Goal: Task Accomplishment & Management: Use online tool/utility

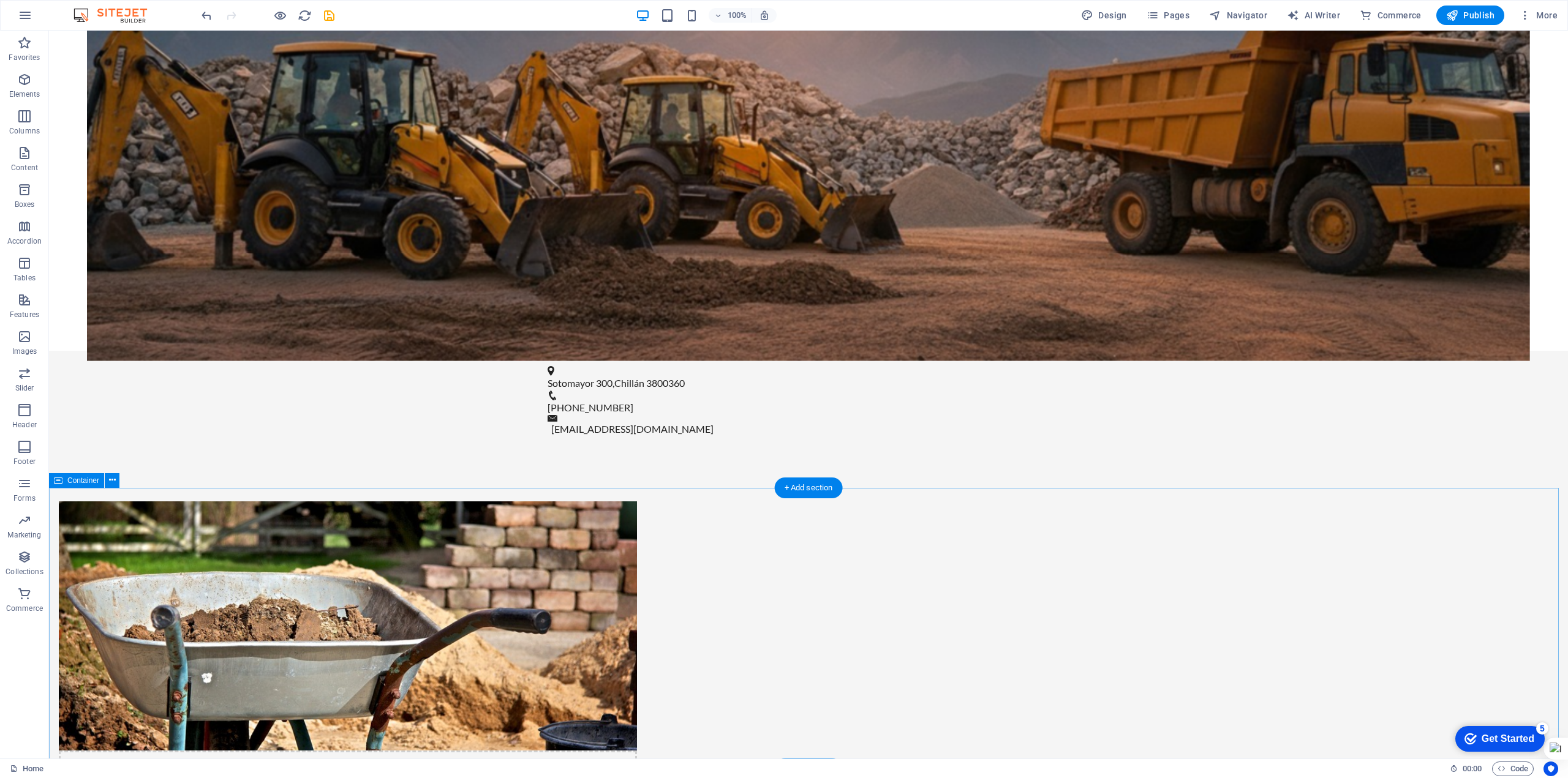
scroll to position [674, 0]
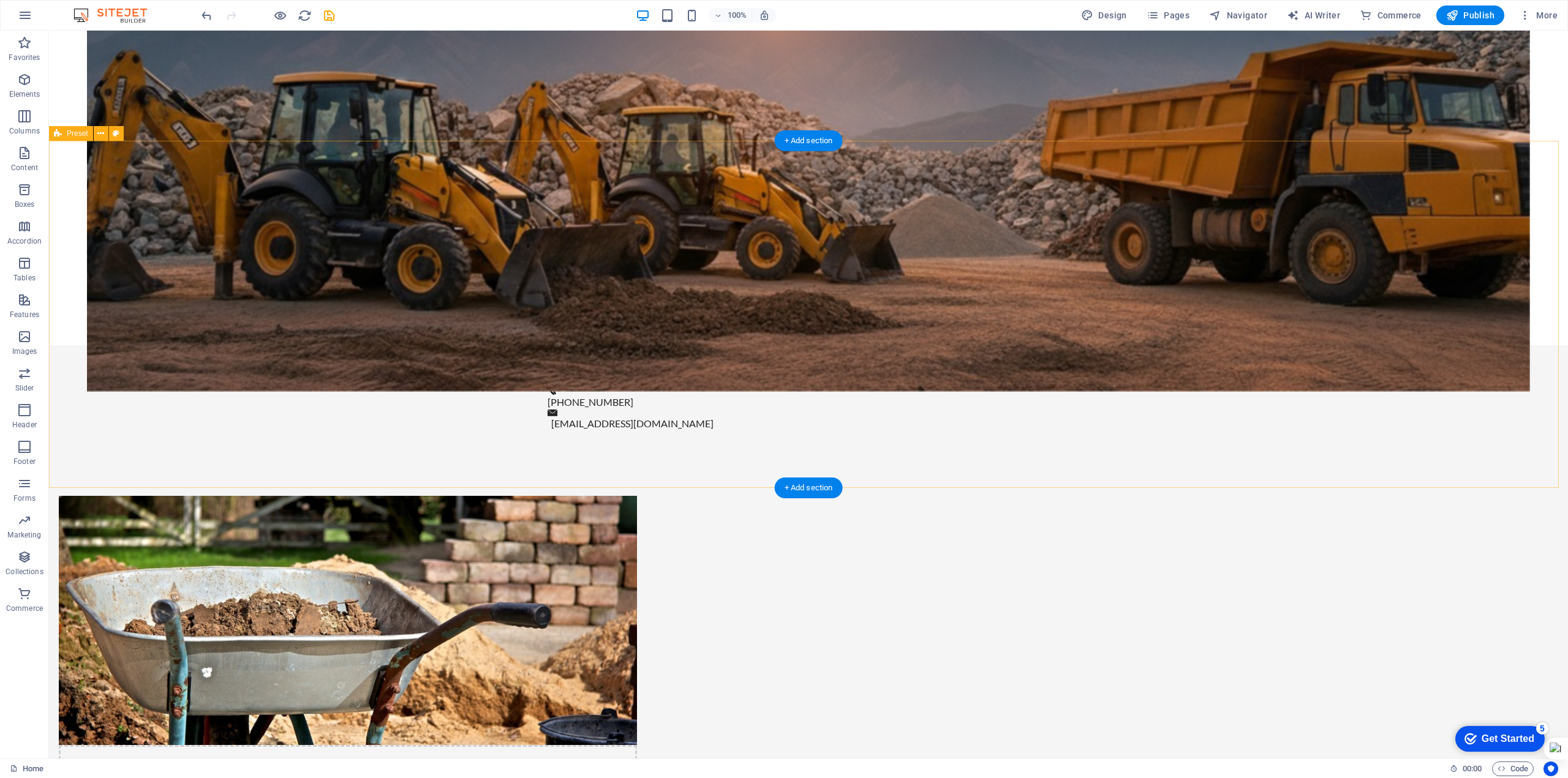
click at [637, 496] on figure at bounding box center [348, 620] width 578 height 249
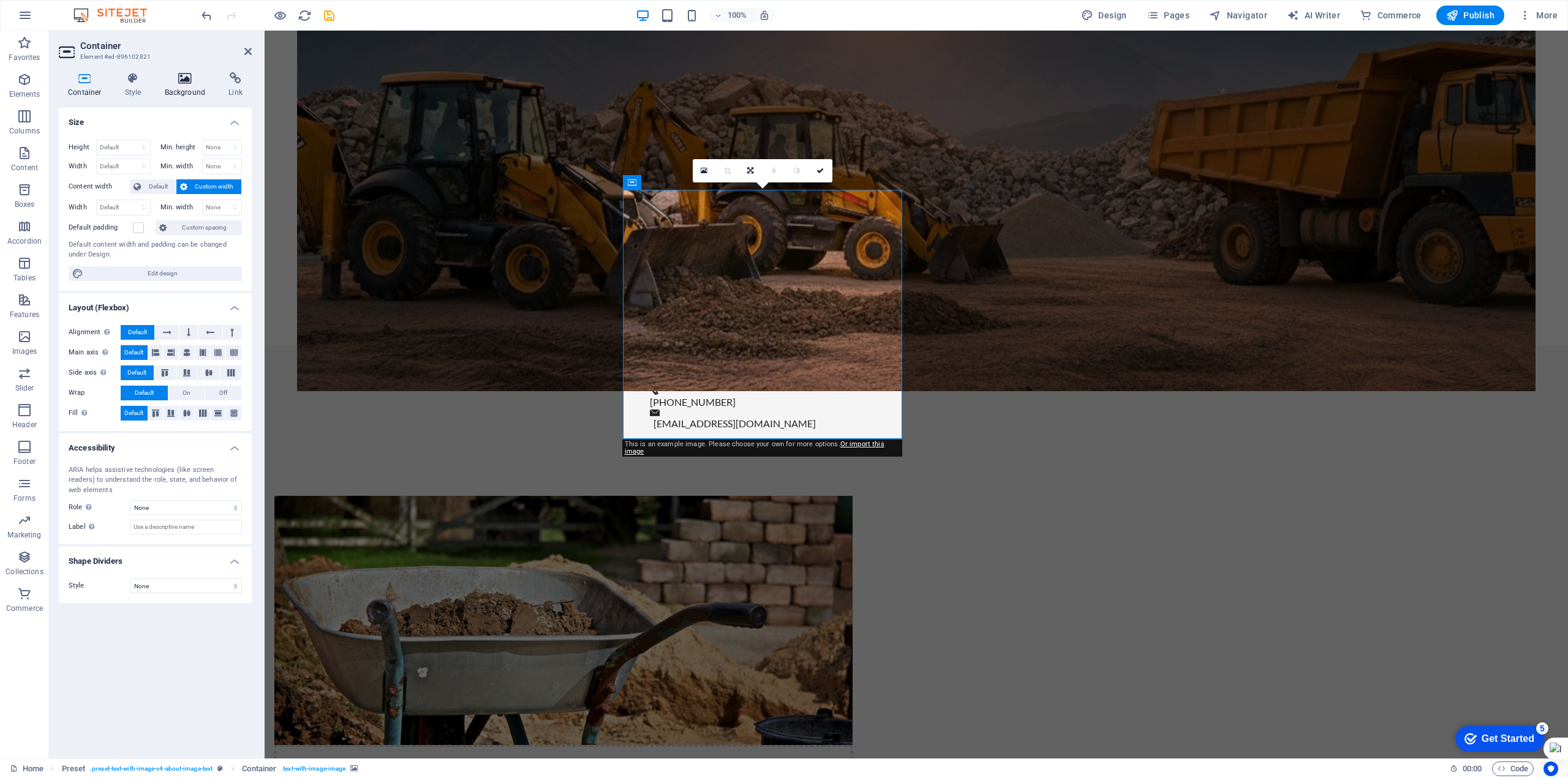
click at [183, 79] on icon at bounding box center [185, 78] width 59 height 12
click at [184, 79] on icon at bounding box center [185, 78] width 59 height 12
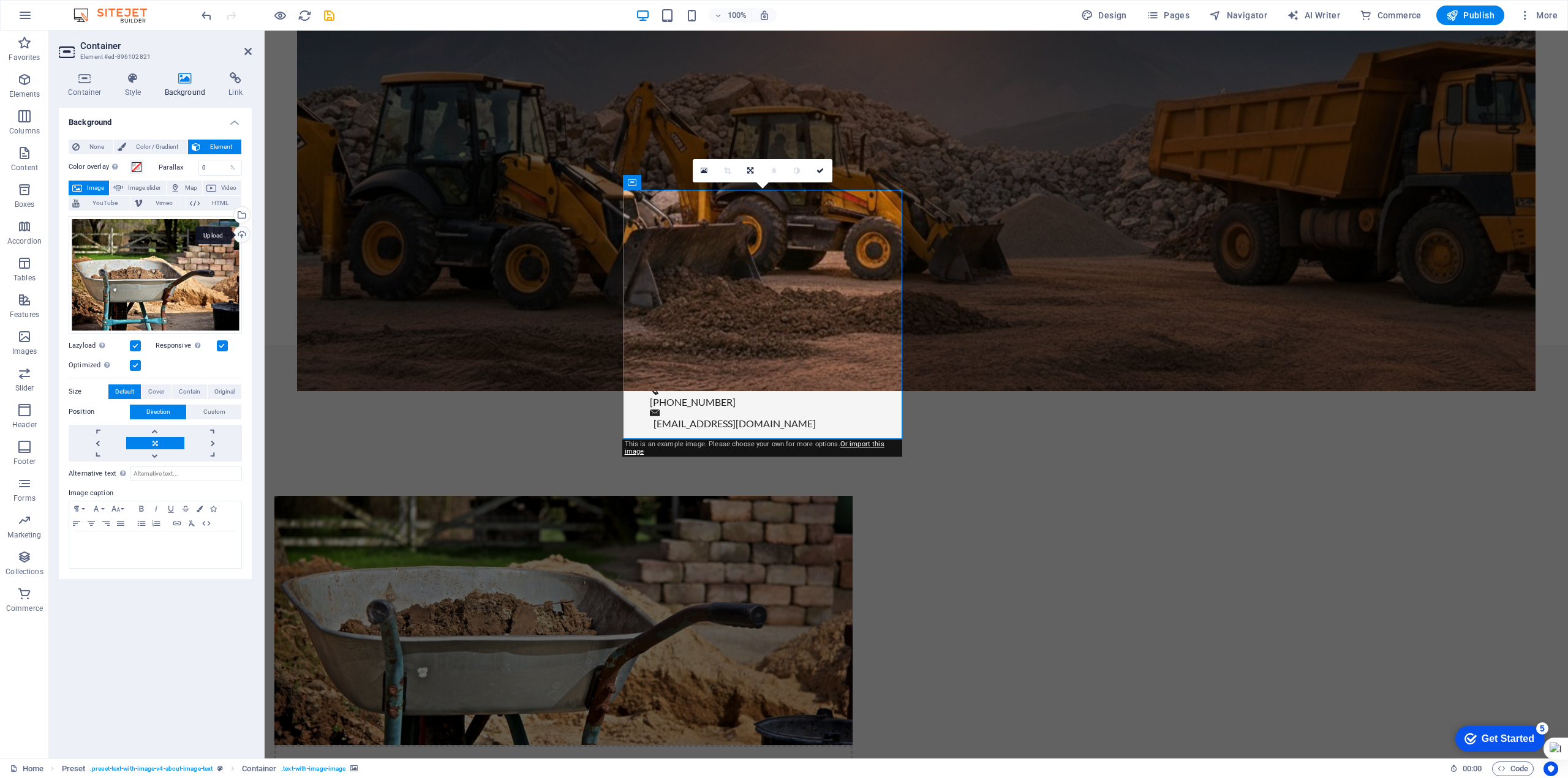
click at [241, 234] on div "Upload" at bounding box center [241, 236] width 19 height 19
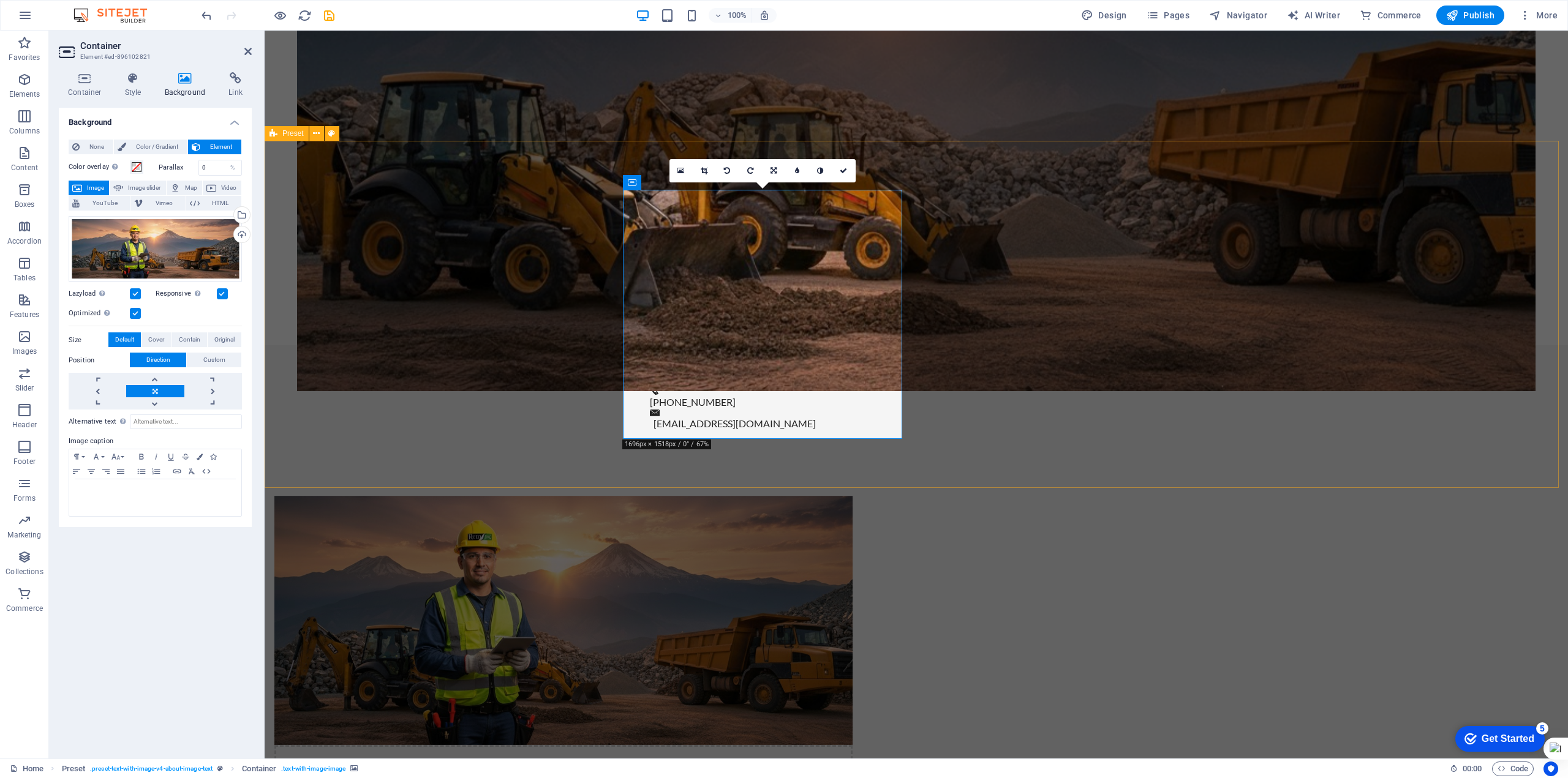
drag, startPoint x: 747, startPoint y: 329, endPoint x: 781, endPoint y: 329, distance: 34.0
click at [781, 496] on figure at bounding box center [564, 620] width 578 height 249
drag, startPoint x: 692, startPoint y: 320, endPoint x: 769, endPoint y: 323, distance: 77.1
click at [769, 496] on figure at bounding box center [564, 620] width 578 height 249
click at [777, 172] on link at bounding box center [774, 171] width 23 height 23
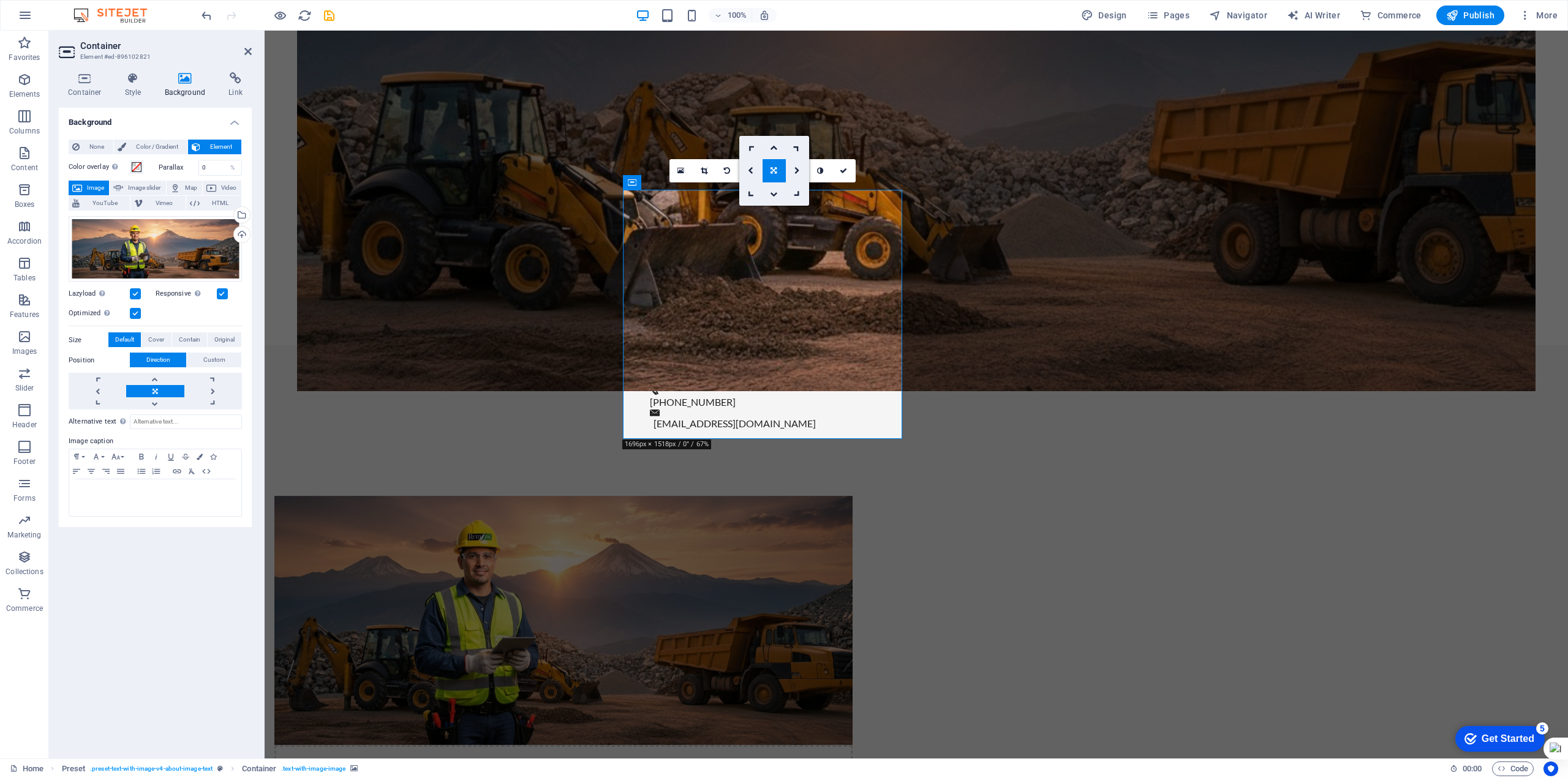
drag, startPoint x: 726, startPoint y: 342, endPoint x: 729, endPoint y: 293, distance: 49.1
click at [759, 496] on figure at bounding box center [564, 620] width 578 height 249
click at [776, 173] on icon at bounding box center [774, 170] width 6 height 7
click at [798, 169] on icon at bounding box center [797, 170] width 5 height 7
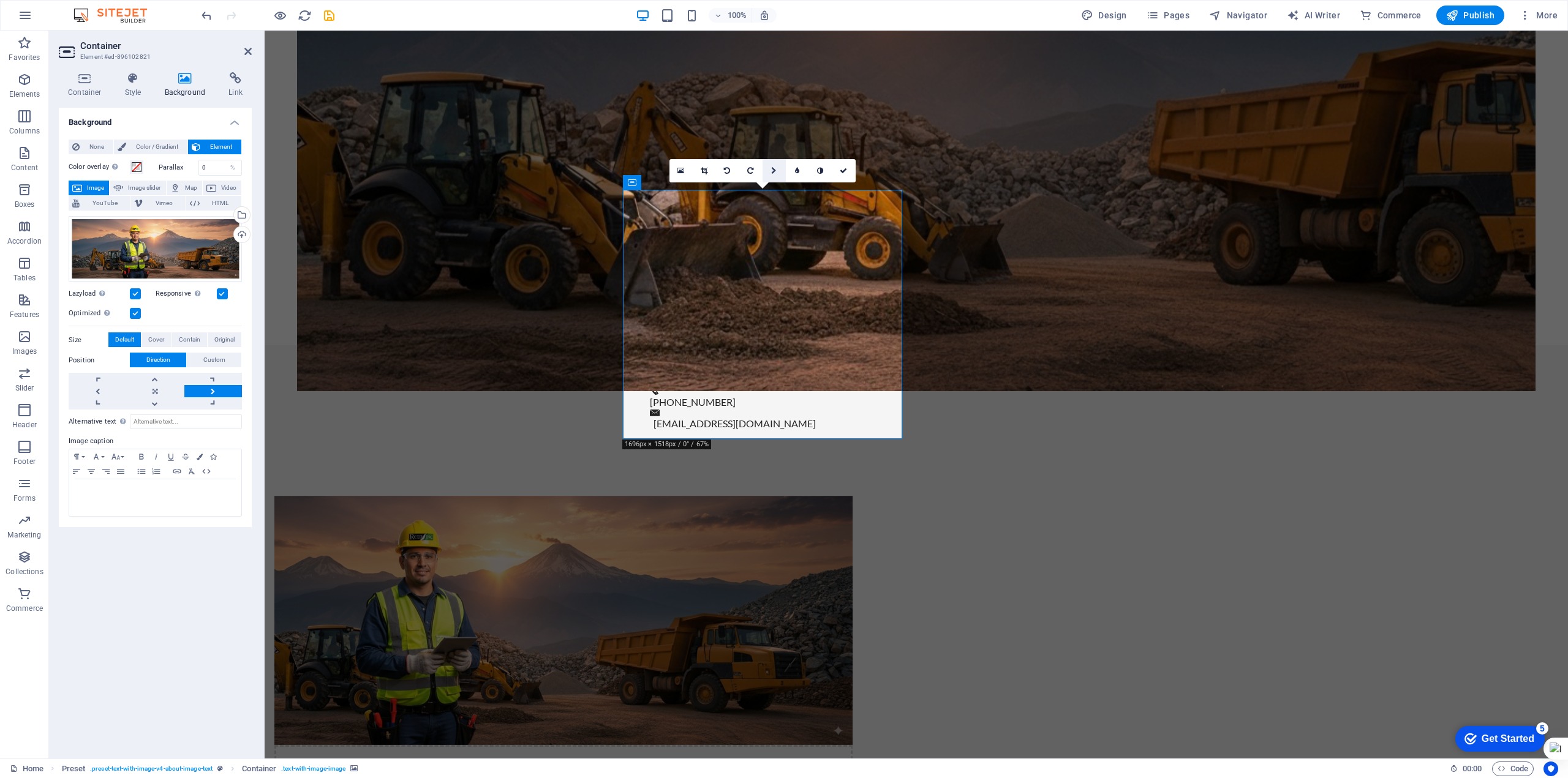
click at [774, 169] on icon at bounding box center [774, 170] width 5 height 7
click at [750, 172] on icon at bounding box center [750, 170] width 5 height 7
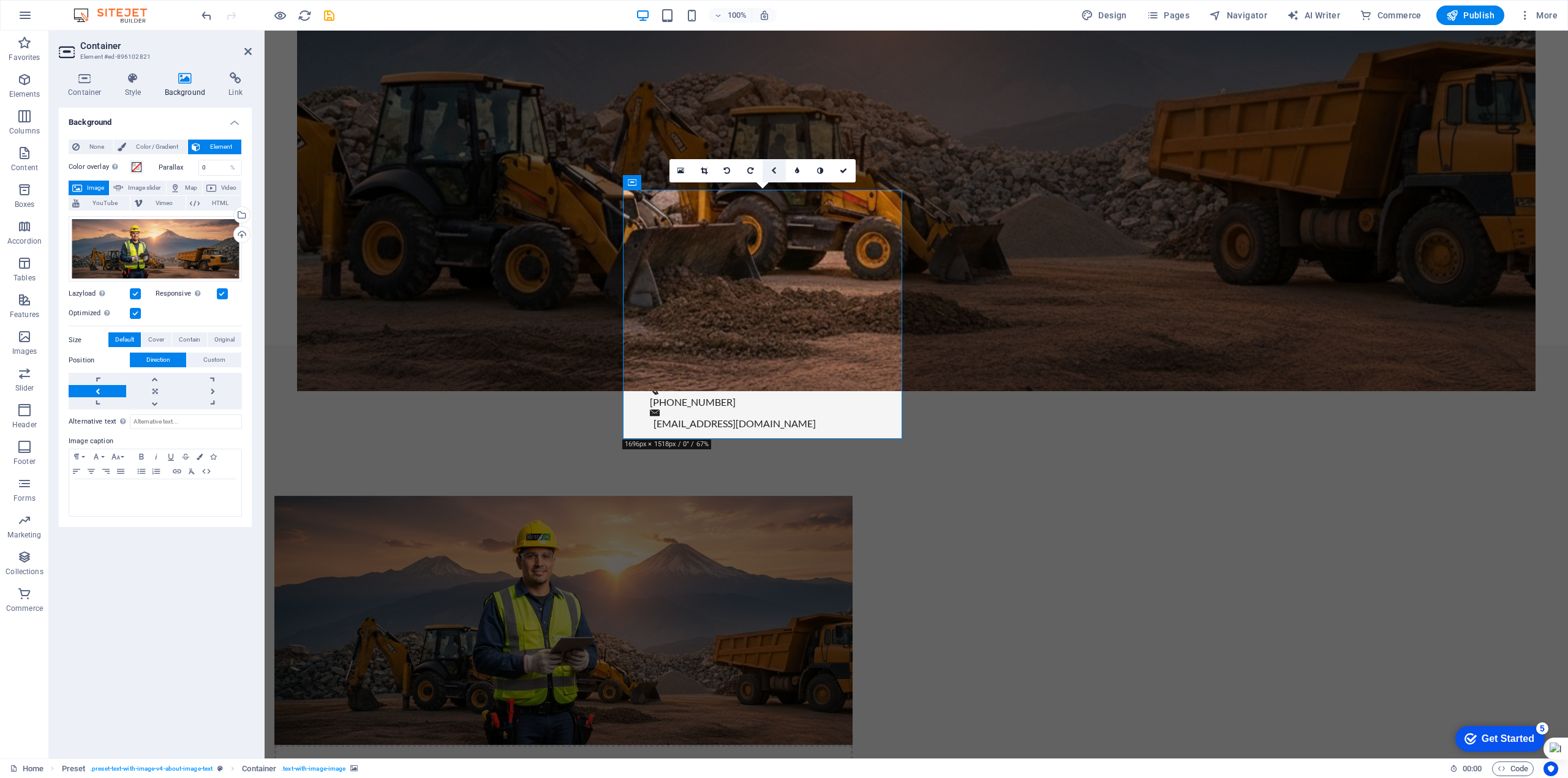
click at [780, 172] on link at bounding box center [774, 171] width 23 height 23
click at [774, 172] on icon at bounding box center [774, 170] width 6 height 7
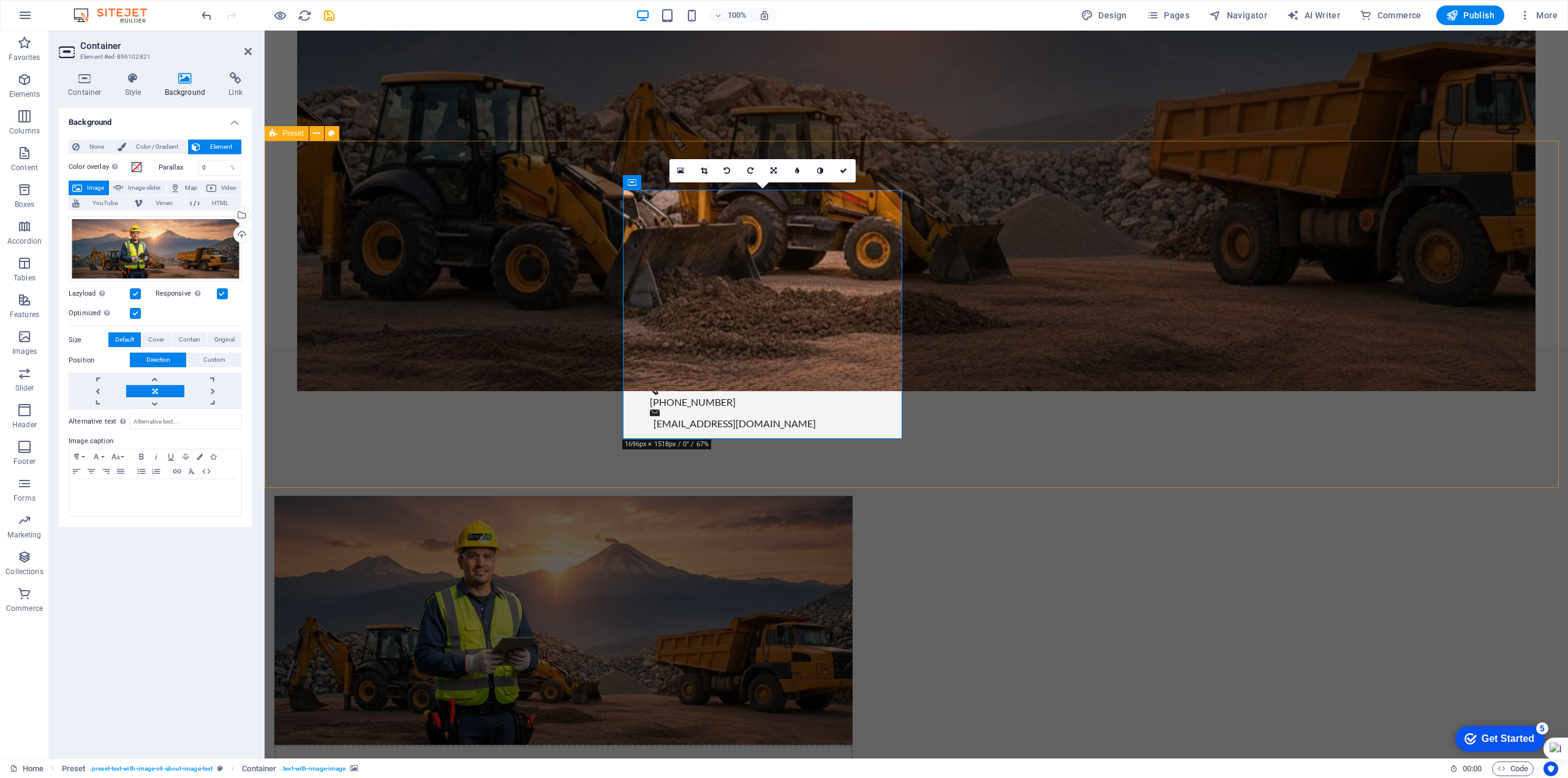
click at [853, 496] on figure at bounding box center [564, 620] width 578 height 249
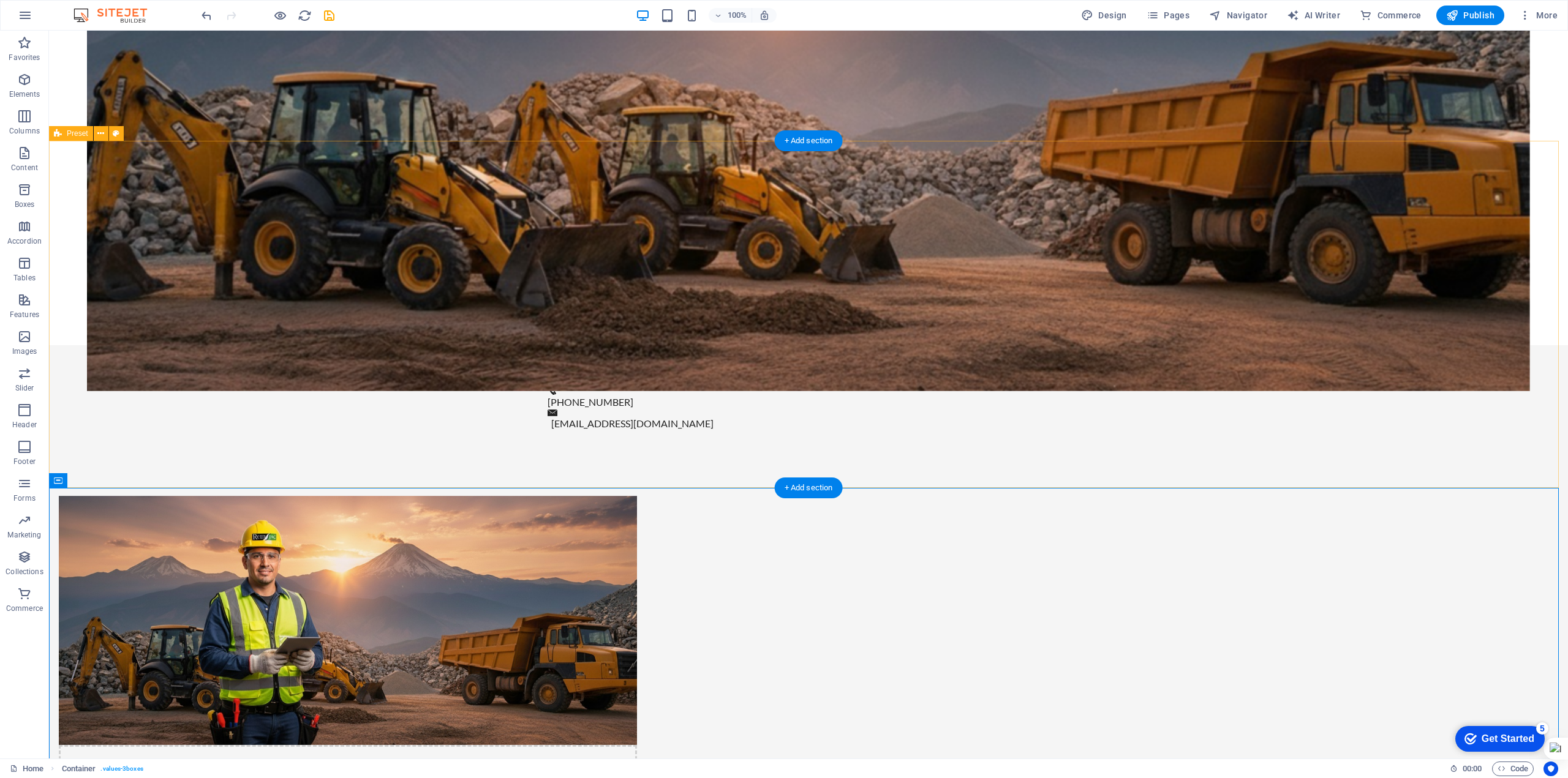
click at [1050, 487] on div "Drop content here or Add elements Paste clipboard Sobre nosotros En CONSTRUCTOR…" at bounding box center [808, 762] width 1519 height 630
click at [550, 185] on span "Container" at bounding box center [549, 182] width 32 height 7
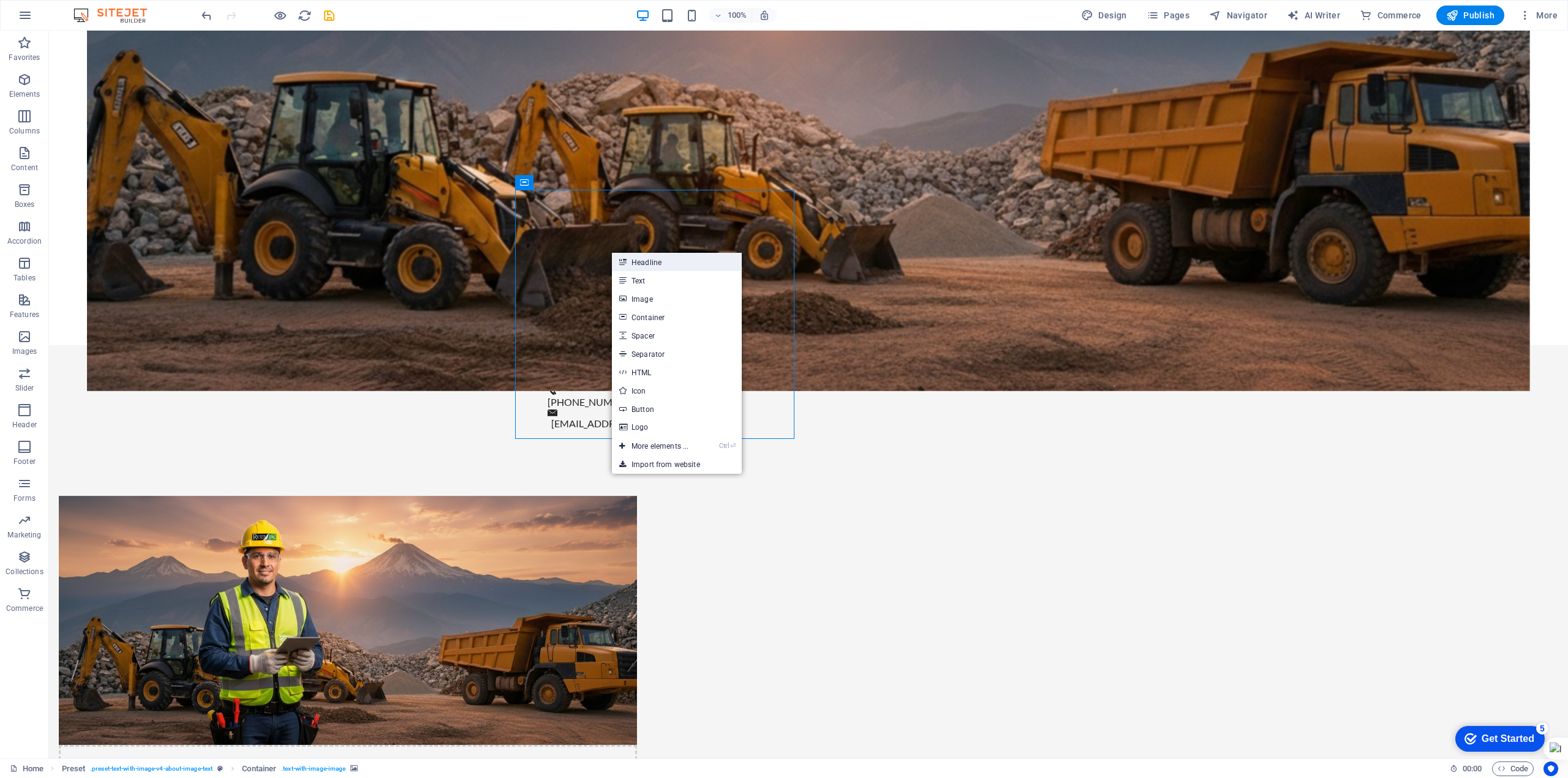
click at [643, 264] on link "Headline" at bounding box center [676, 262] width 130 height 19
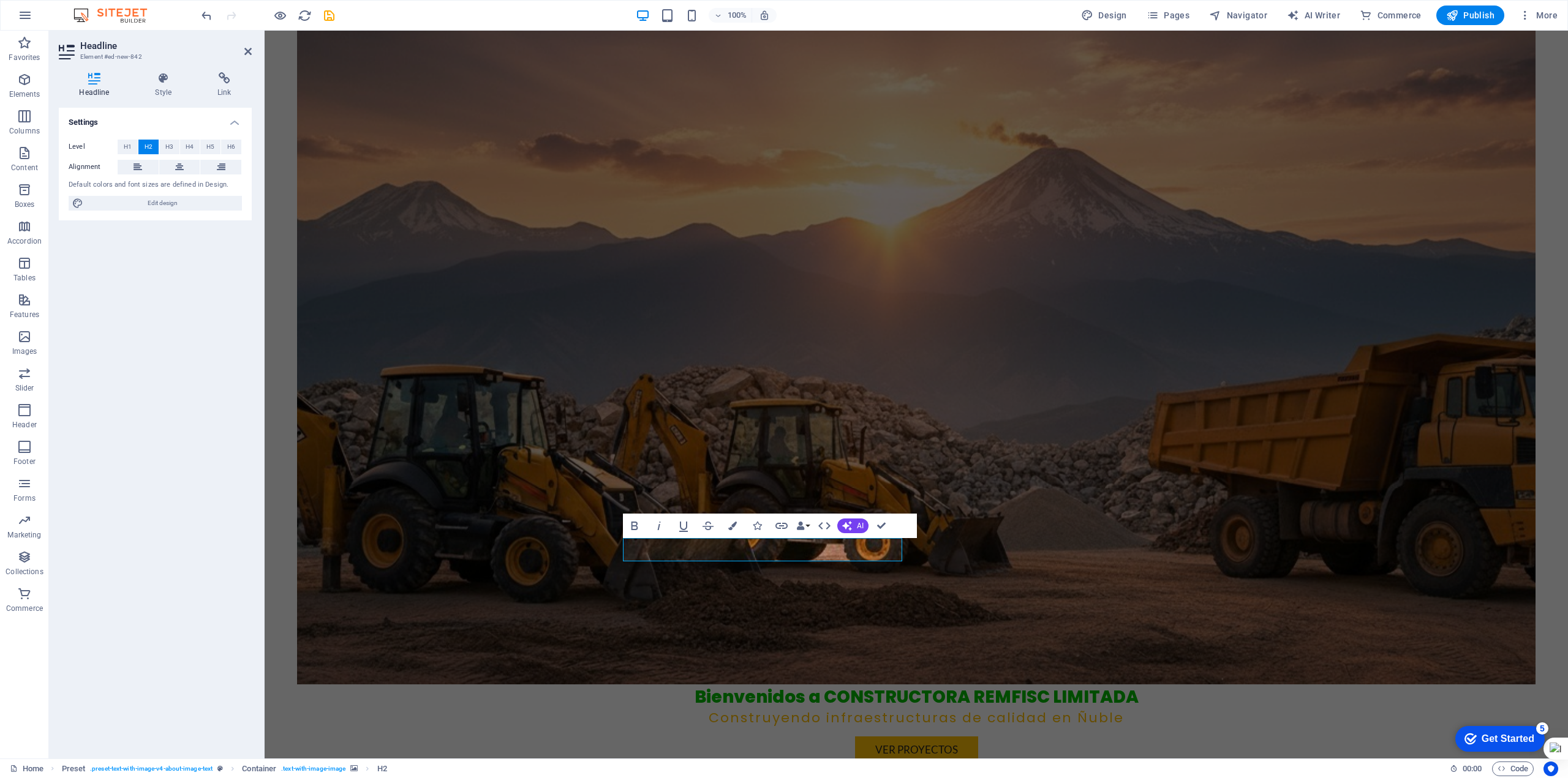
scroll to position [512, 0]
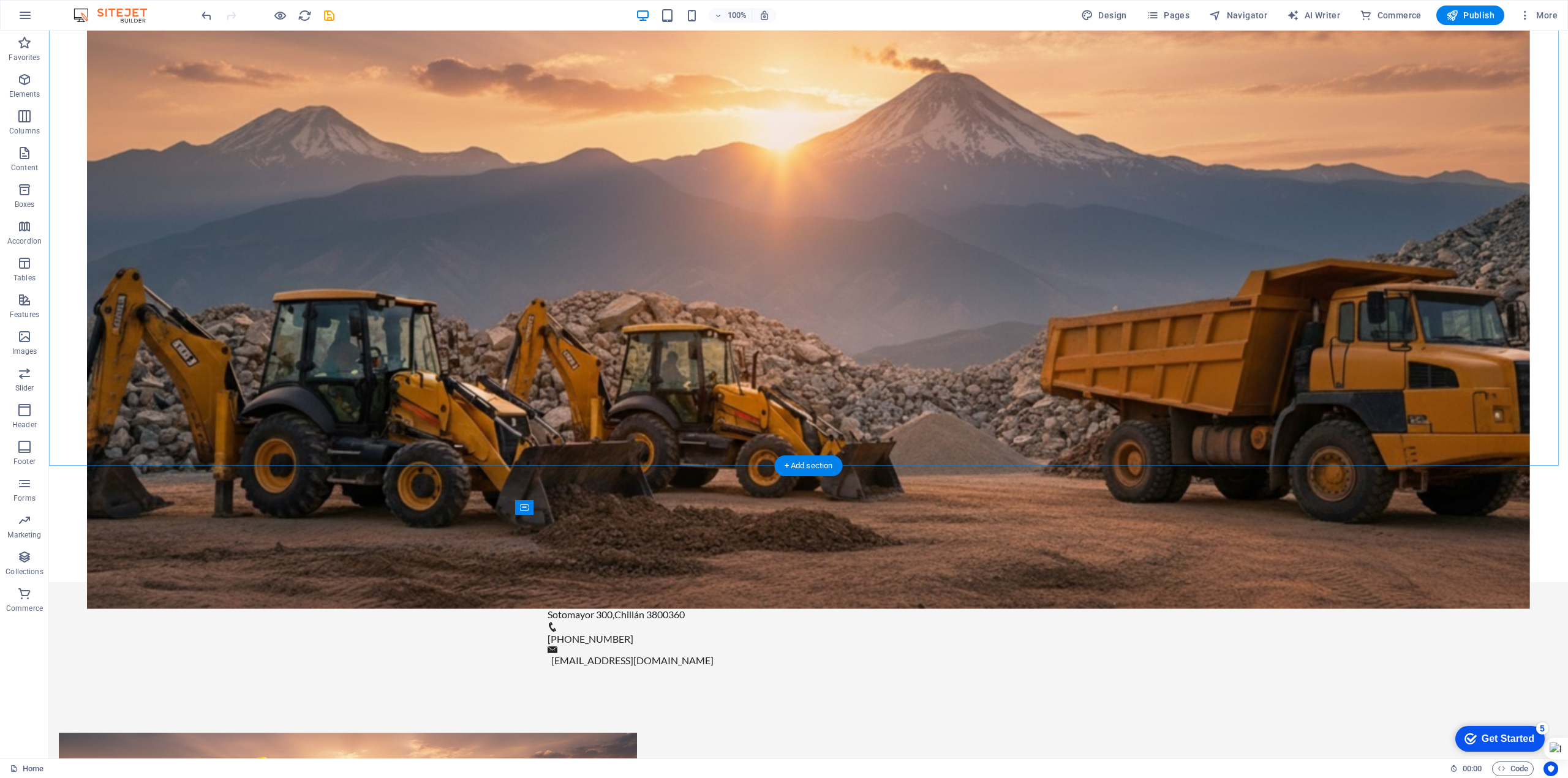
scroll to position [635, 0]
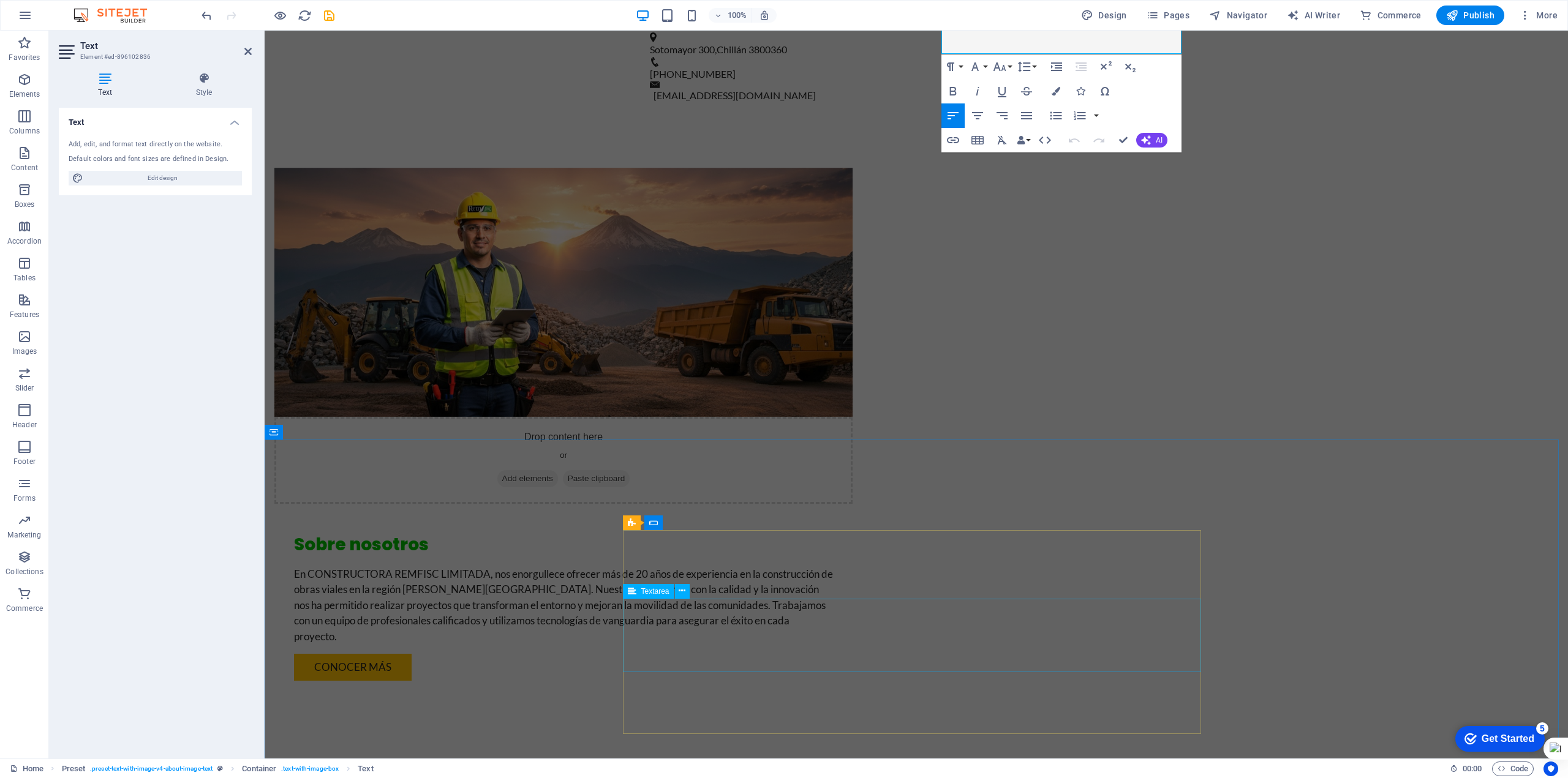
scroll to position [1003, 0]
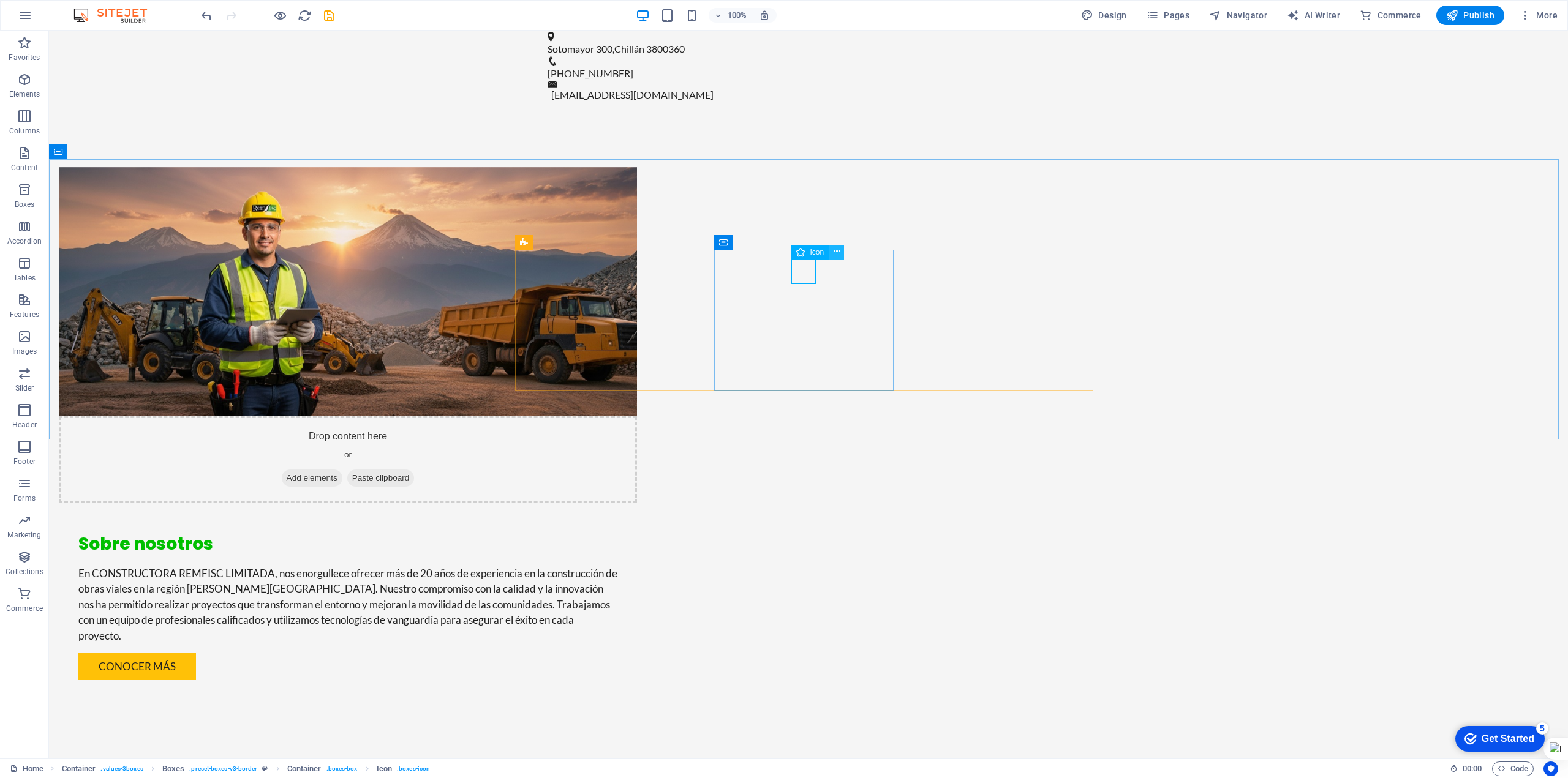
click at [839, 254] on icon at bounding box center [836, 252] width 7 height 13
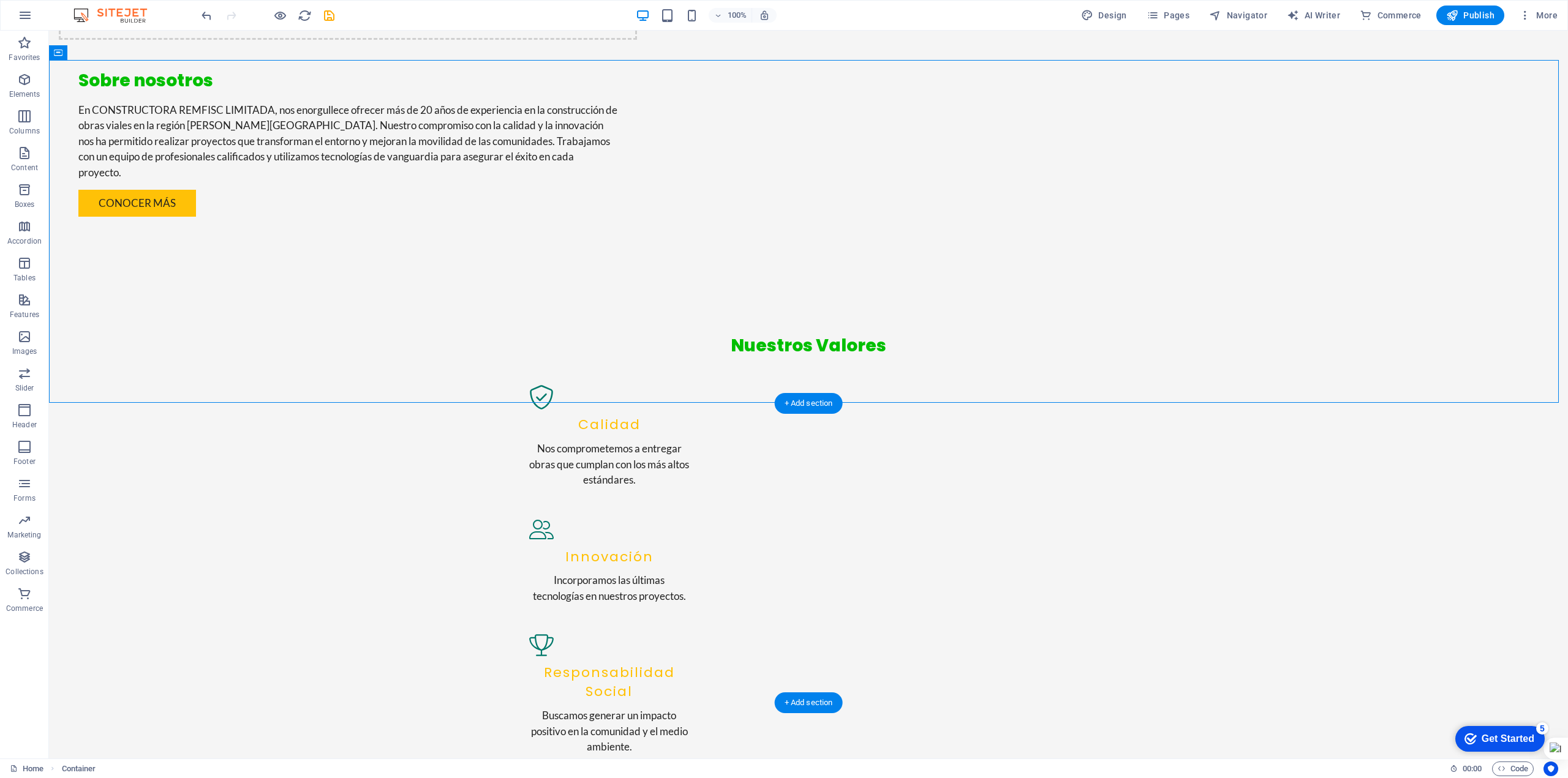
scroll to position [1556, 0]
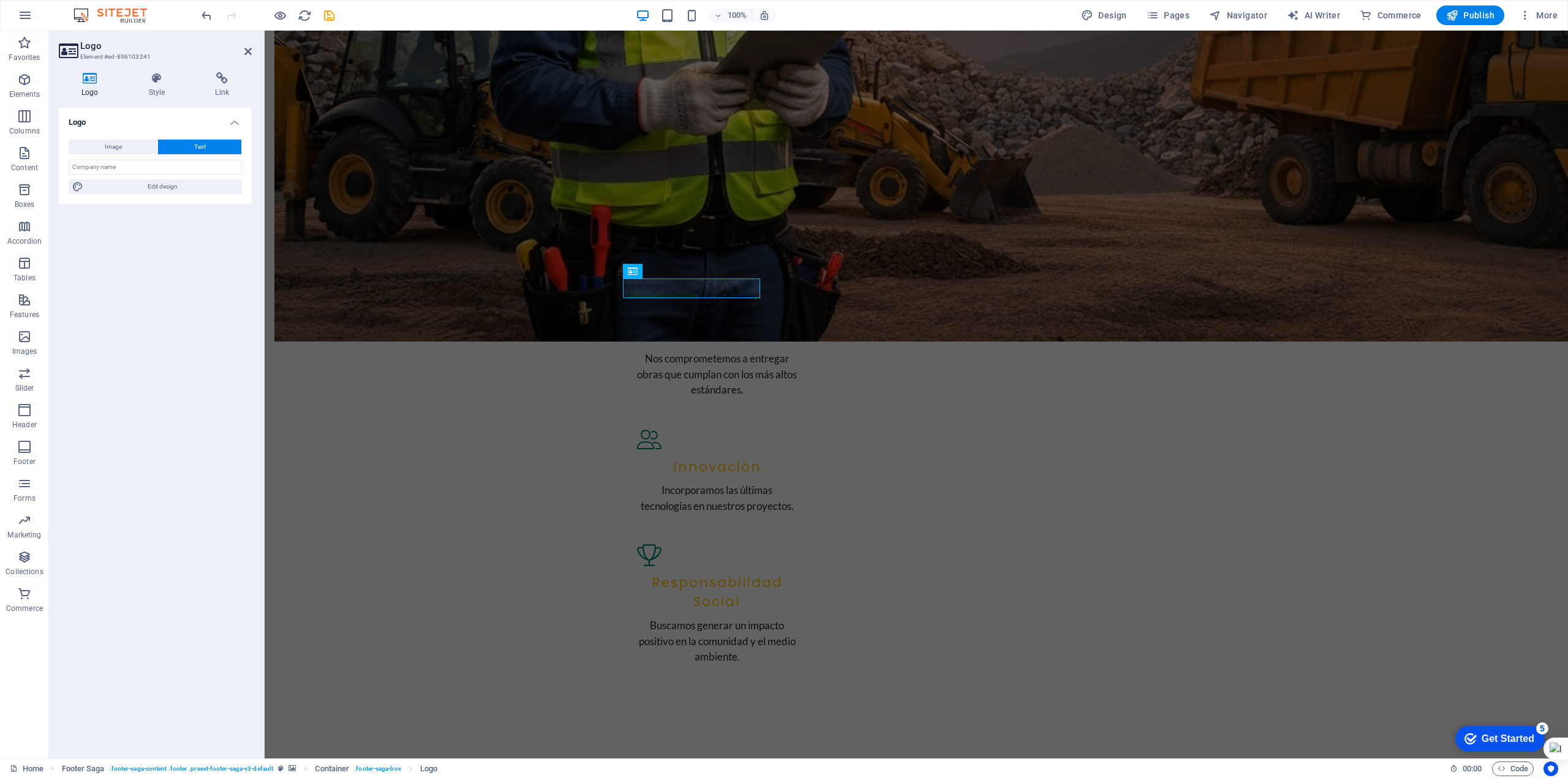
click at [187, 148] on button "Text" at bounding box center [199, 147] width 83 height 15
click at [181, 187] on span "Edit design" at bounding box center [162, 187] width 152 height 15
select select "rem"
select select "700"
select select "px"
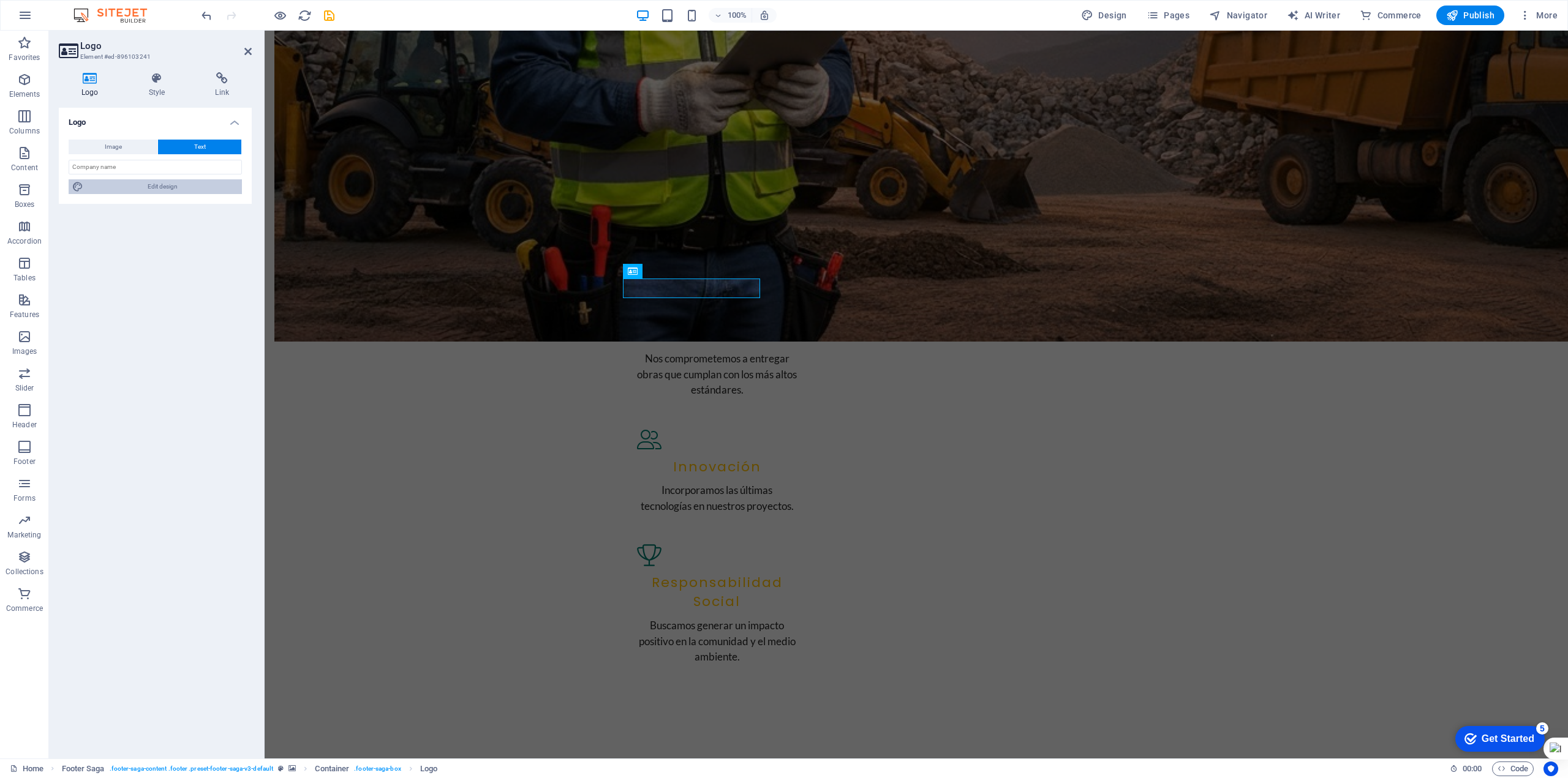
select select "rem"
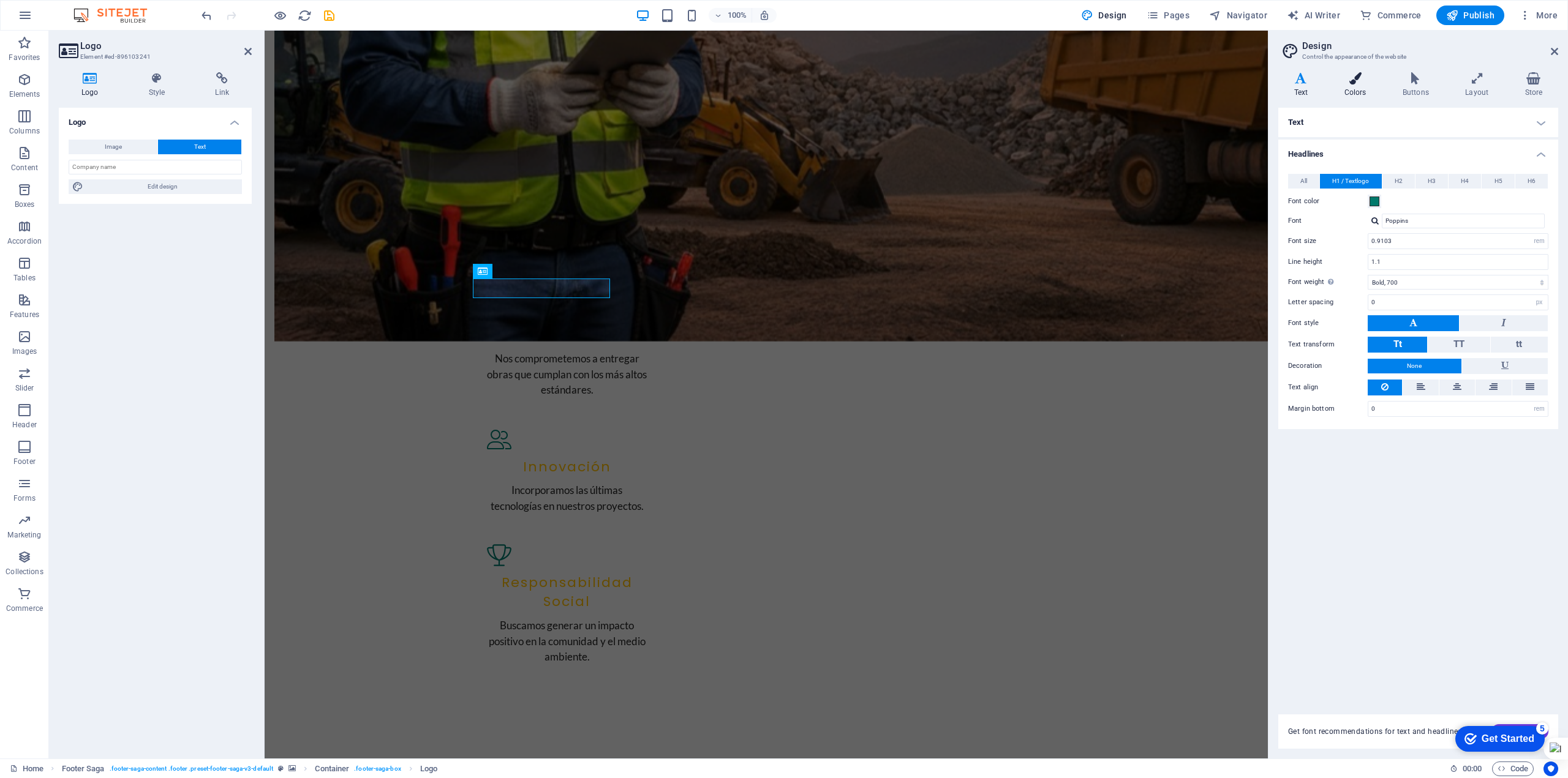
click at [1358, 78] on icon at bounding box center [1355, 78] width 54 height 12
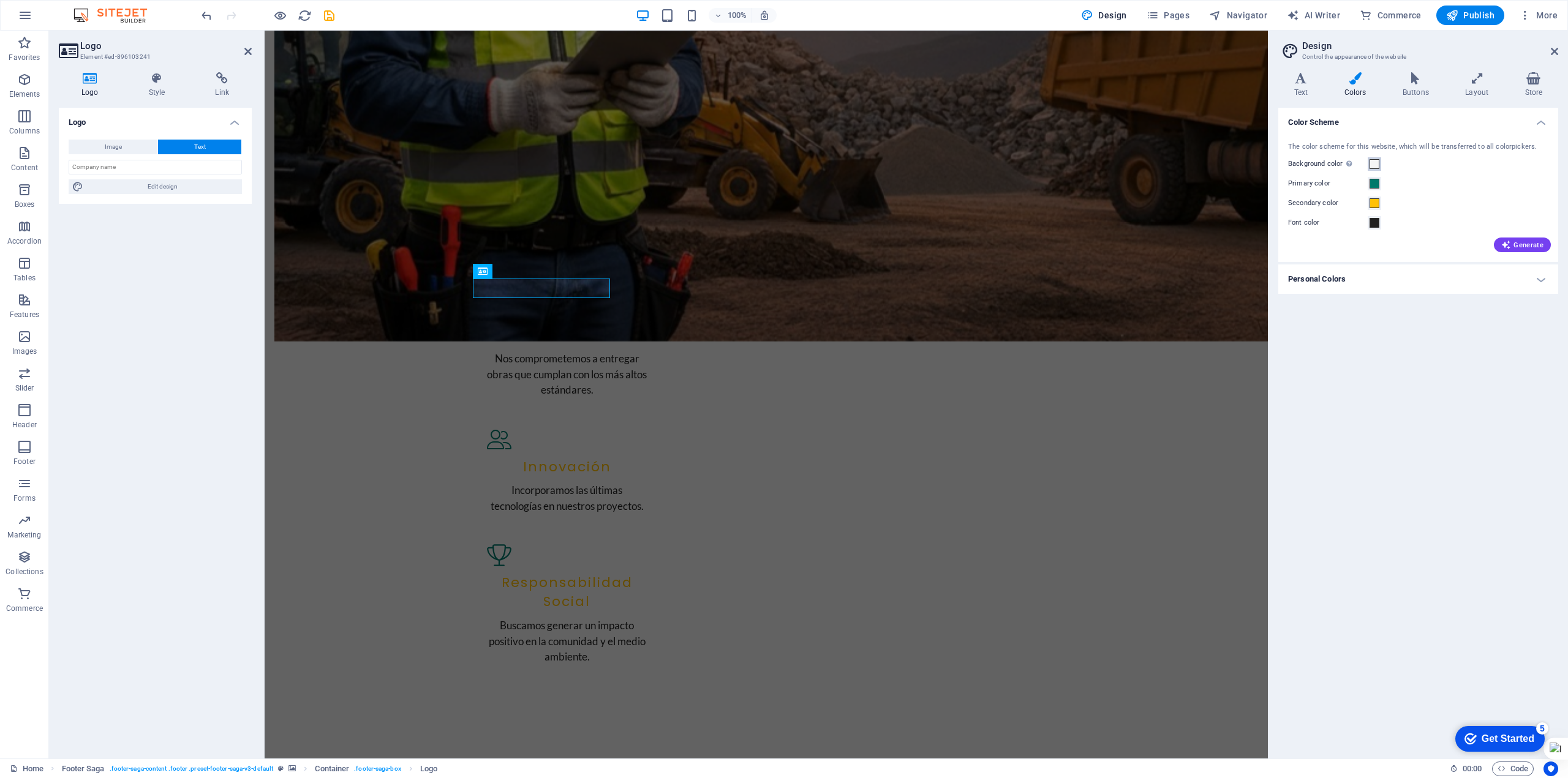
click at [1371, 164] on span at bounding box center [1374, 164] width 10 height 10
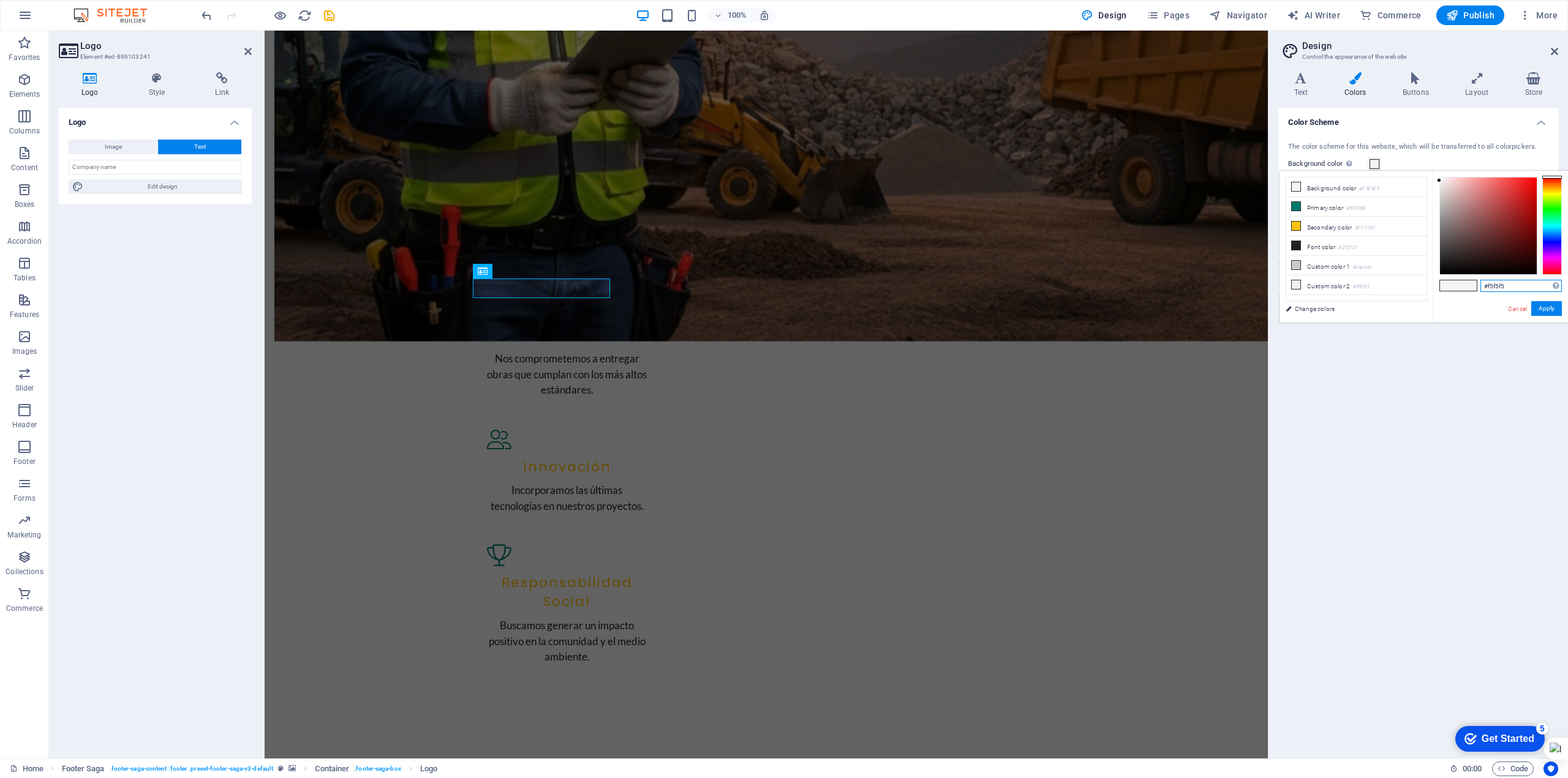
click at [1506, 285] on input "#f5f5f5" at bounding box center [1521, 286] width 82 height 12
drag, startPoint x: 1450, startPoint y: 294, endPoint x: 1434, endPoint y: 294, distance: 16.0
click at [1434, 294] on div "#f5f5f5 Supported formats #0852ed rgb(8, 82, 237) rgba(8, 82, 237, 90%) hsv(221…" at bounding box center [1500, 336] width 135 height 330
paste input "00bf00"
type input "#00bf00"
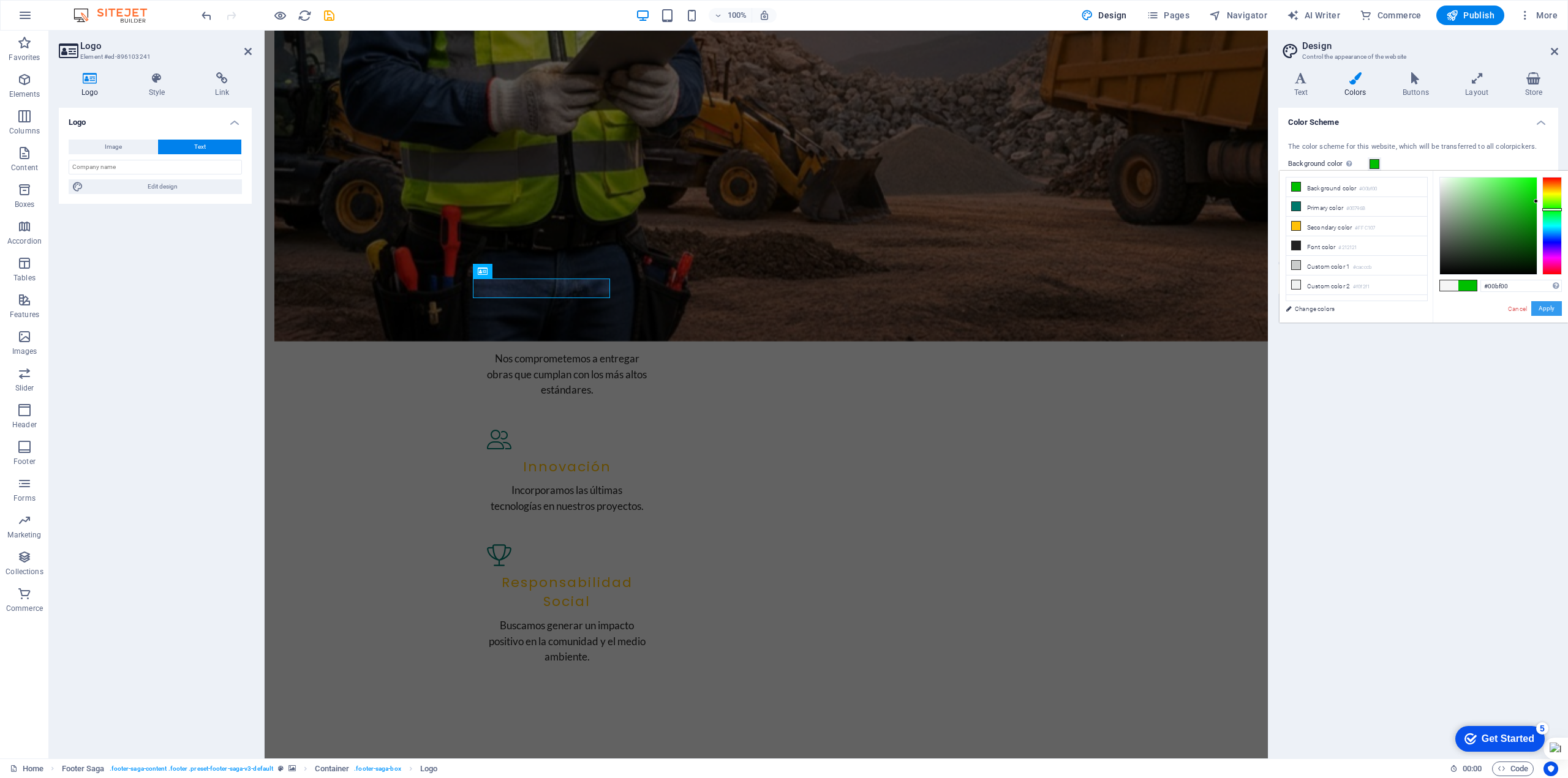
click at [1546, 307] on button "Apply" at bounding box center [1546, 309] width 30 height 15
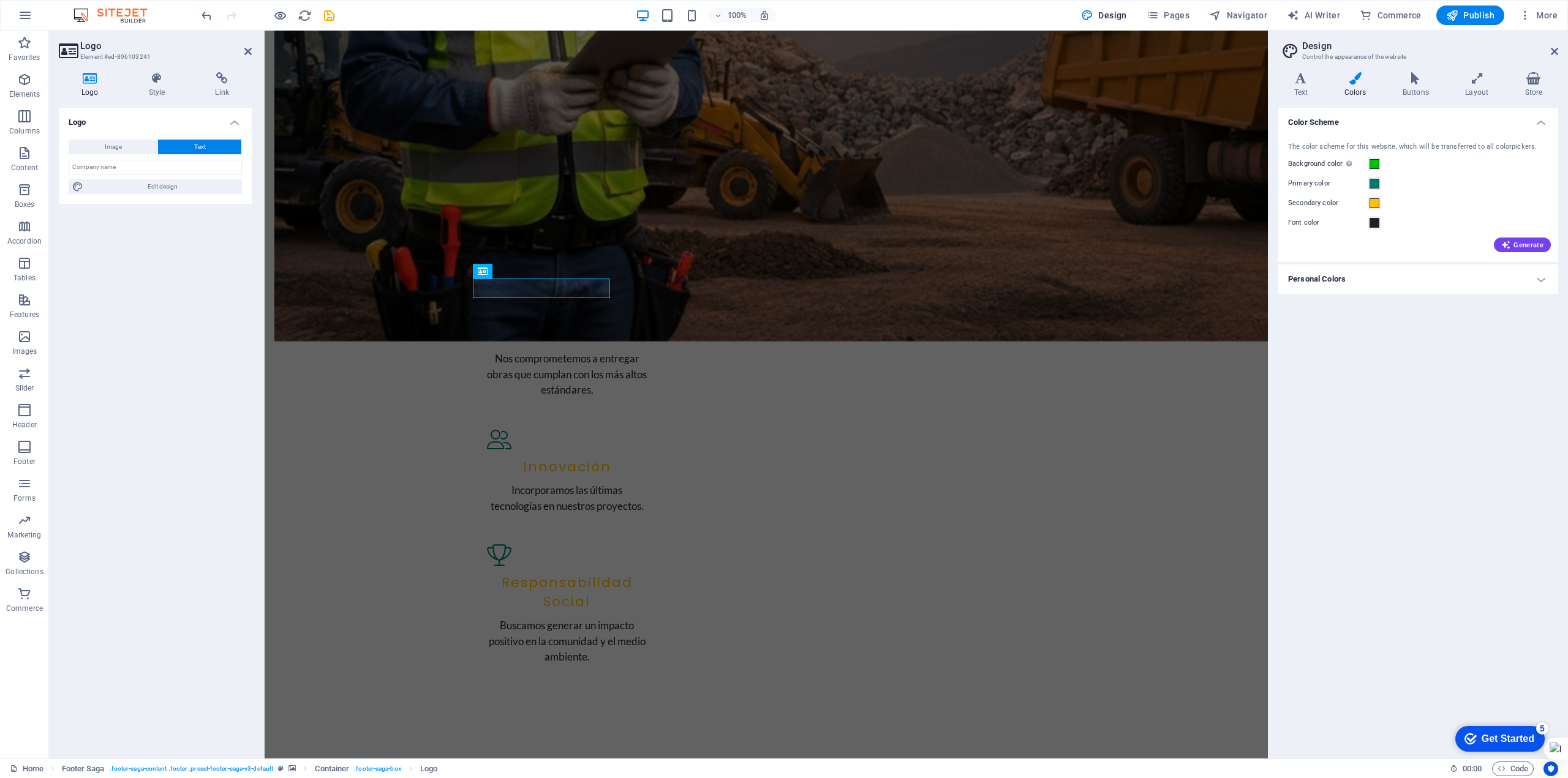
click at [1491, 363] on div "Color Scheme The color scheme for this website, which will be transferred to al…" at bounding box center [1418, 428] width 280 height 641
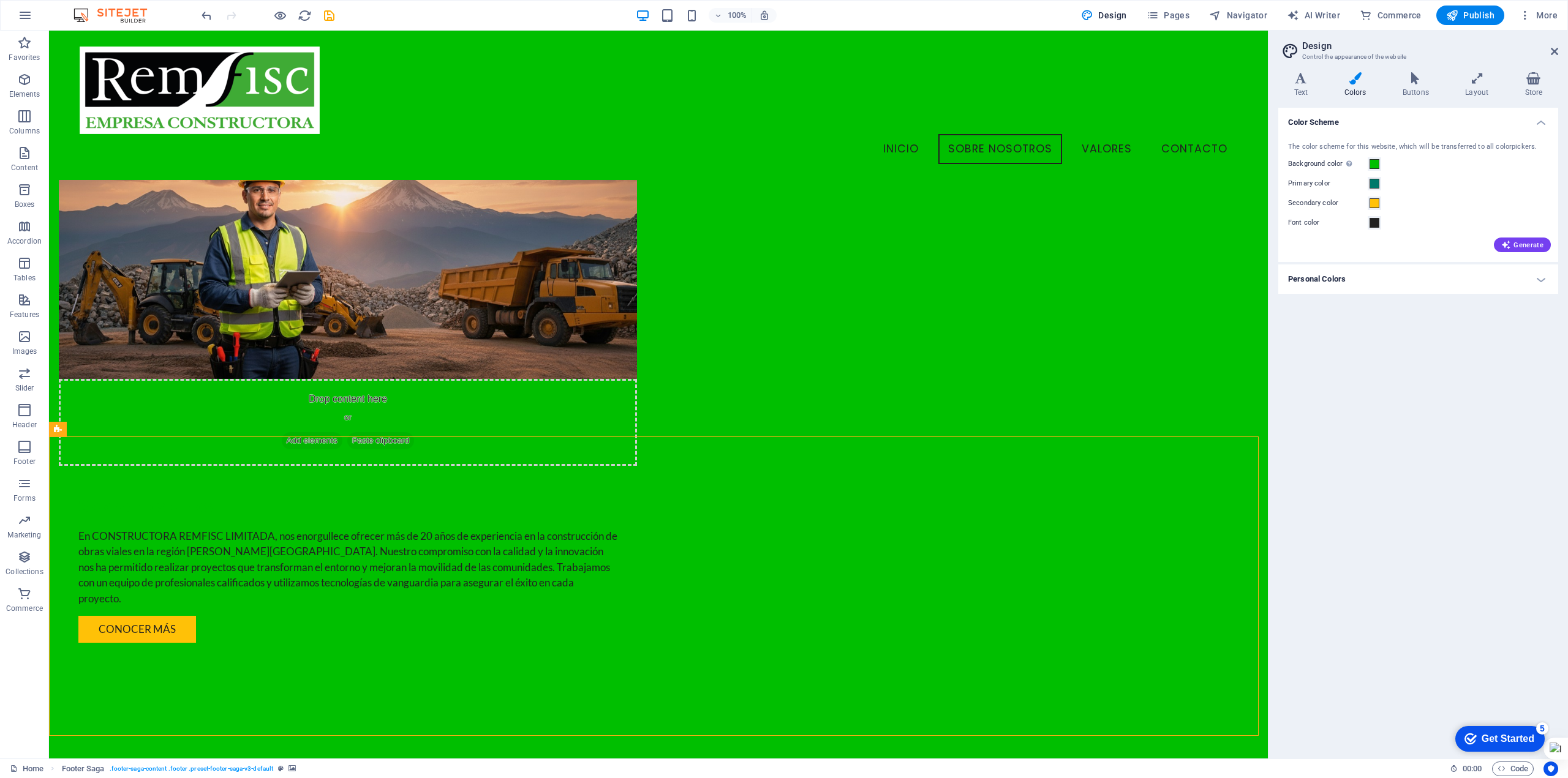
scroll to position [825, 0]
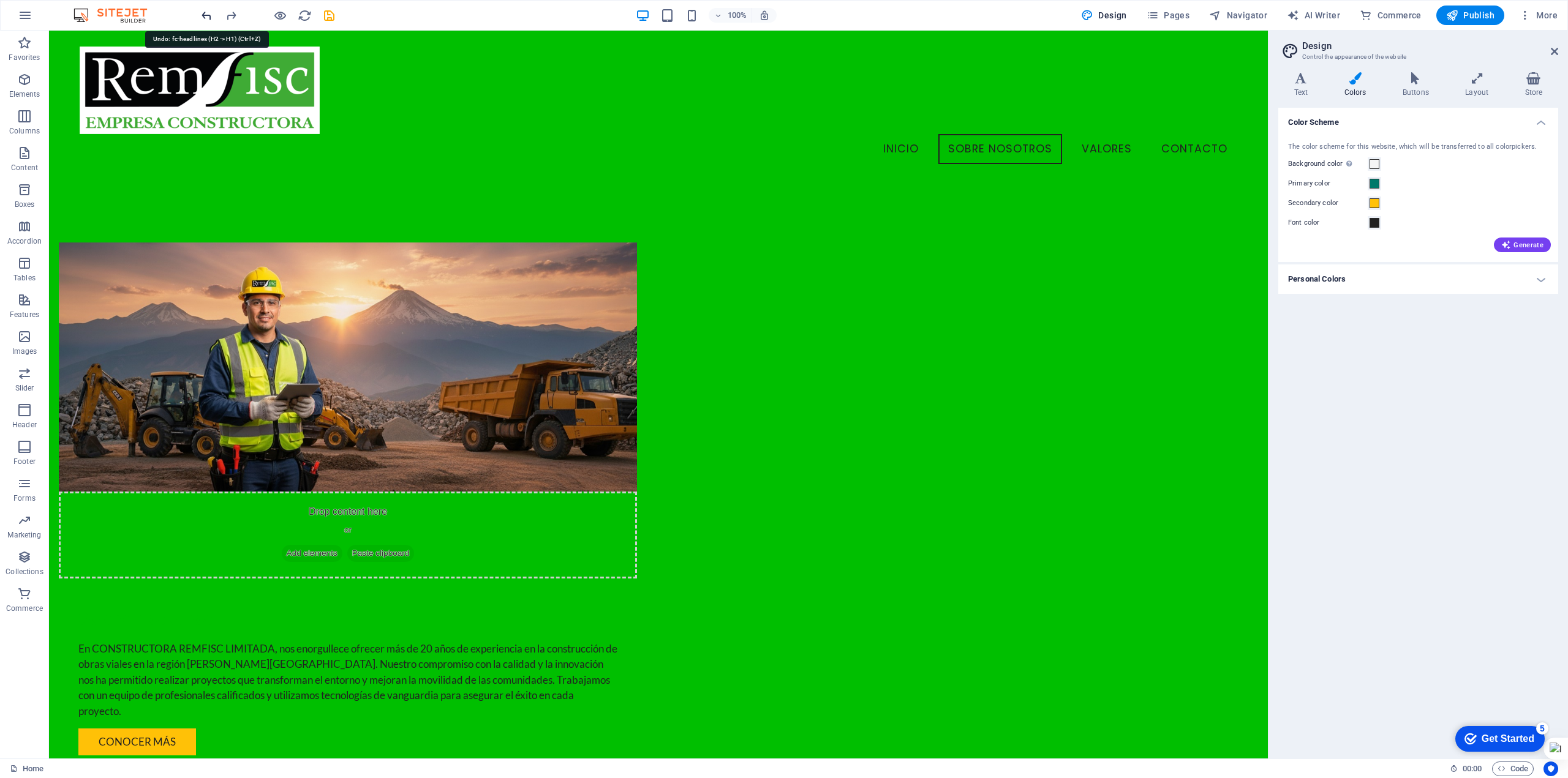
click at [207, 13] on icon "undo" at bounding box center [207, 16] width 14 height 14
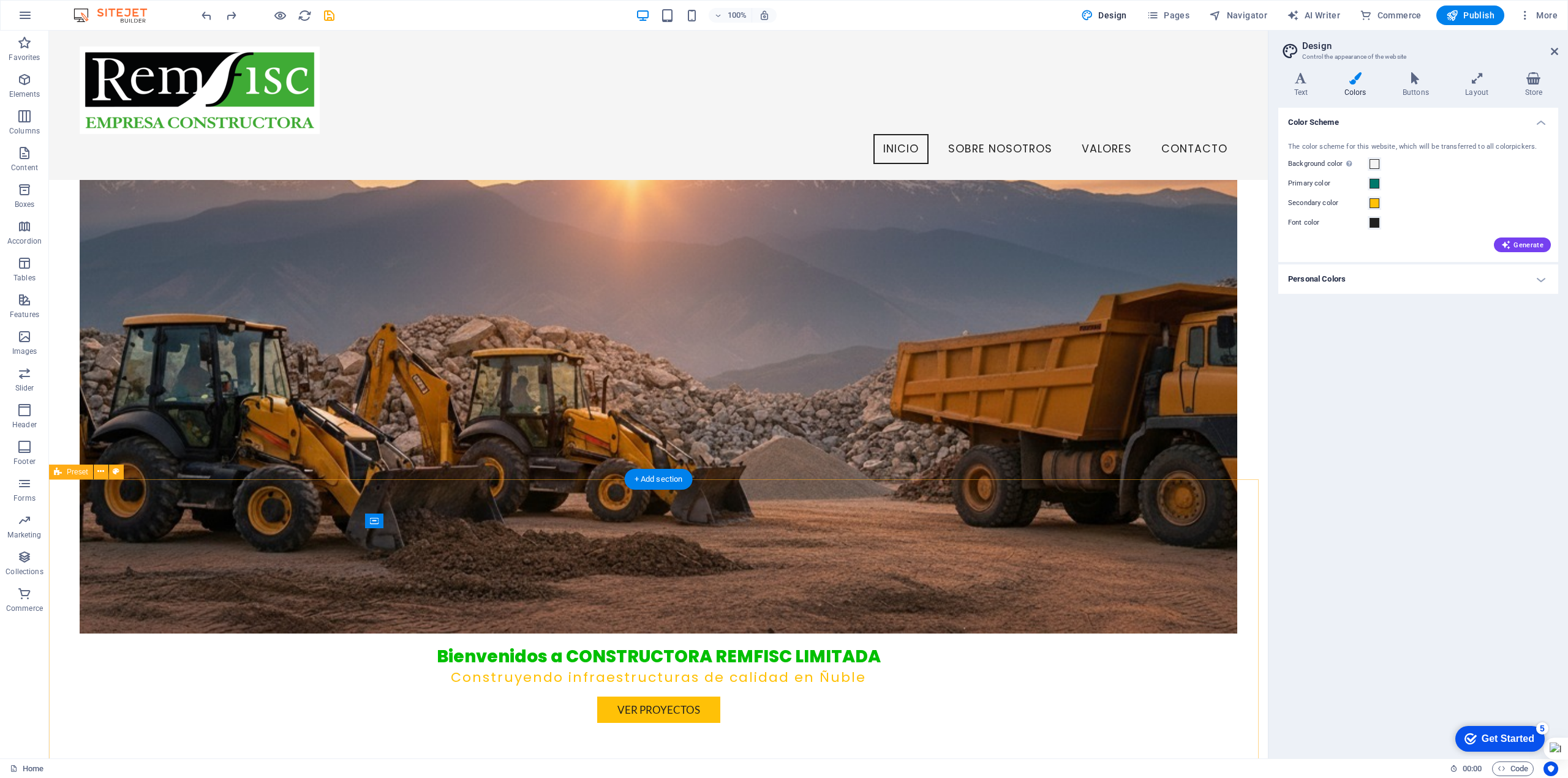
scroll to position [0, 0]
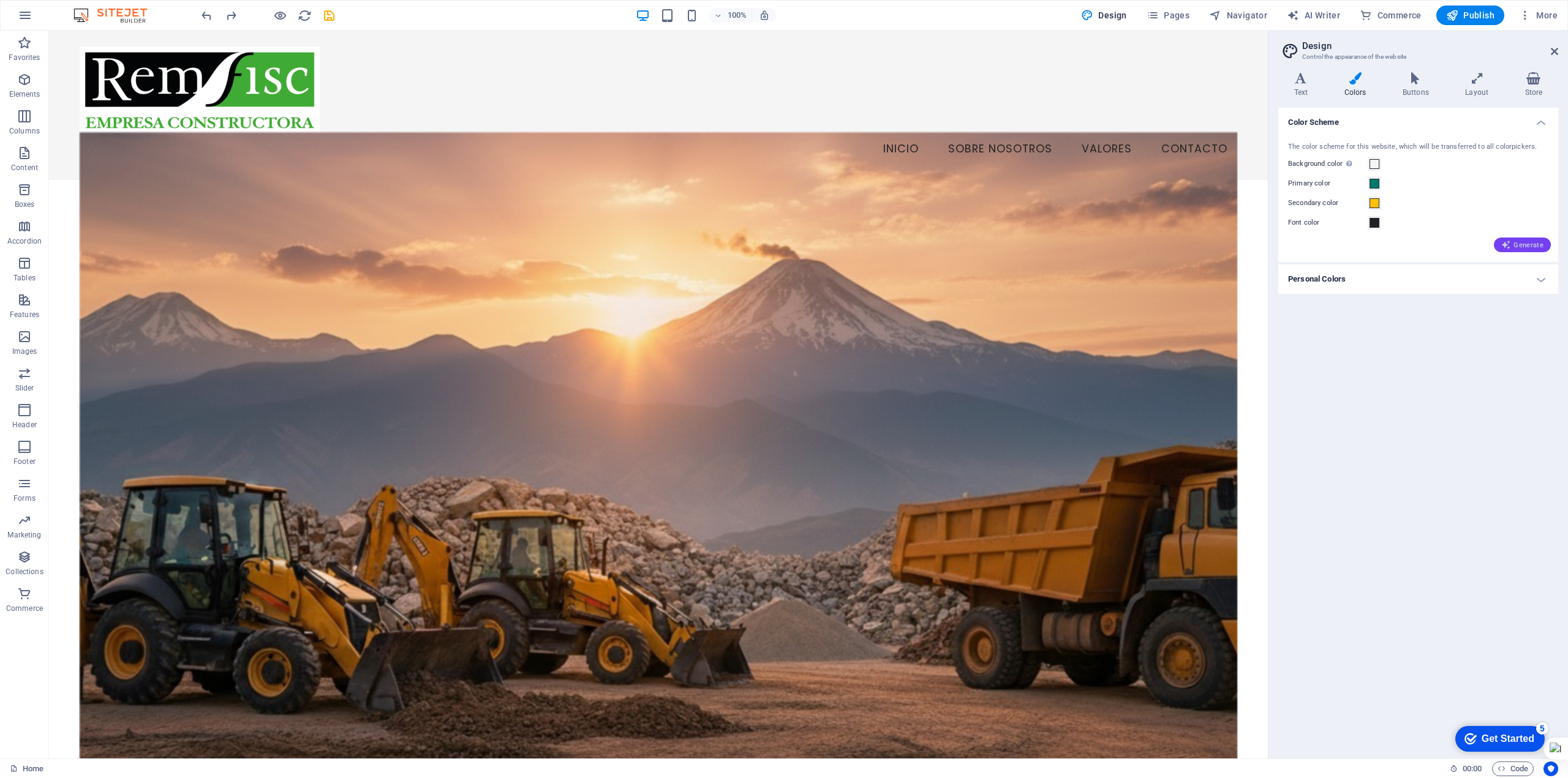
click at [1512, 242] on span "Generate" at bounding box center [1522, 245] width 42 height 10
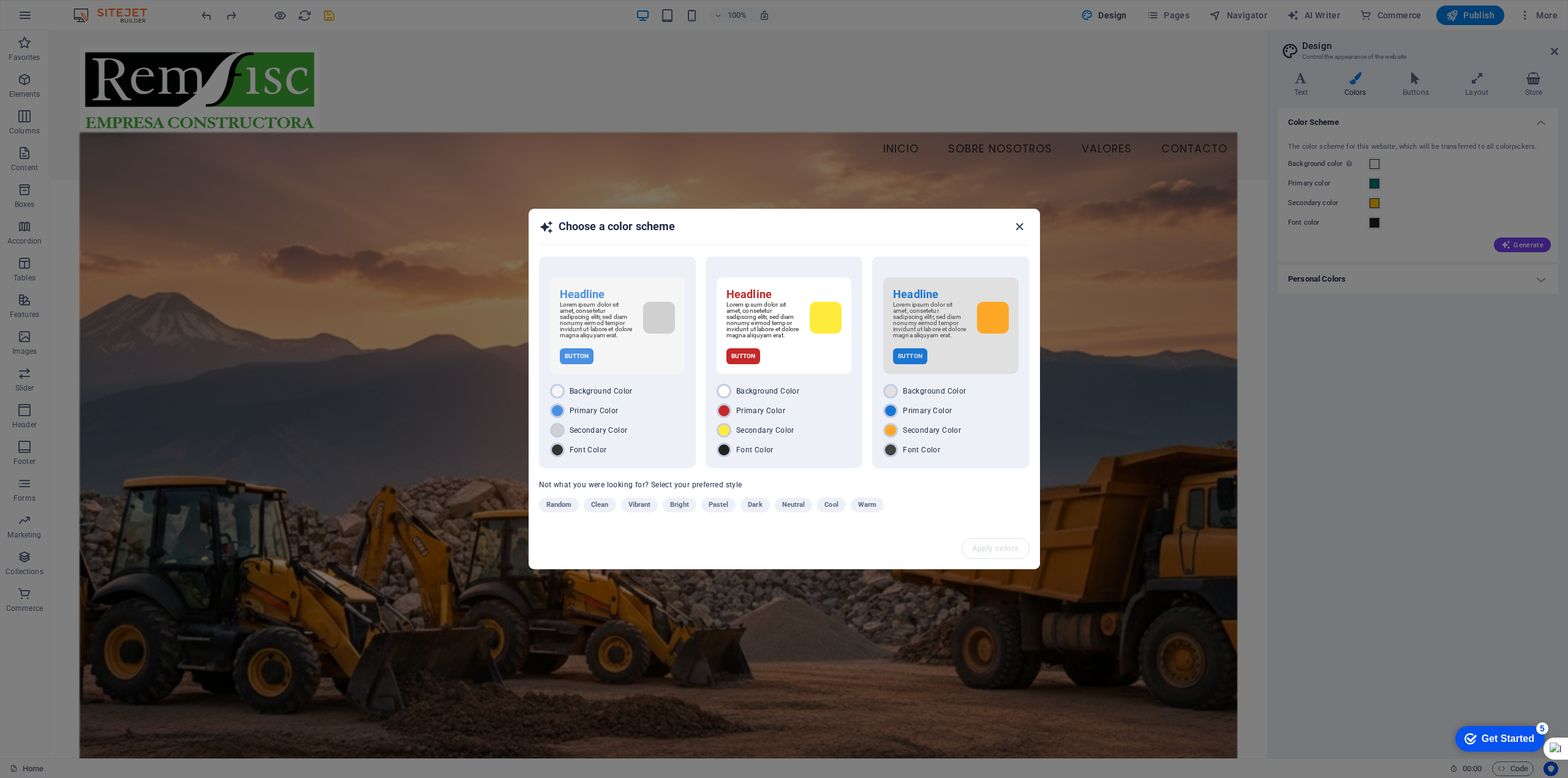
click at [1020, 222] on icon "button" at bounding box center [1019, 227] width 14 height 14
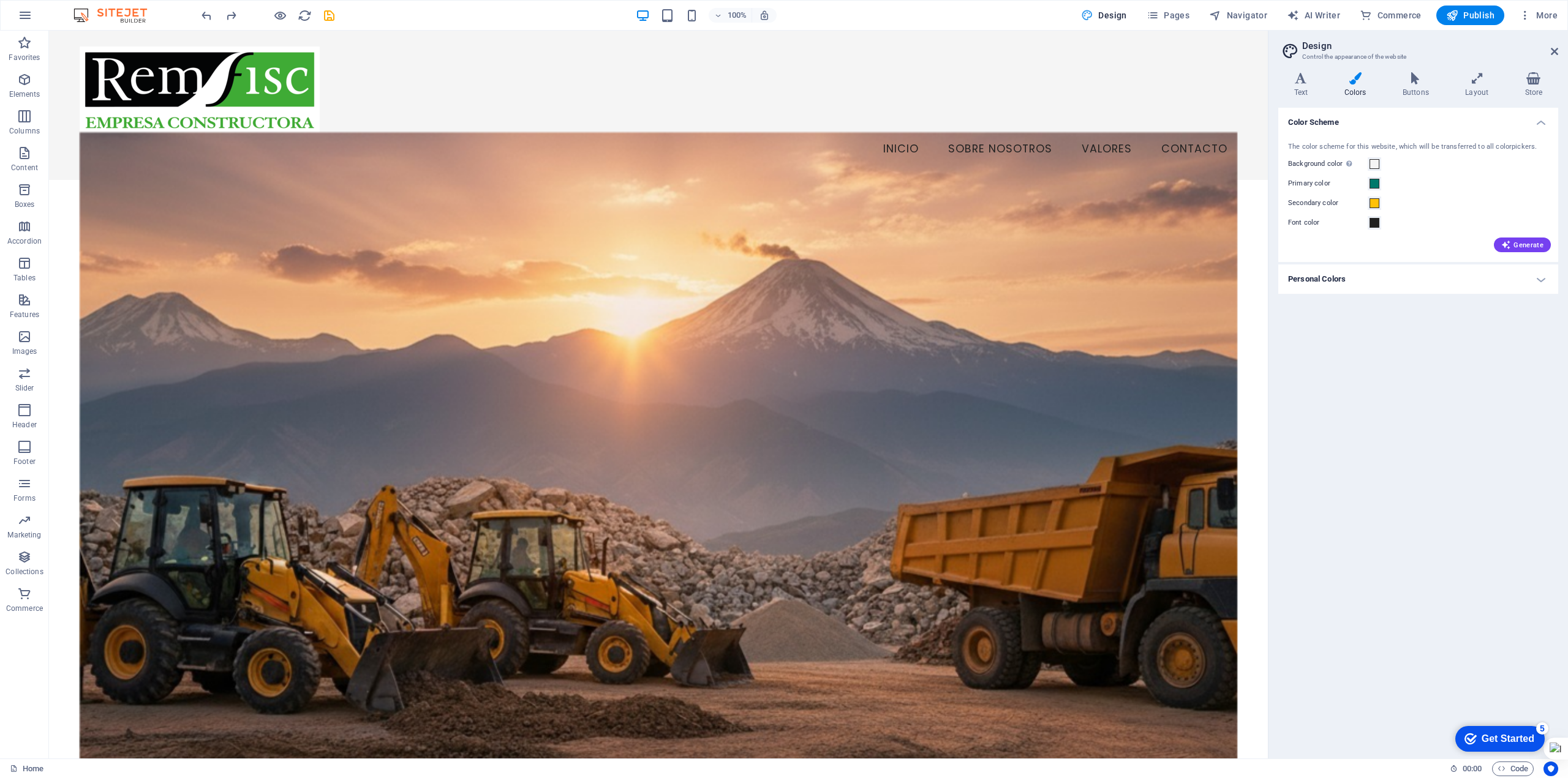
click at [1103, 19] on span "Design" at bounding box center [1104, 16] width 46 height 12
click at [1557, 51] on icon at bounding box center [1554, 51] width 7 height 10
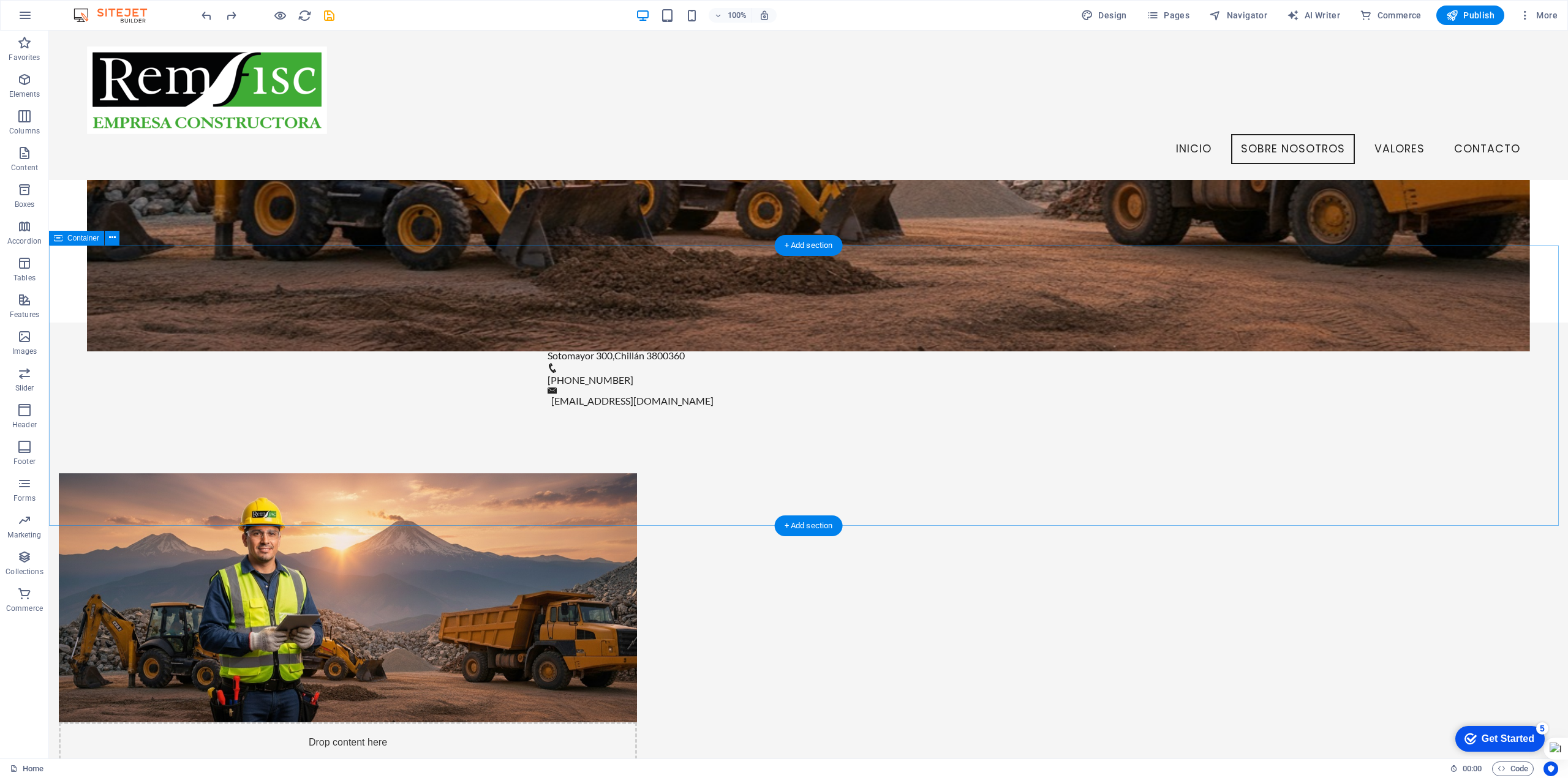
scroll to position [553, 0]
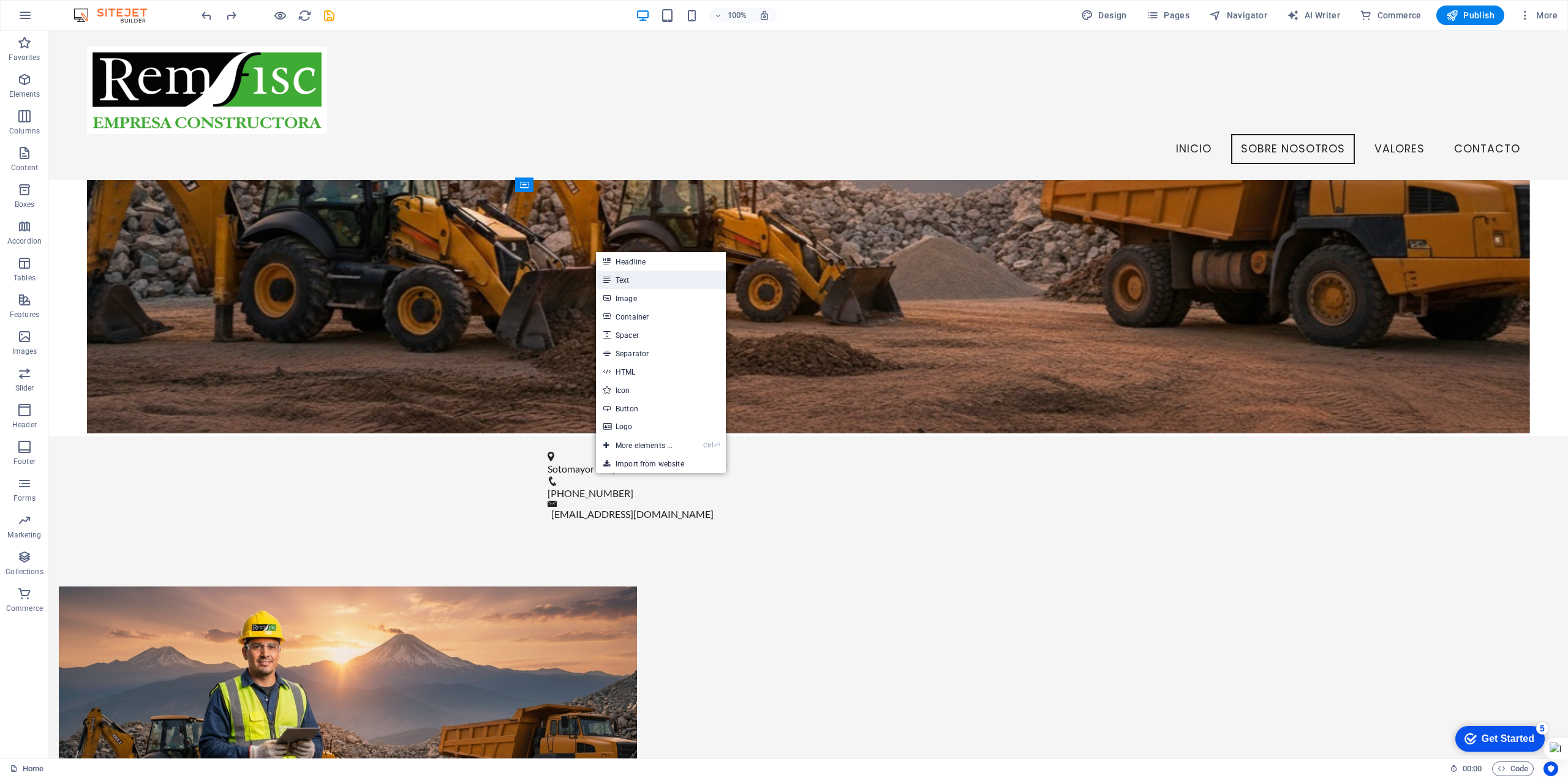
click at [637, 281] on link "Text" at bounding box center [661, 280] width 130 height 19
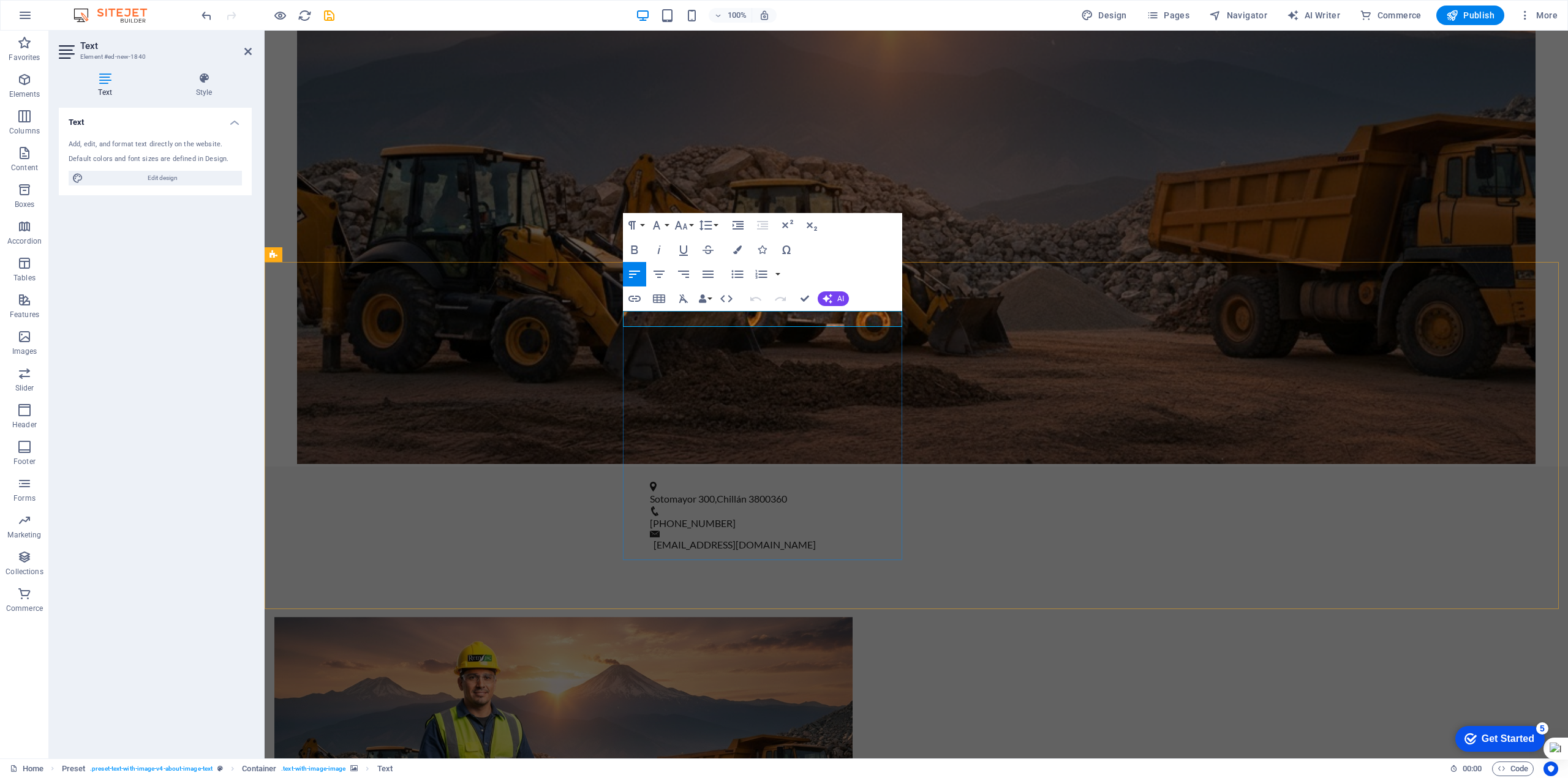
drag, startPoint x: 724, startPoint y: 321, endPoint x: 620, endPoint y: 322, distance: 104.0
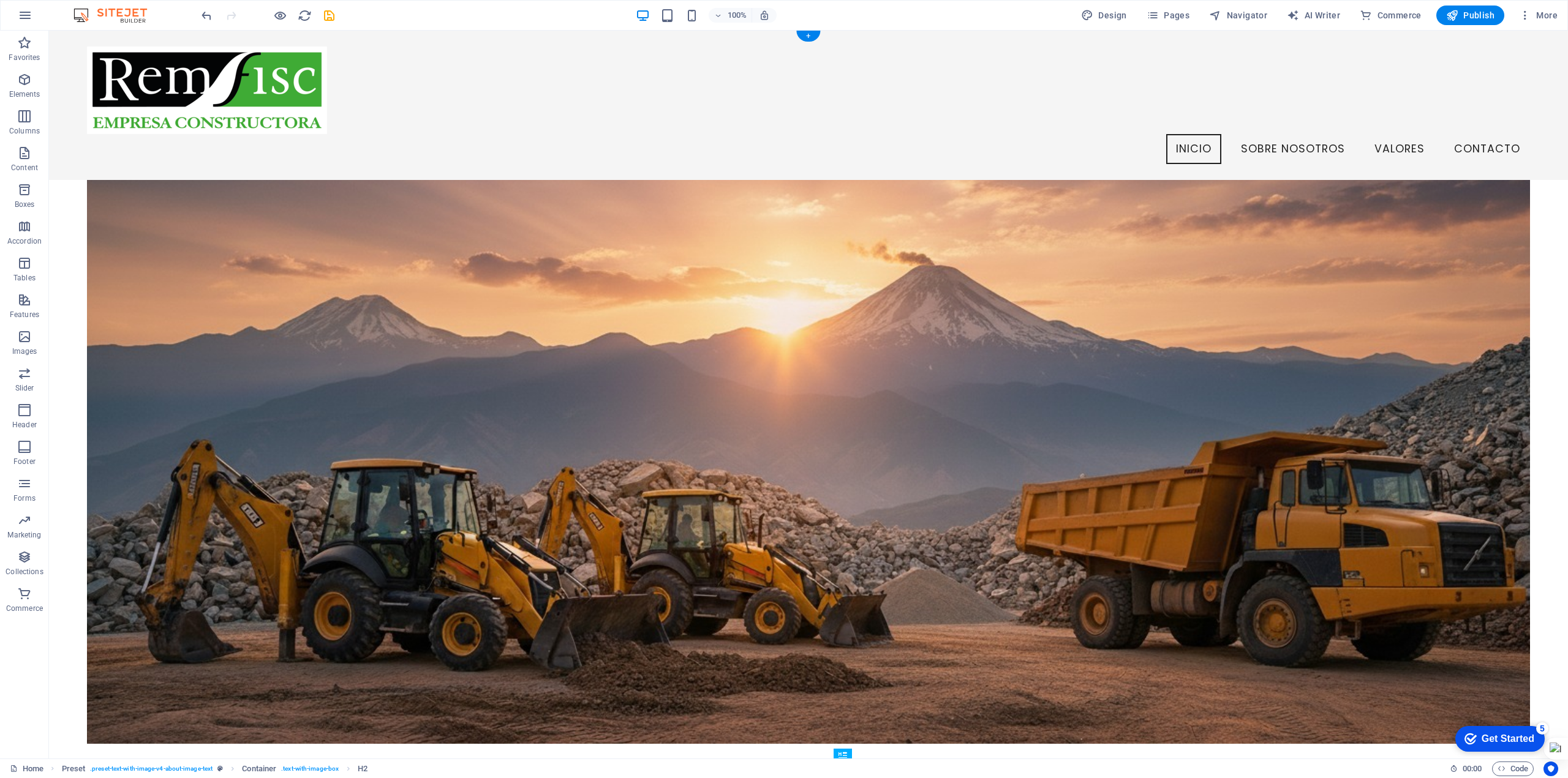
scroll to position [0, 0]
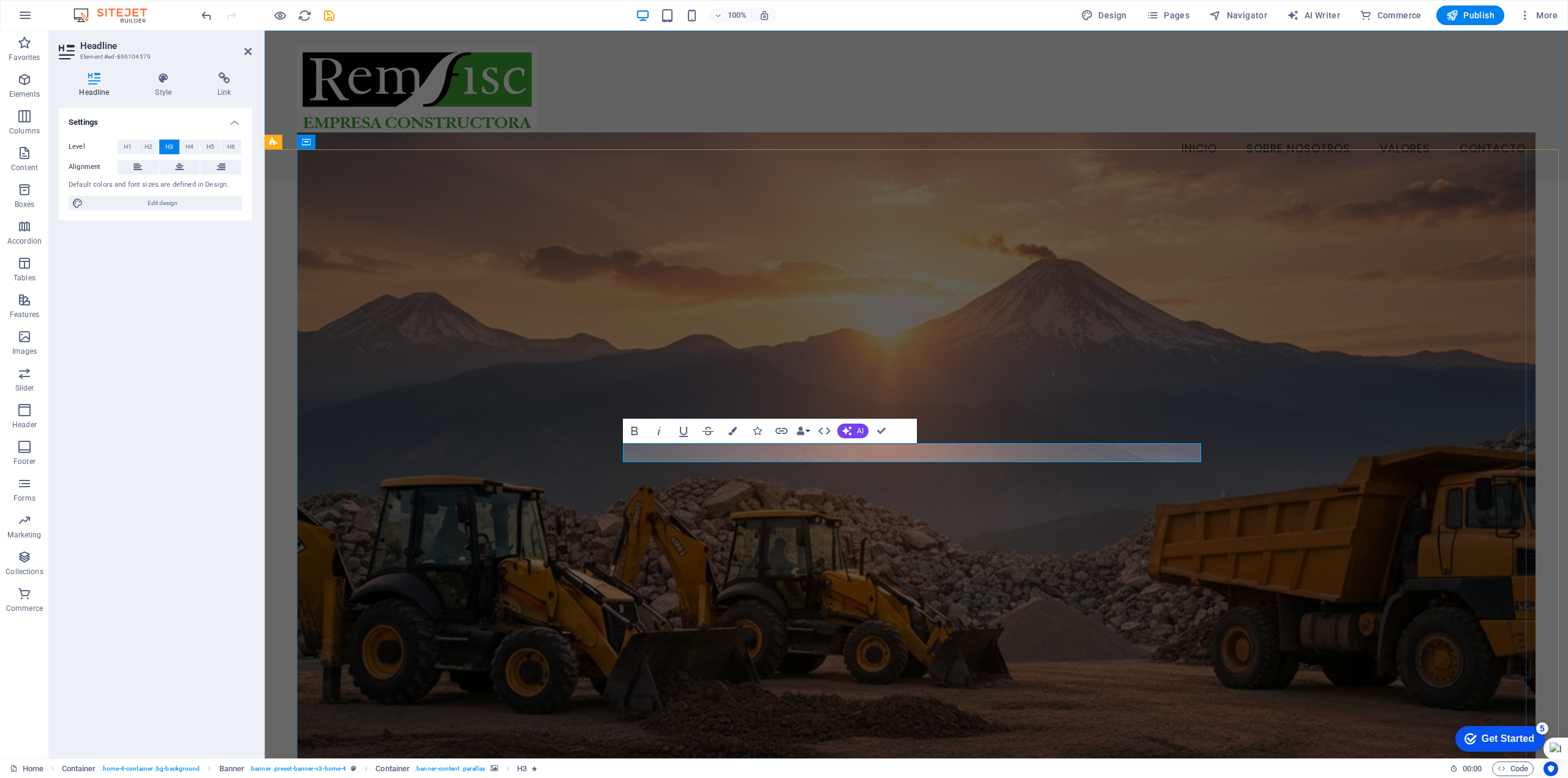
click at [980, 511] on figure at bounding box center [916, 463] width 1238 height 663
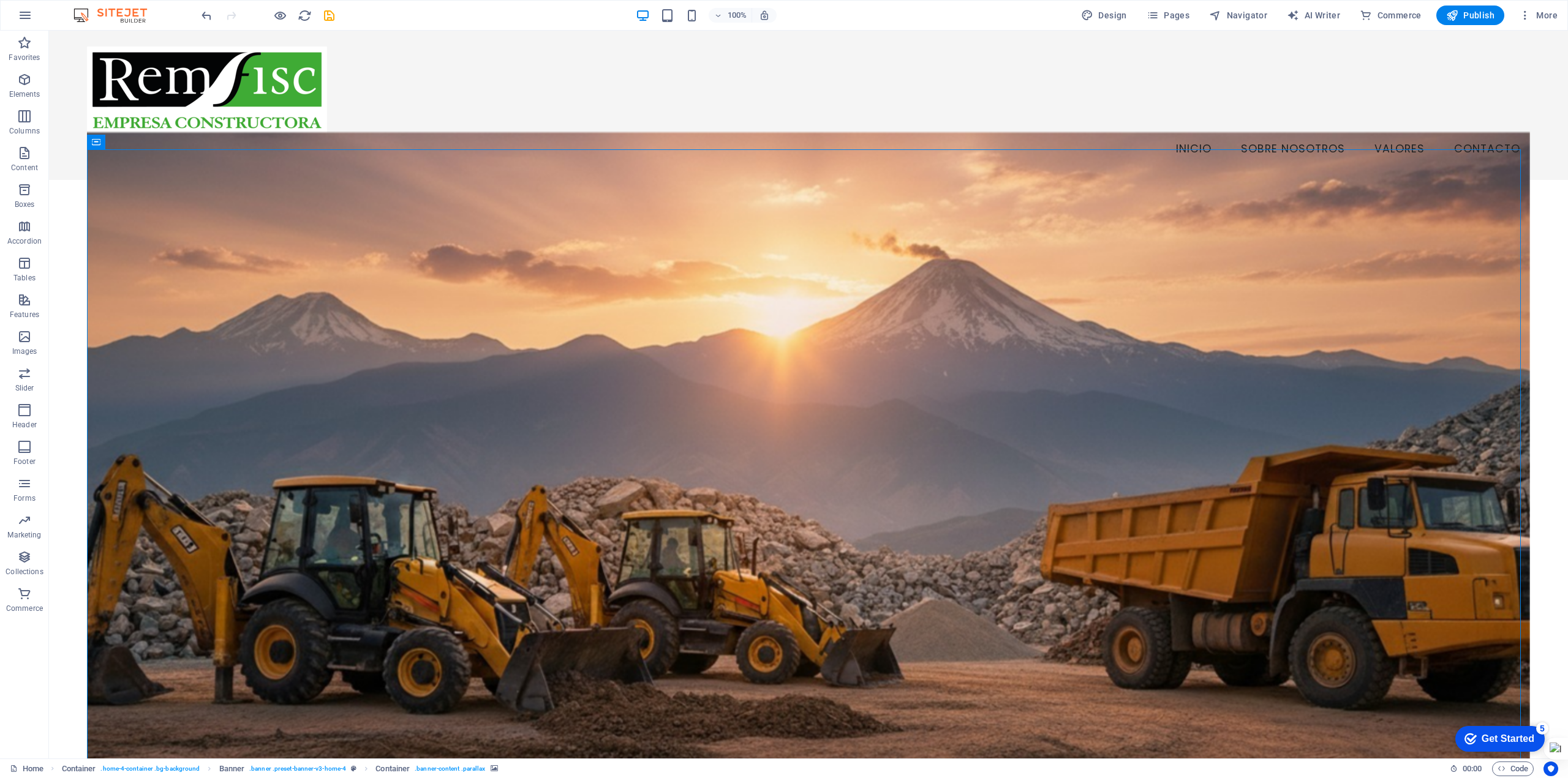
click at [1264, 507] on figure at bounding box center [808, 463] width 1443 height 663
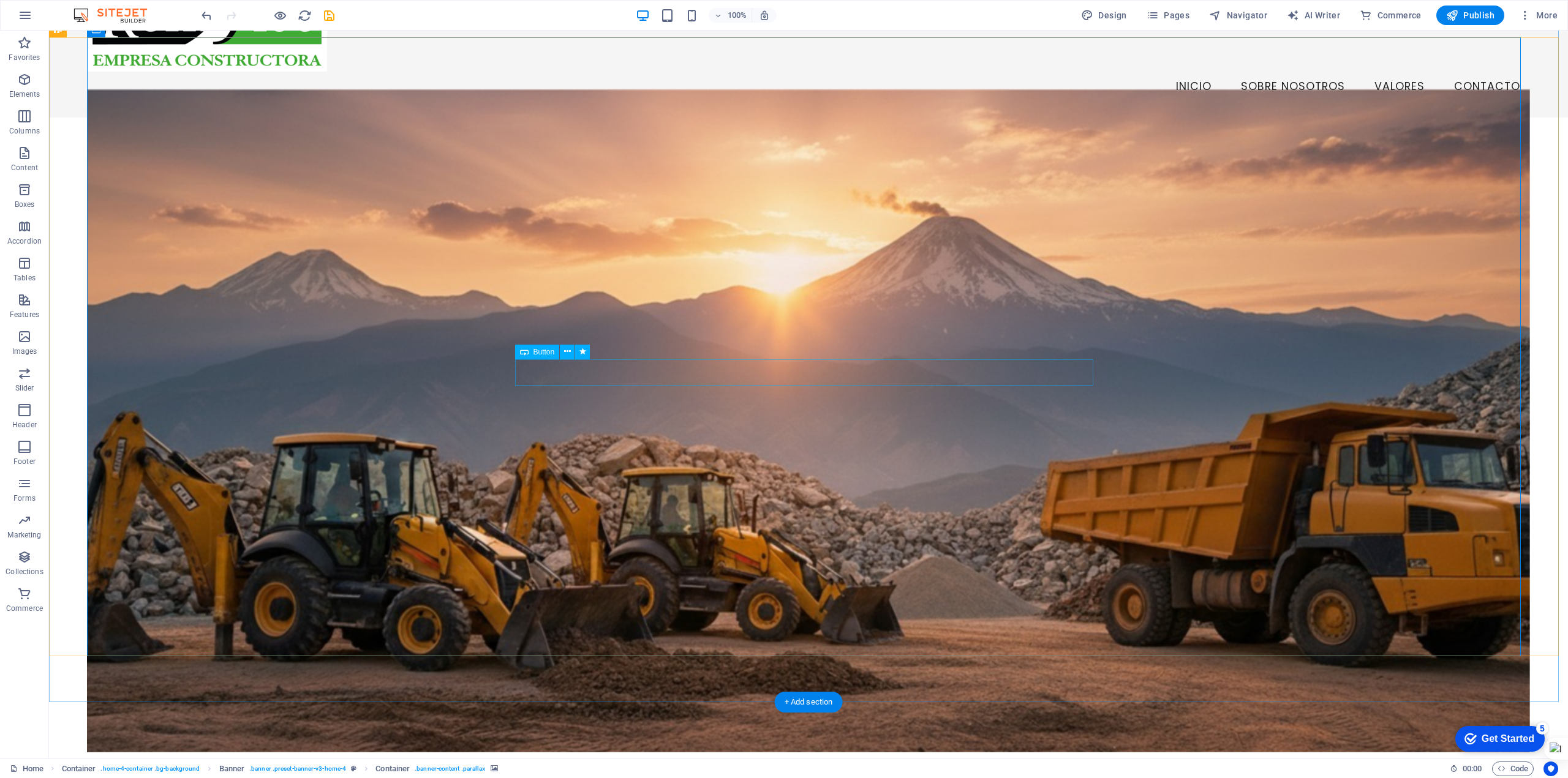
scroll to position [123, 0]
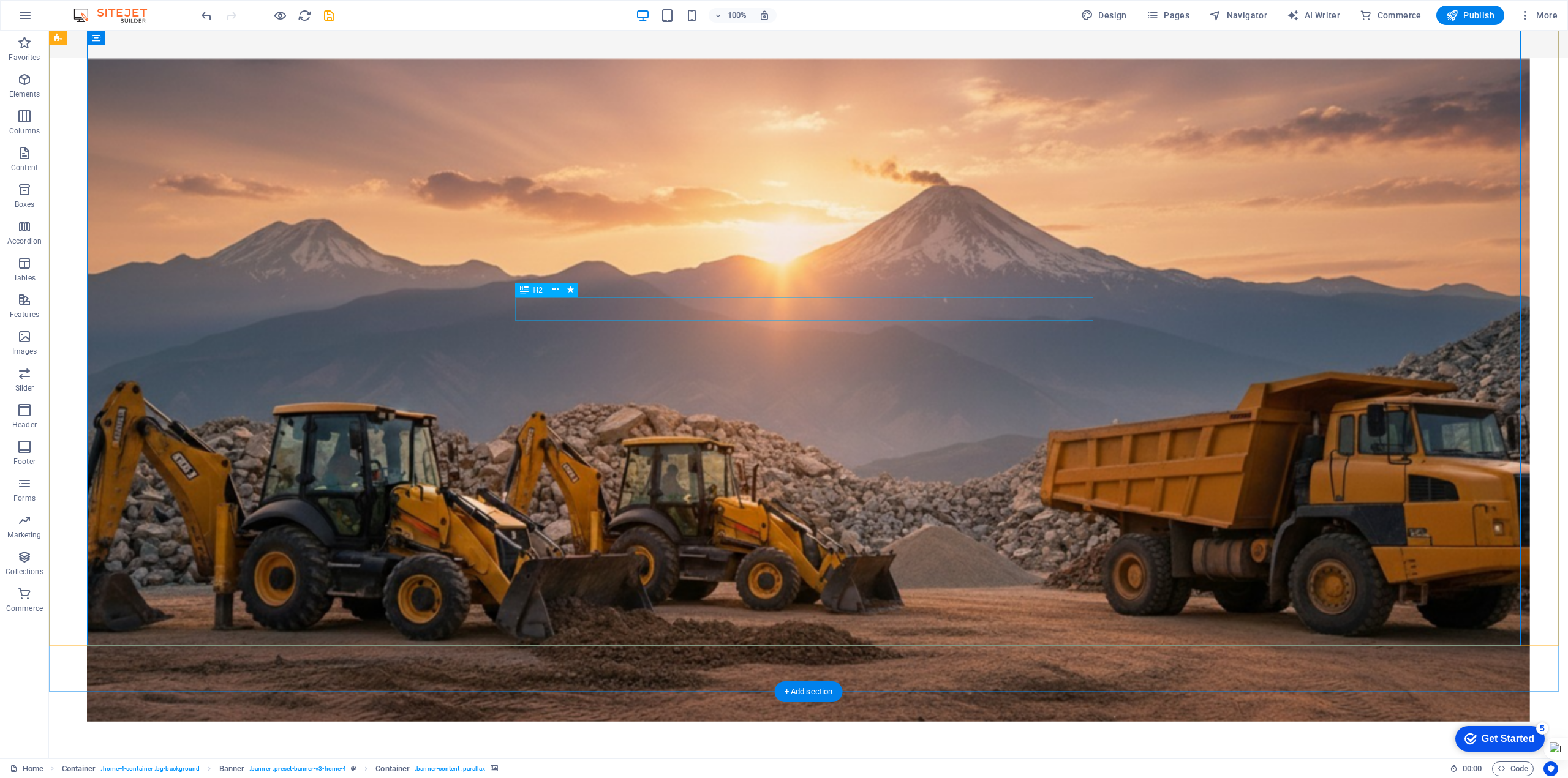
click at [687, 769] on div "Bienvenidos a CONSTRUCTORA REMFISC LIMITADA" at bounding box center [808, 781] width 578 height 23
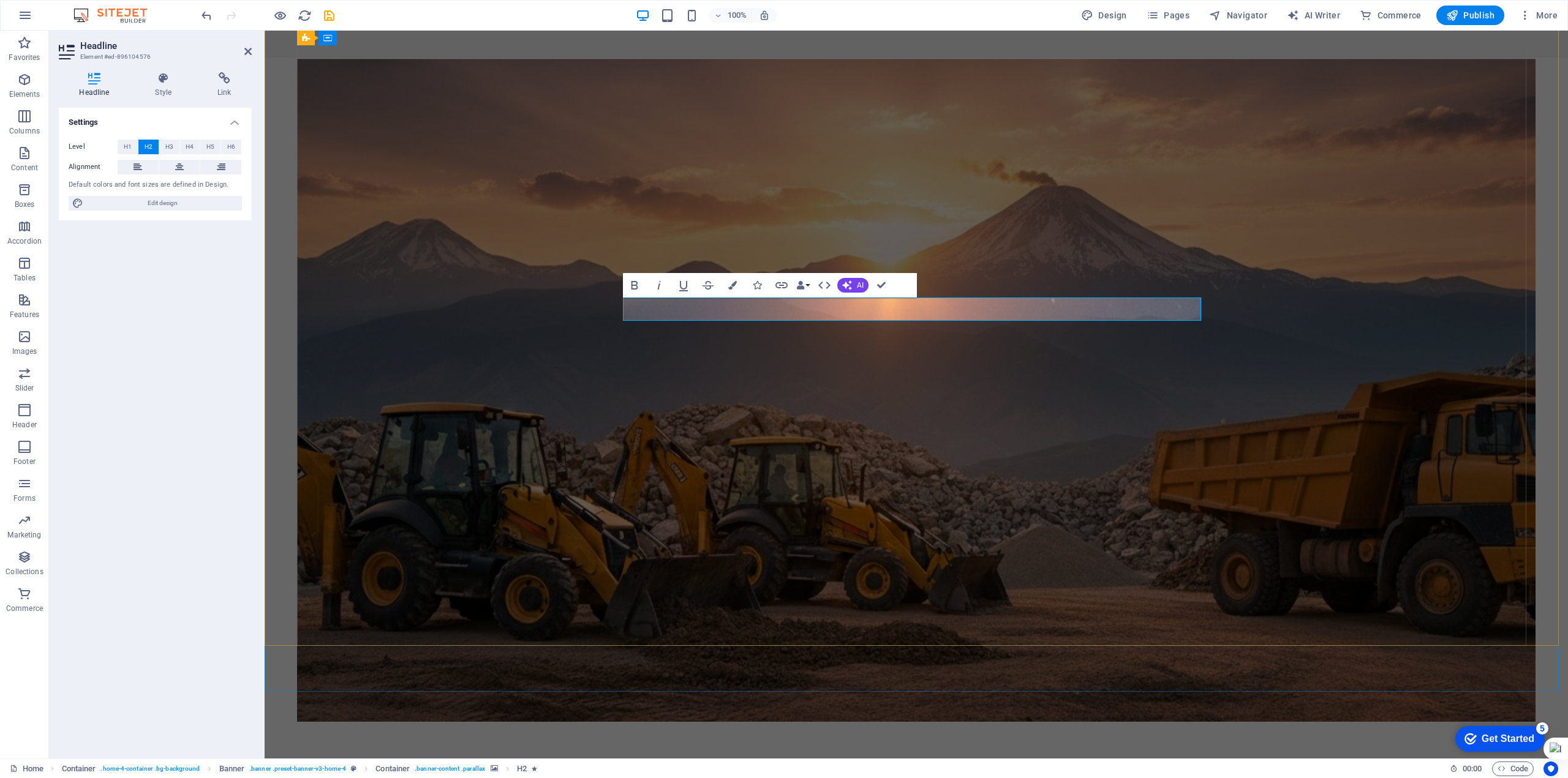
click at [833, 769] on span "Bienvenidos a CONSTRUCTORA REMFISC LIMITADA" at bounding box center [916, 781] width 444 height 24
drag, startPoint x: 824, startPoint y: 307, endPoint x: 693, endPoint y: 319, distance: 131.5
click at [693, 769] on h2 "Bienvenidos a CONSTRUCTORA REMFISC LIMITADA" at bounding box center [917, 781] width 578 height 23
click at [839, 490] on figure at bounding box center [916, 390] width 1238 height 663
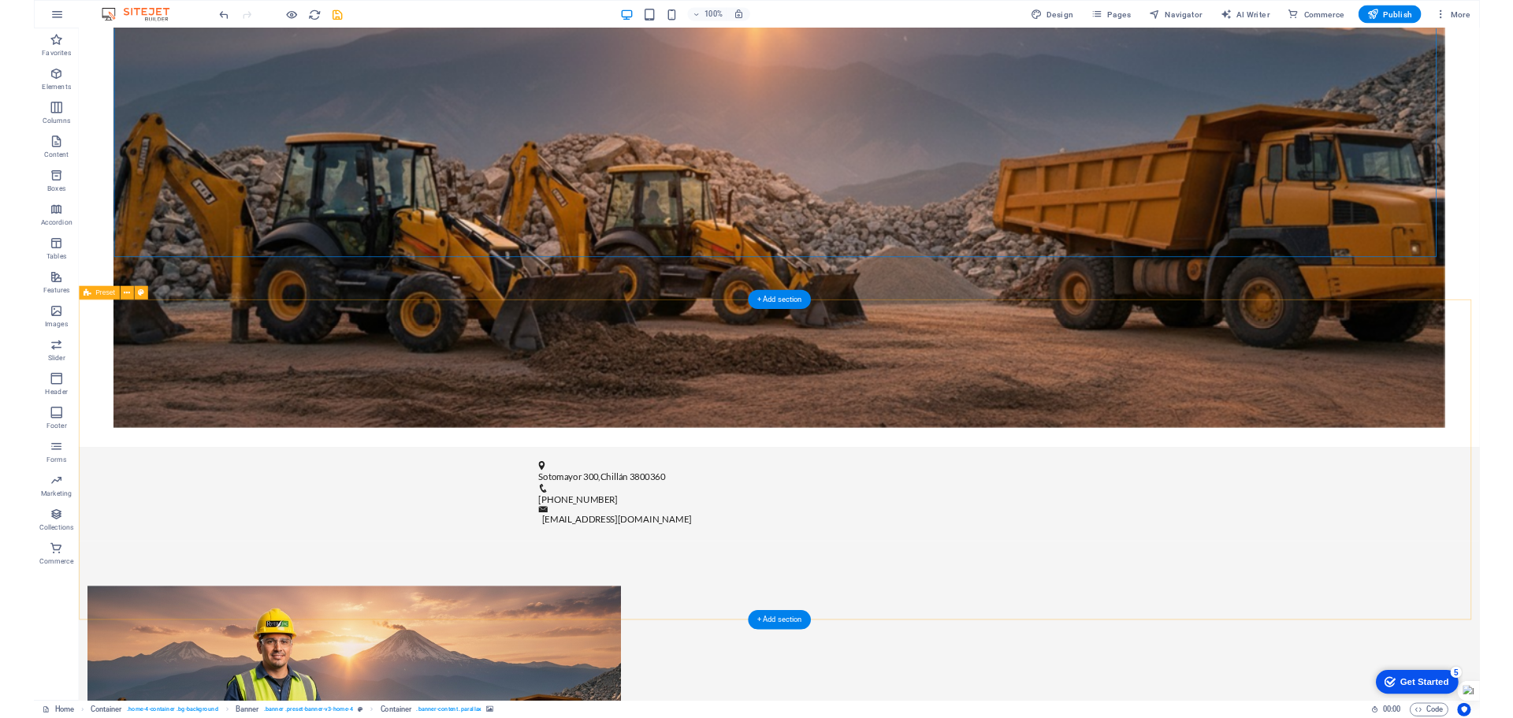
scroll to position [788, 0]
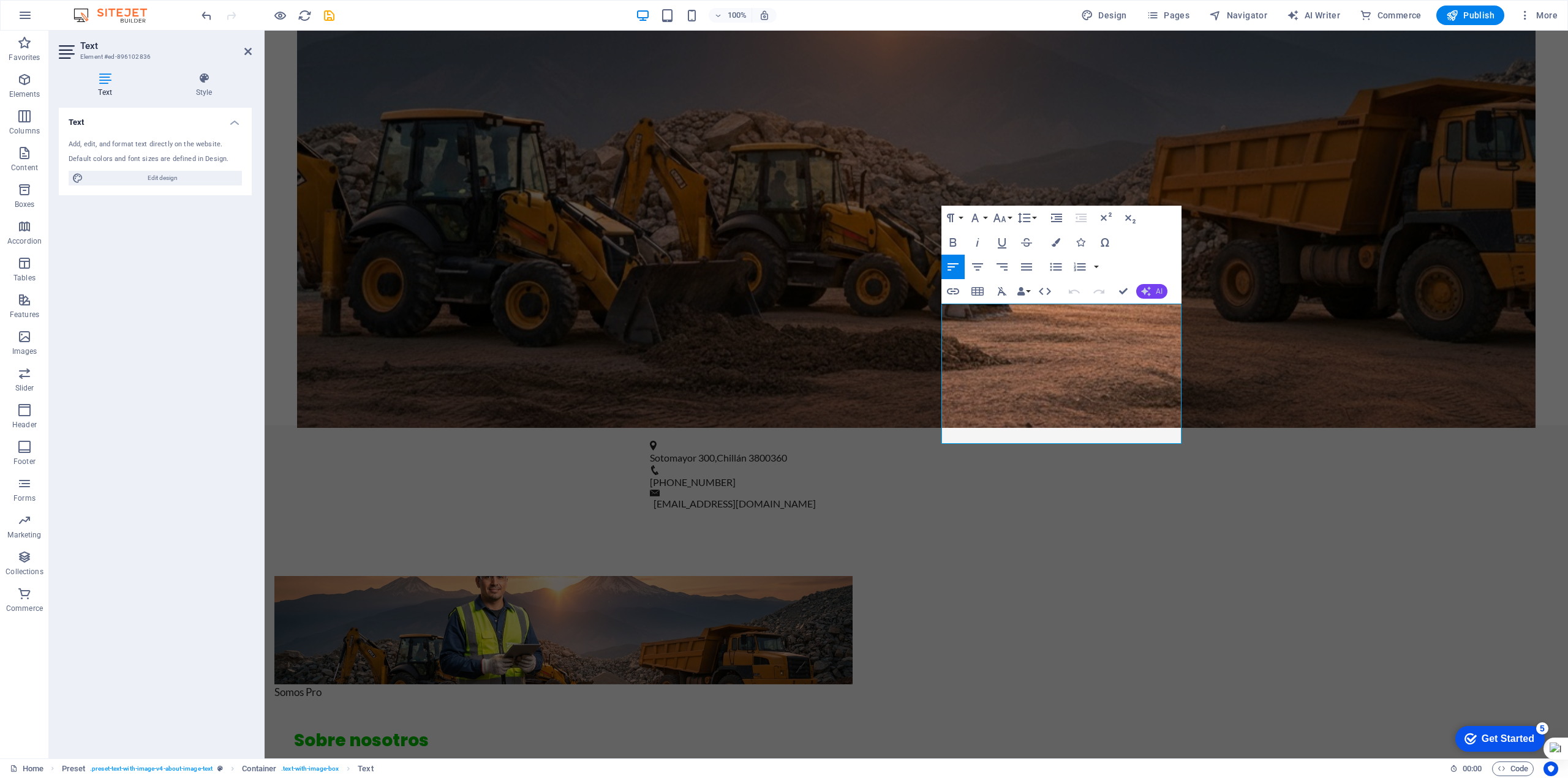
click at [1151, 294] on button "AI" at bounding box center [1151, 291] width 31 height 15
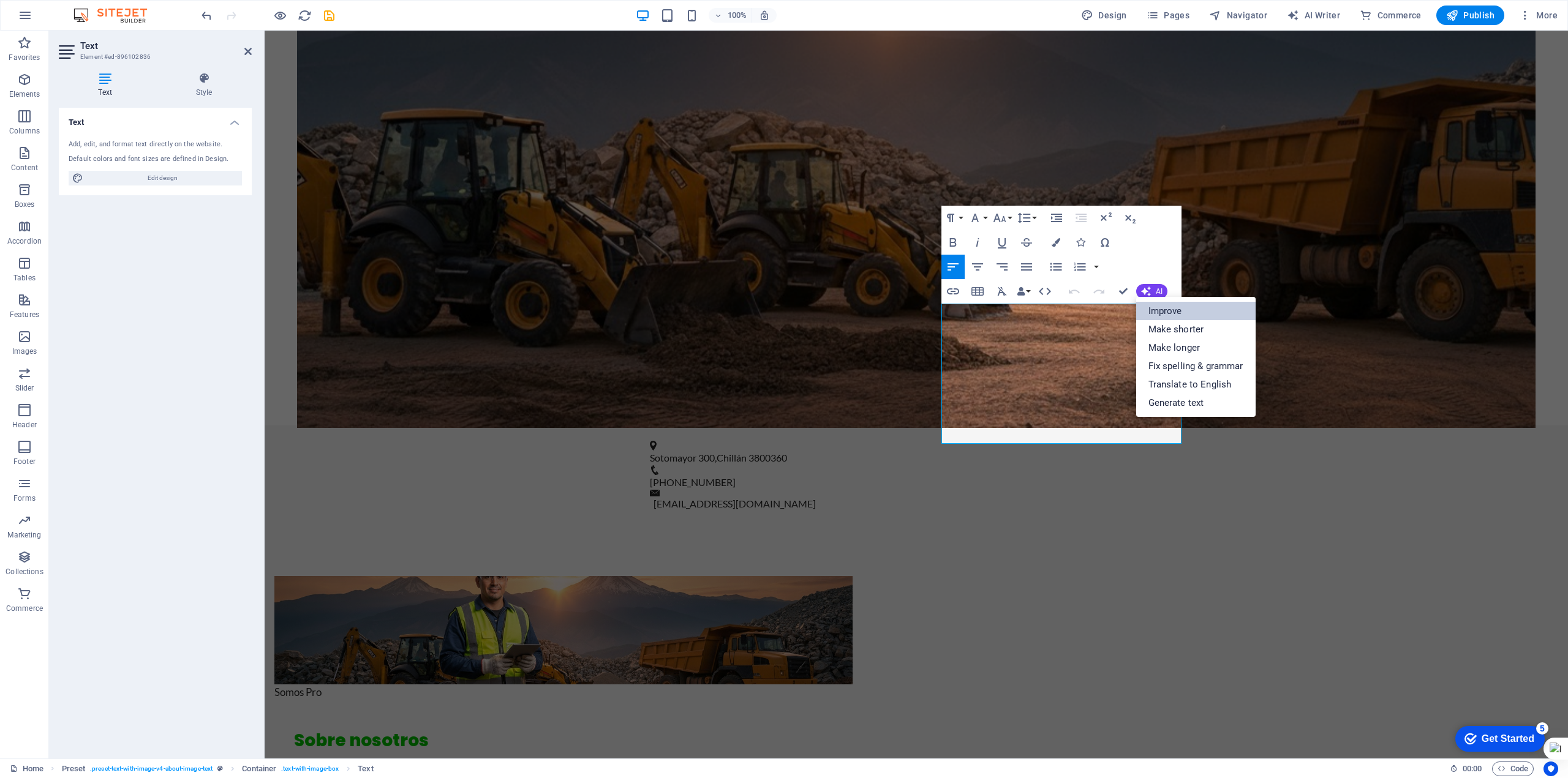
click at [1157, 309] on link "Improve" at bounding box center [1196, 311] width 120 height 19
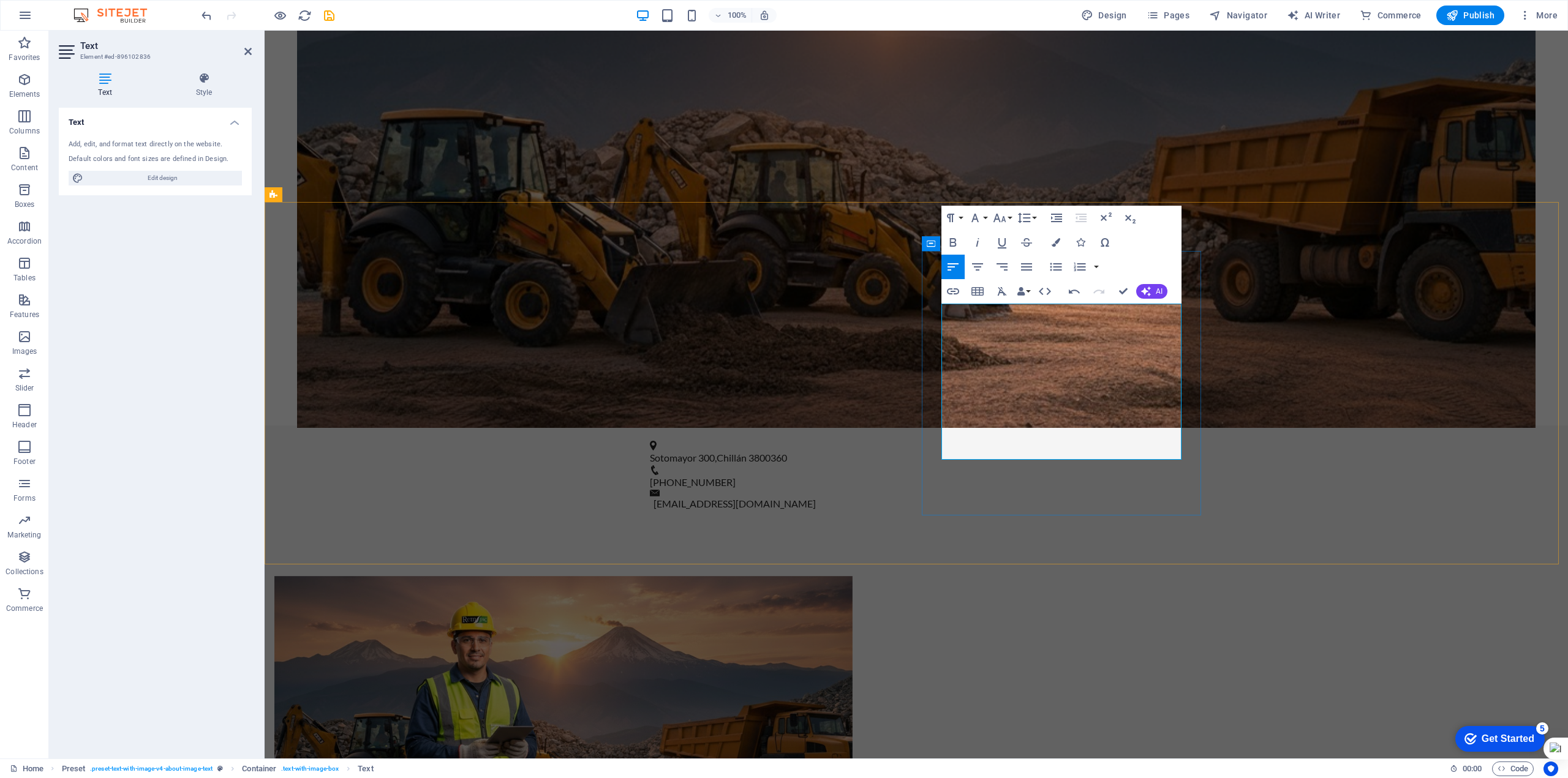
drag, startPoint x: 1135, startPoint y: 310, endPoint x: 937, endPoint y: 312, distance: 198.0
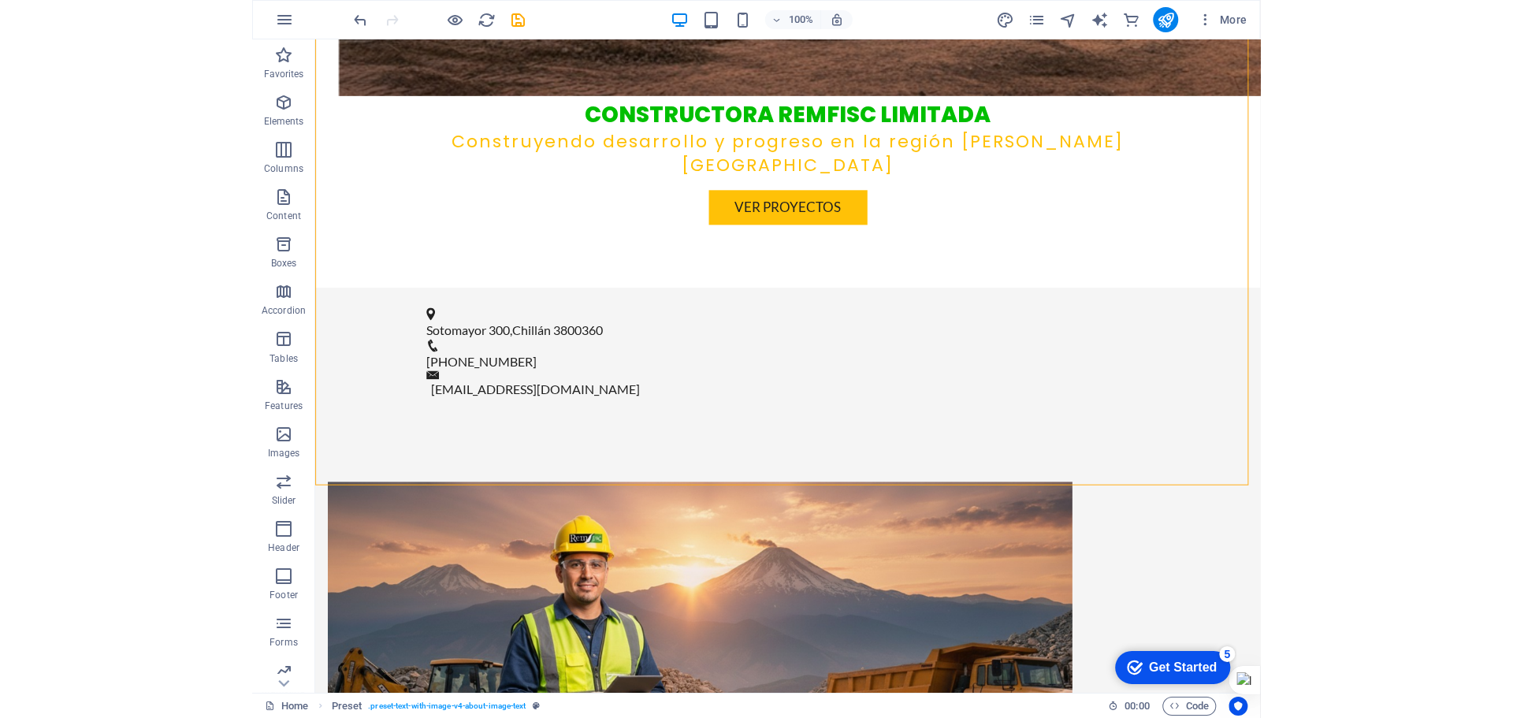
scroll to position [789, 0]
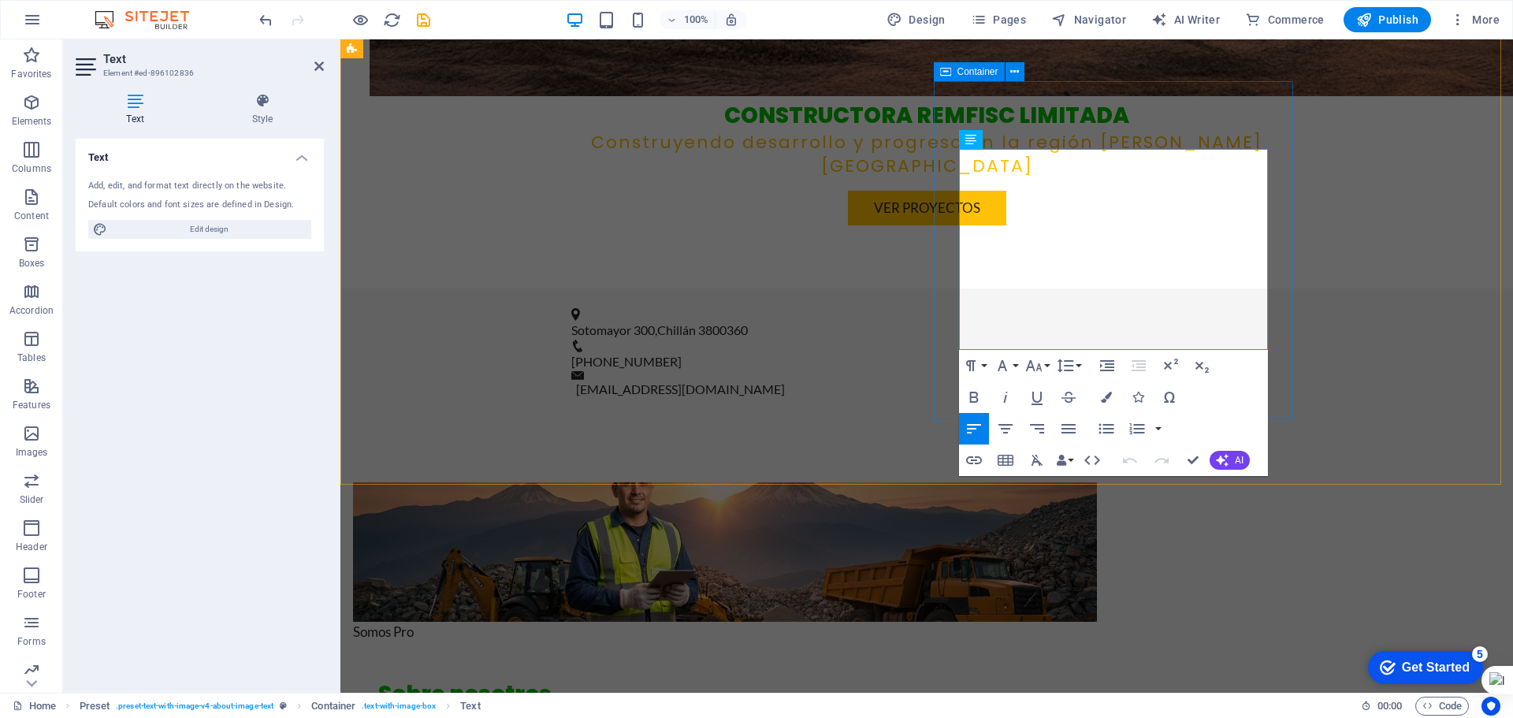
drag, startPoint x: 968, startPoint y: 331, endPoint x: 950, endPoint y: 166, distance: 165.7
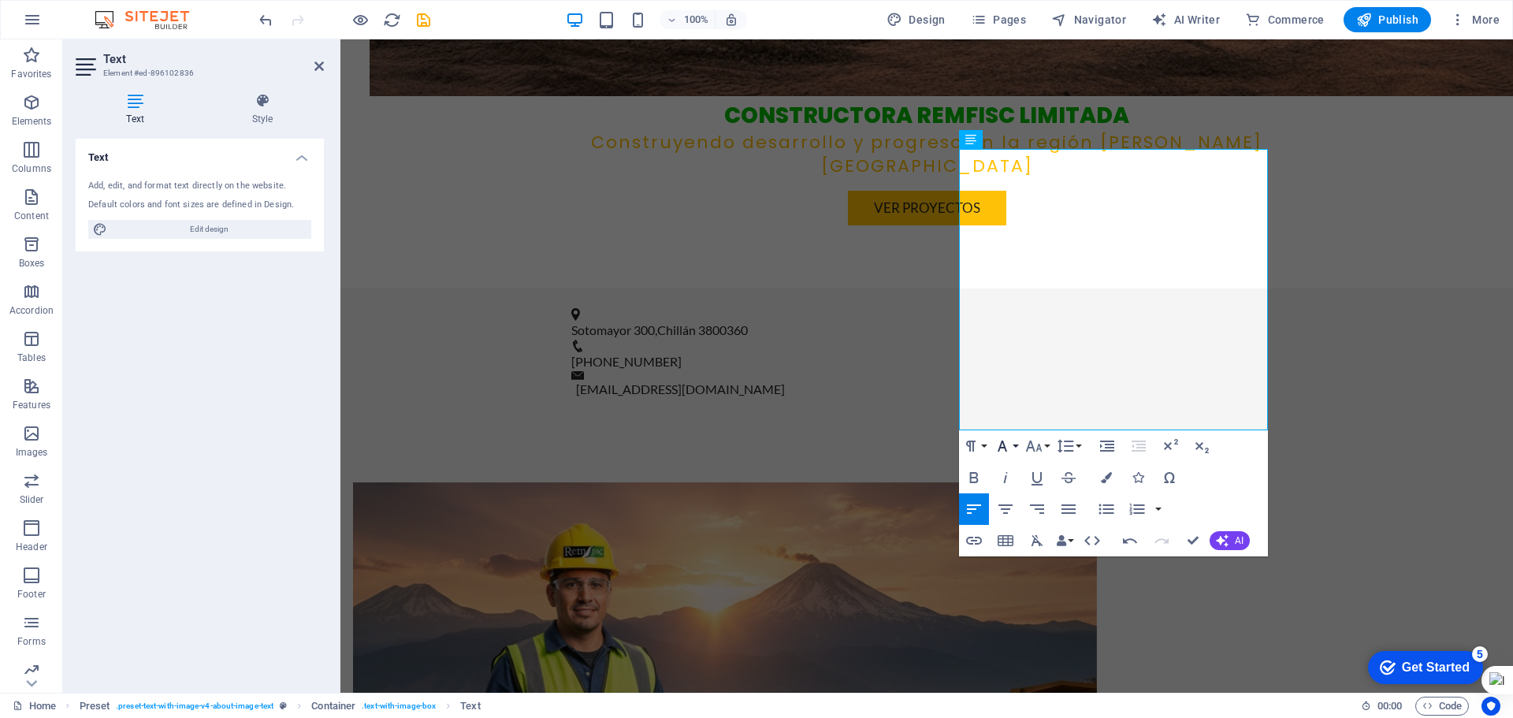
click at [1010, 449] on icon "button" at bounding box center [1002, 445] width 19 height 19
click at [1014, 448] on button "Font Family" at bounding box center [1005, 446] width 30 height 32
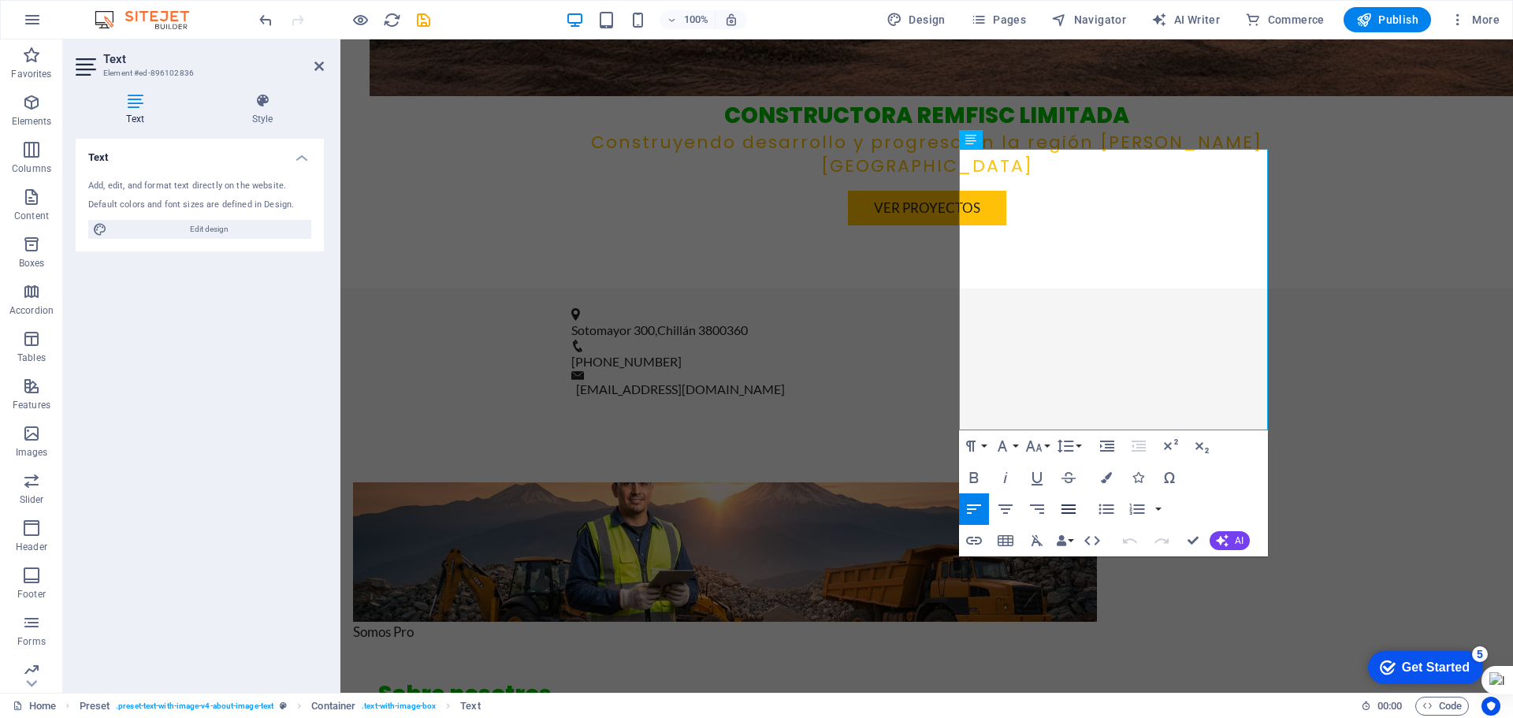
click at [1069, 507] on icon "button" at bounding box center [1068, 508] width 19 height 19
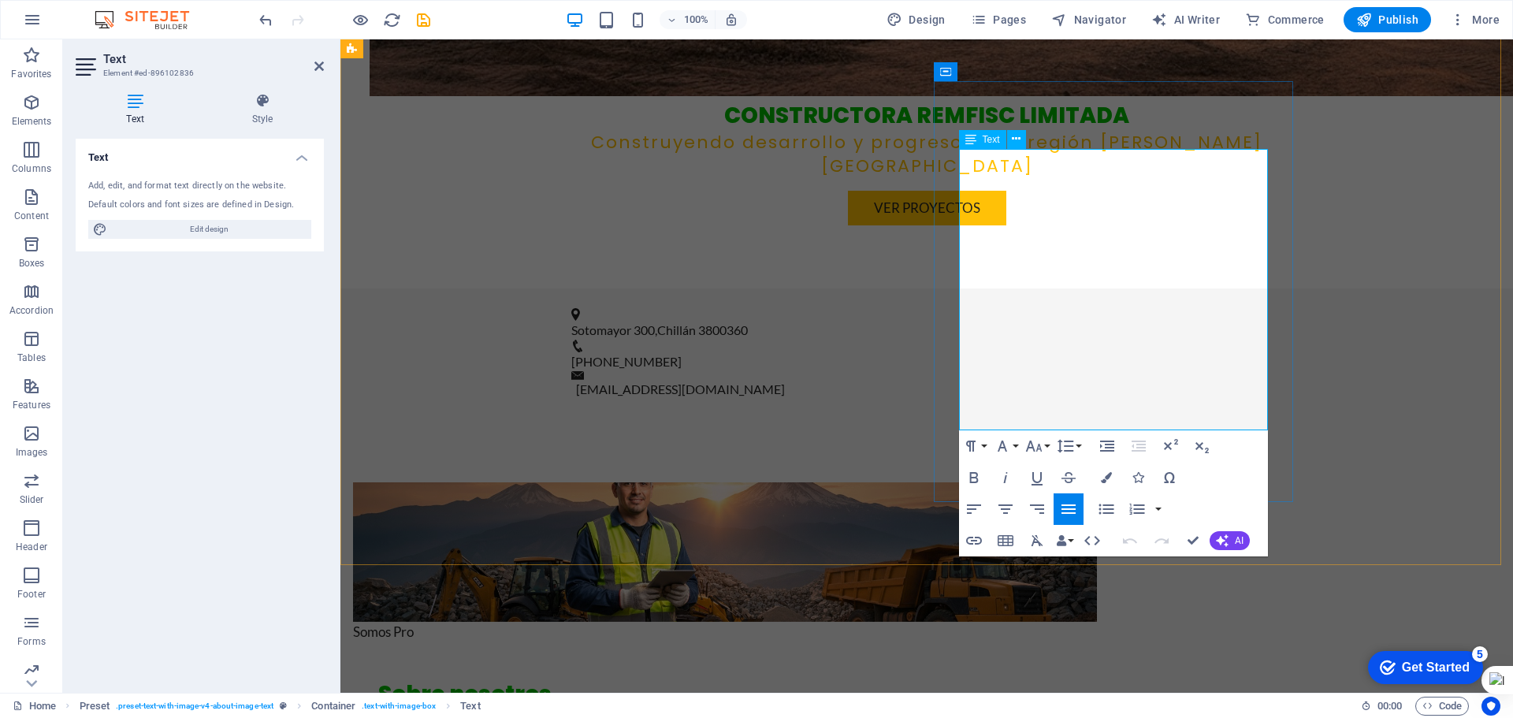
click at [1065, 507] on icon "button" at bounding box center [1068, 508] width 19 height 19
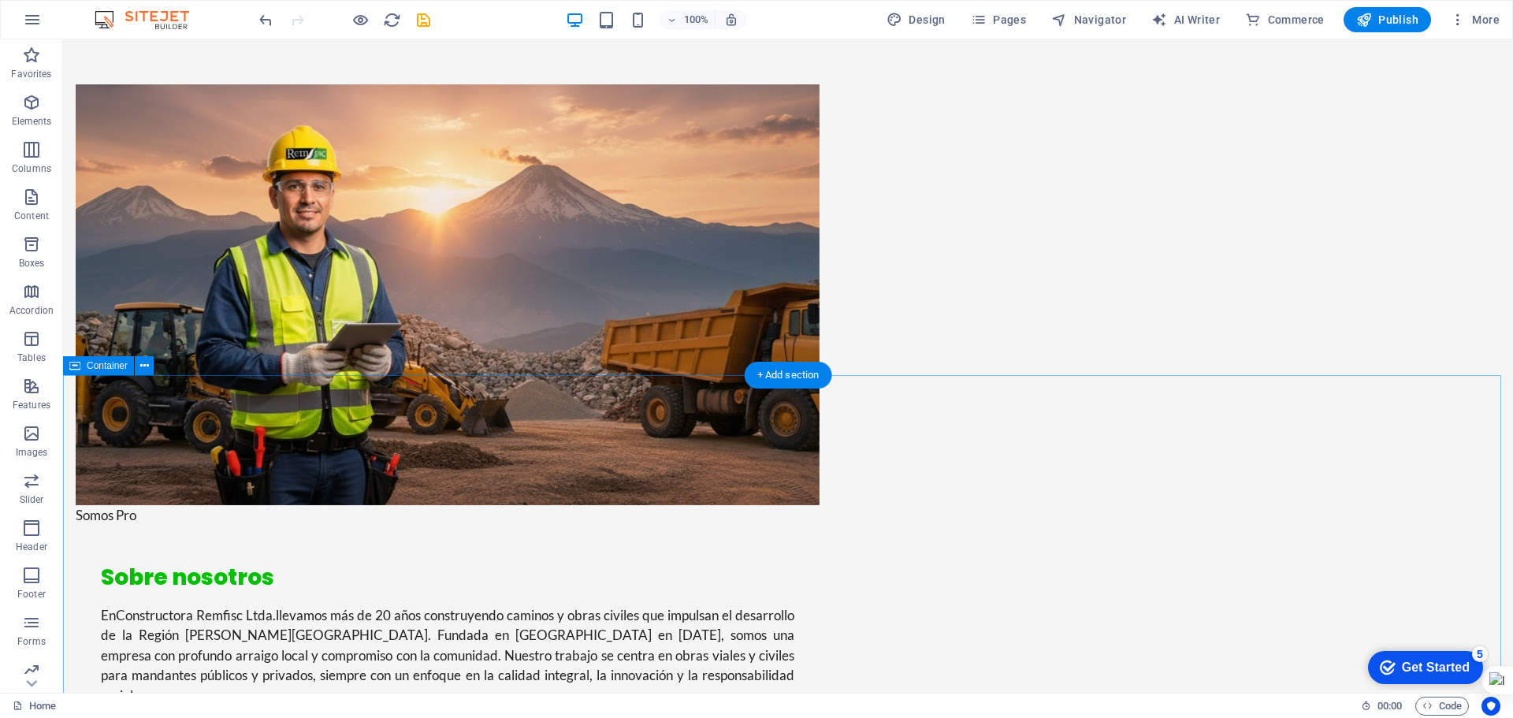
scroll to position [1261, 0]
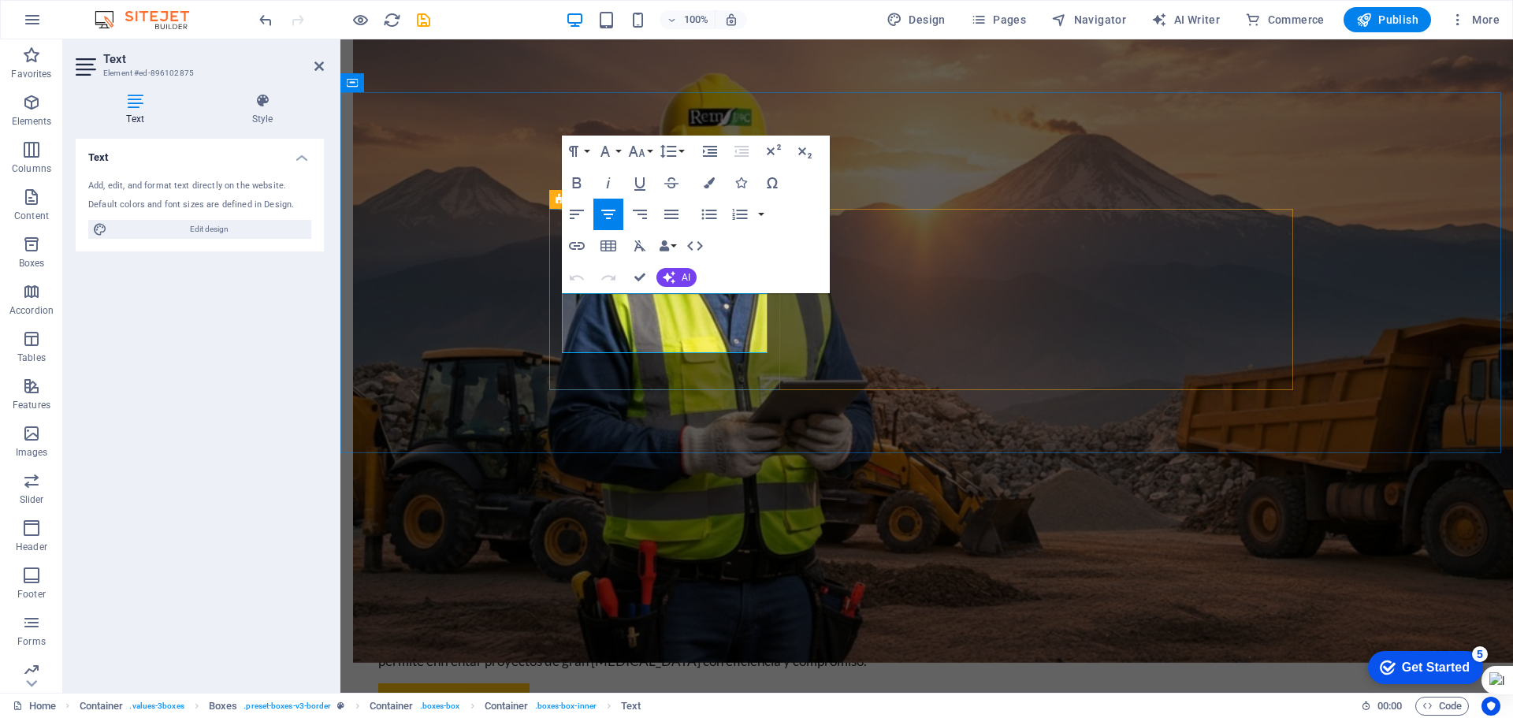
drag, startPoint x: 600, startPoint y: 309, endPoint x: 721, endPoint y: 344, distance: 126.4
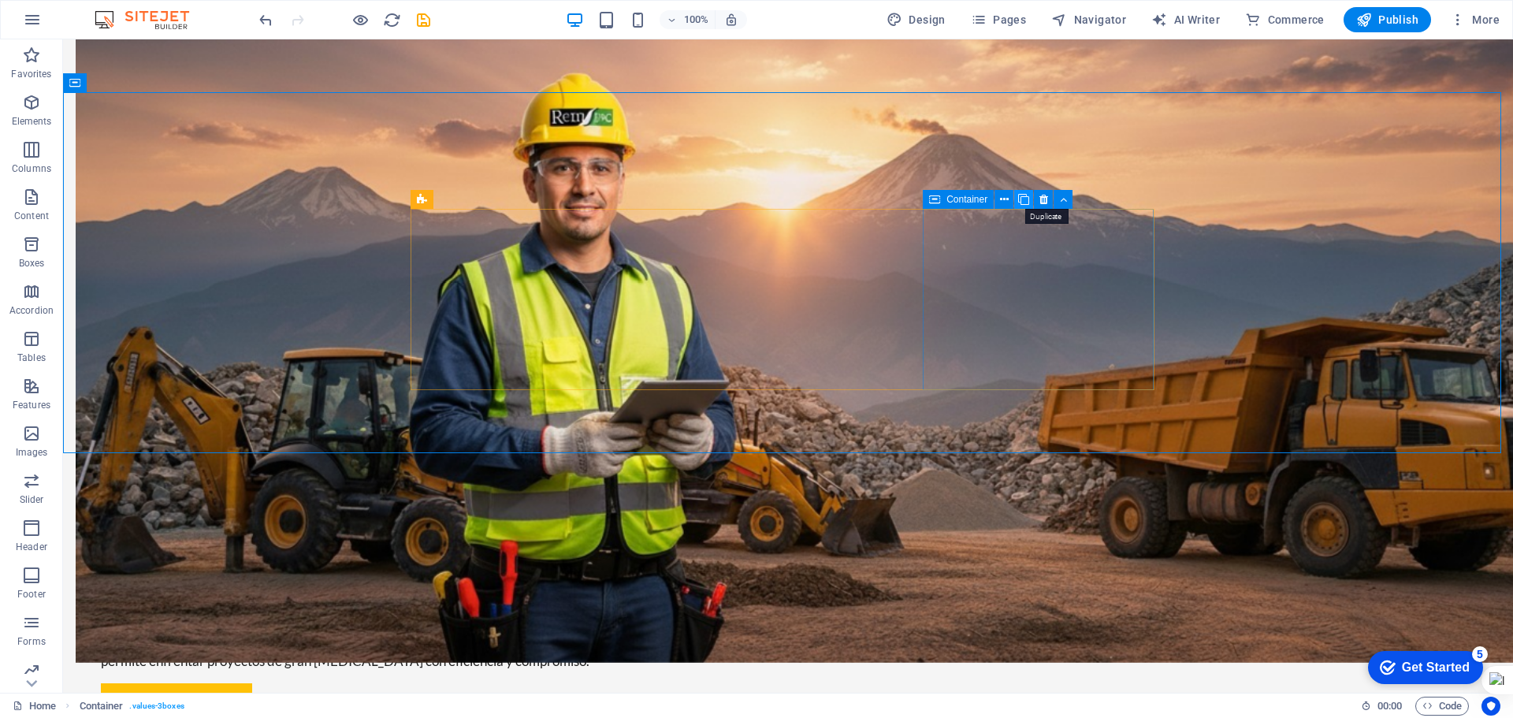
click at [1019, 203] on icon at bounding box center [1023, 199] width 11 height 17
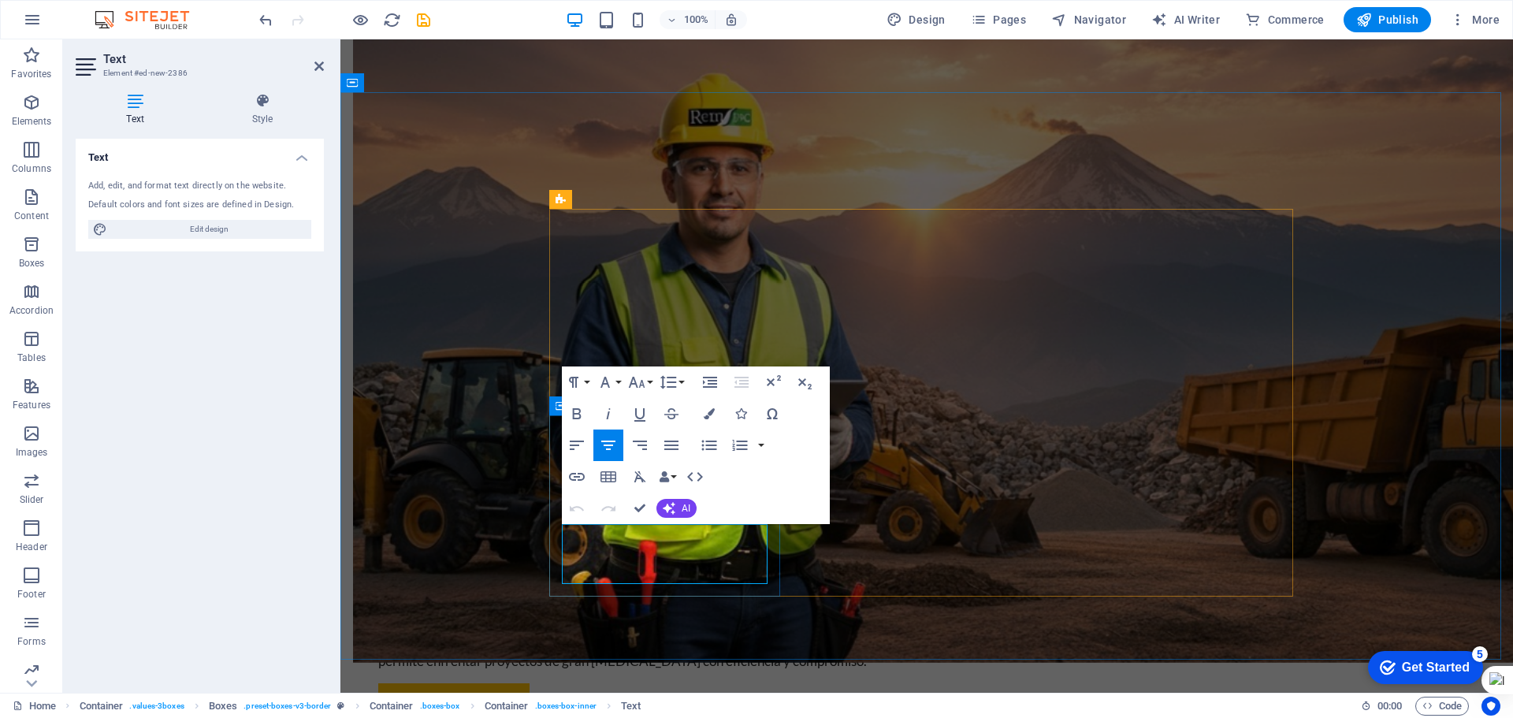
drag, startPoint x: 693, startPoint y: 577, endPoint x: 570, endPoint y: 525, distance: 133.1
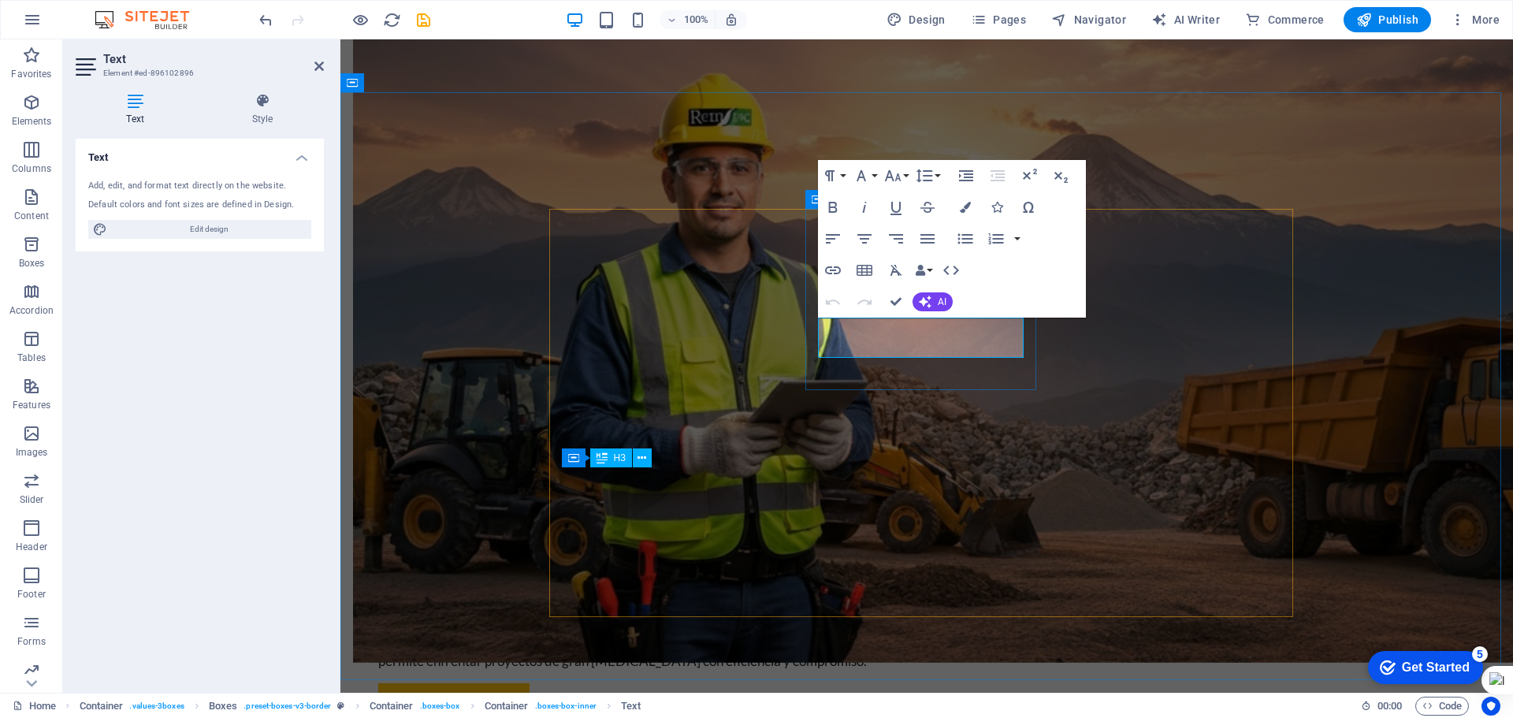
drag, startPoint x: 893, startPoint y: 324, endPoint x: 875, endPoint y: 326, distance: 17.5
drag, startPoint x: 847, startPoint y: 328, endPoint x: 1044, endPoint y: 358, distance: 199.2
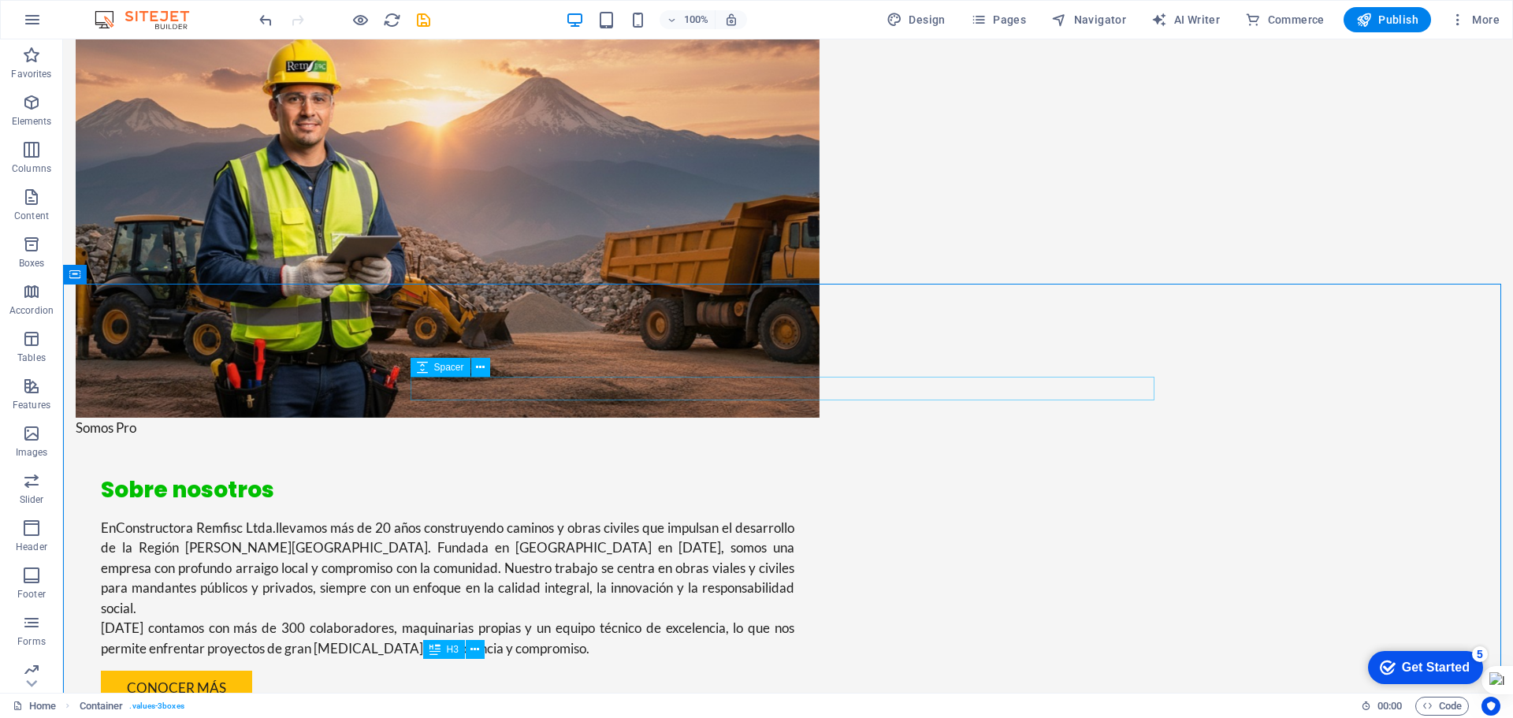
scroll to position [1184, 0]
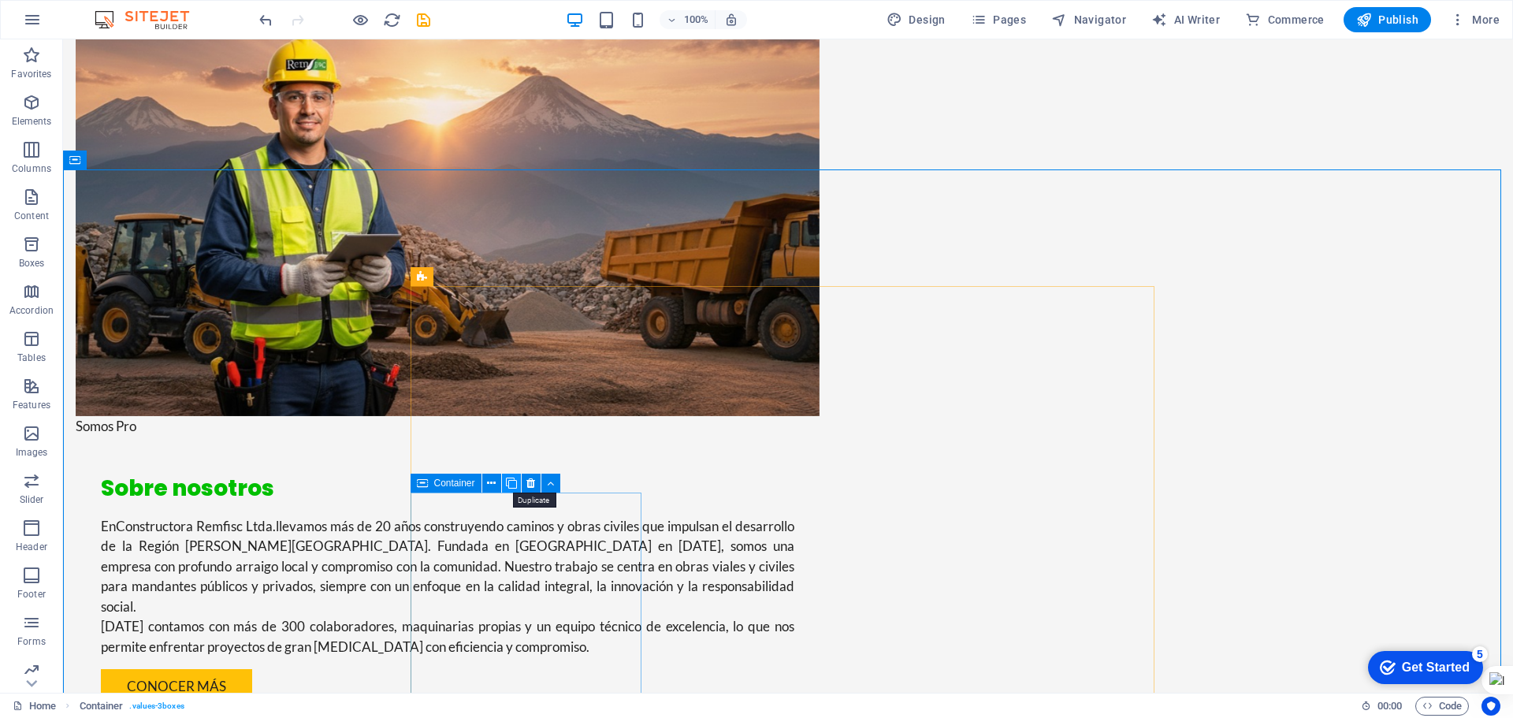
click at [514, 484] on icon at bounding box center [511, 483] width 11 height 17
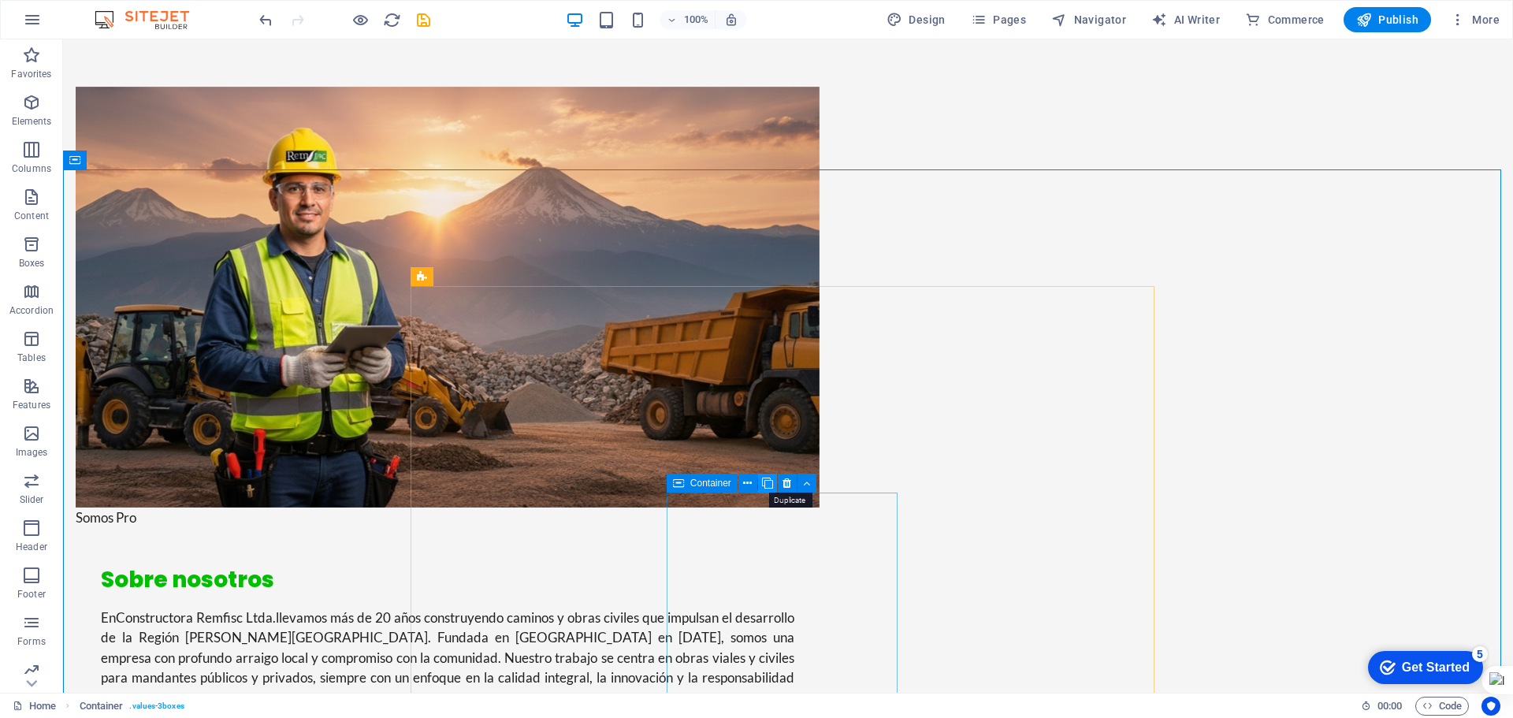
click at [765, 481] on icon at bounding box center [767, 483] width 11 height 17
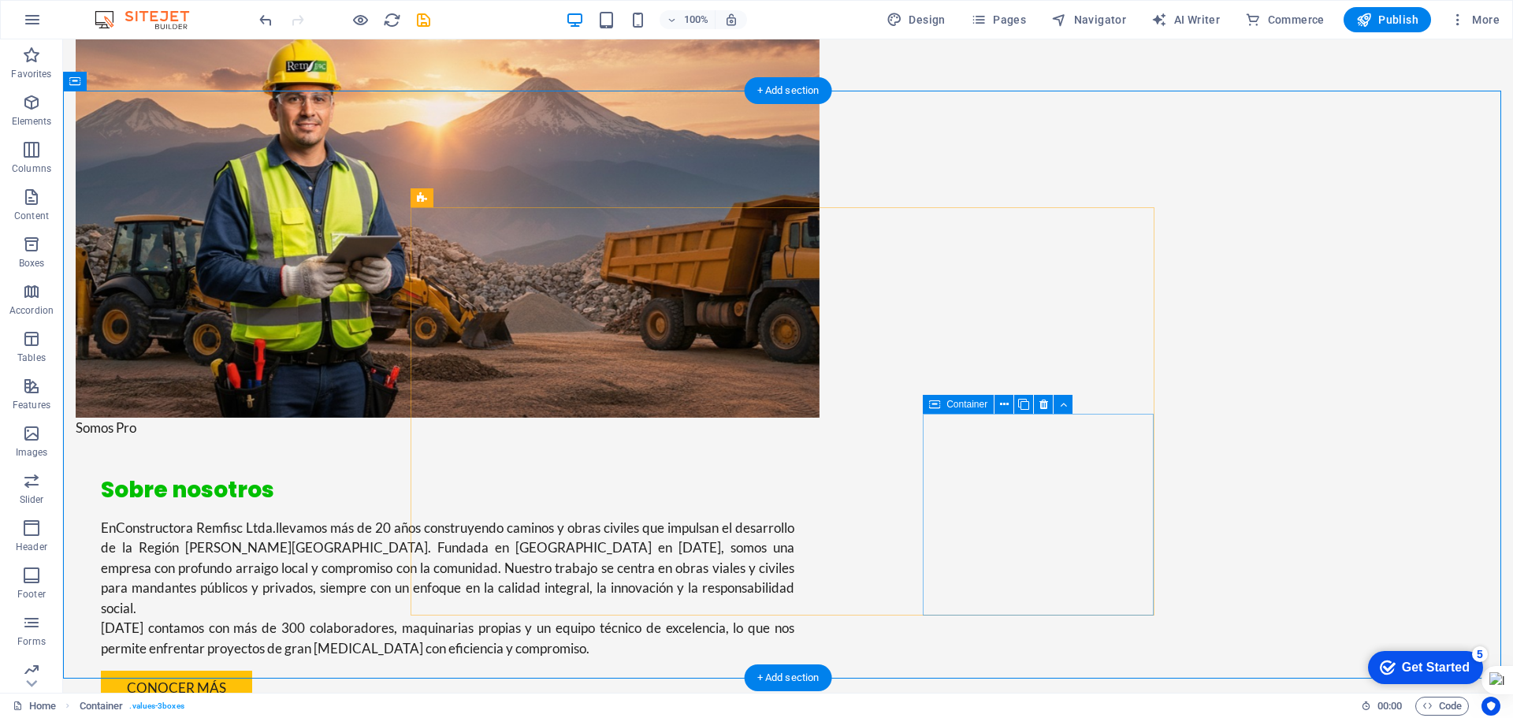
scroll to position [1342, 0]
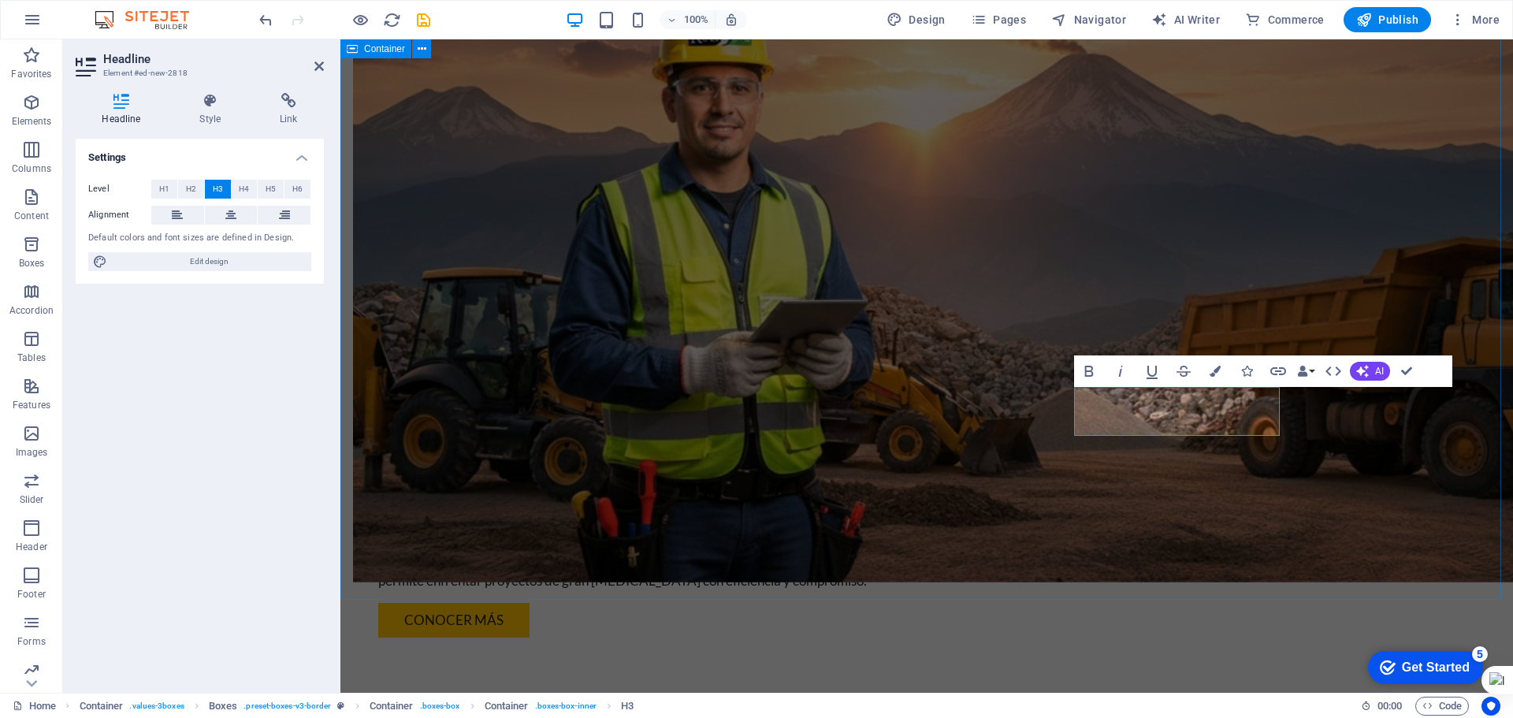
drag, startPoint x: 1399, startPoint y: 525, endPoint x: 1678, endPoint y: 525, distance: 278.9
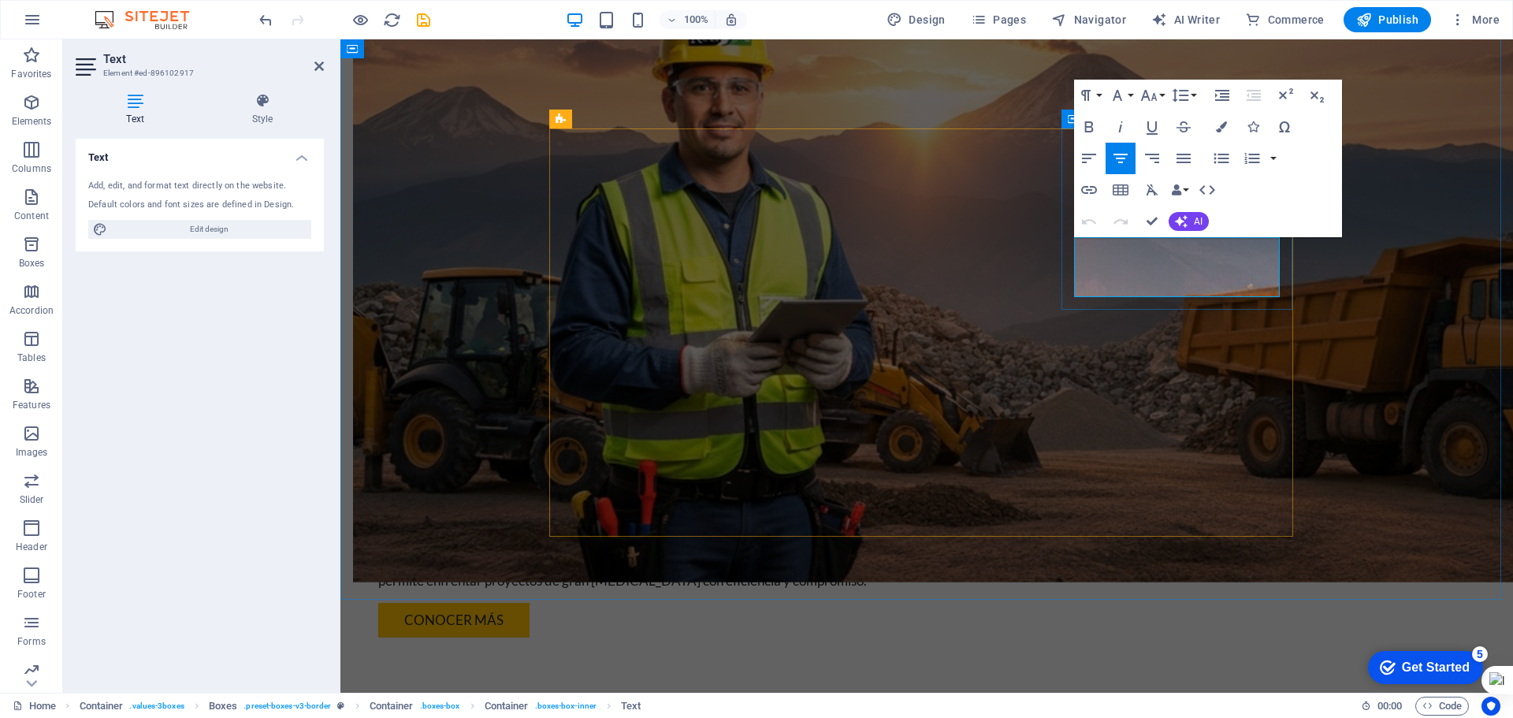
drag, startPoint x: 1224, startPoint y: 287, endPoint x: 1084, endPoint y: 243, distance: 147.0
copy p "Buscamos generar un impacto positivo en la comunidad y el medio ambiente."
drag, startPoint x: 1118, startPoint y: 487, endPoint x: 1426, endPoint y: 485, distance: 308.1
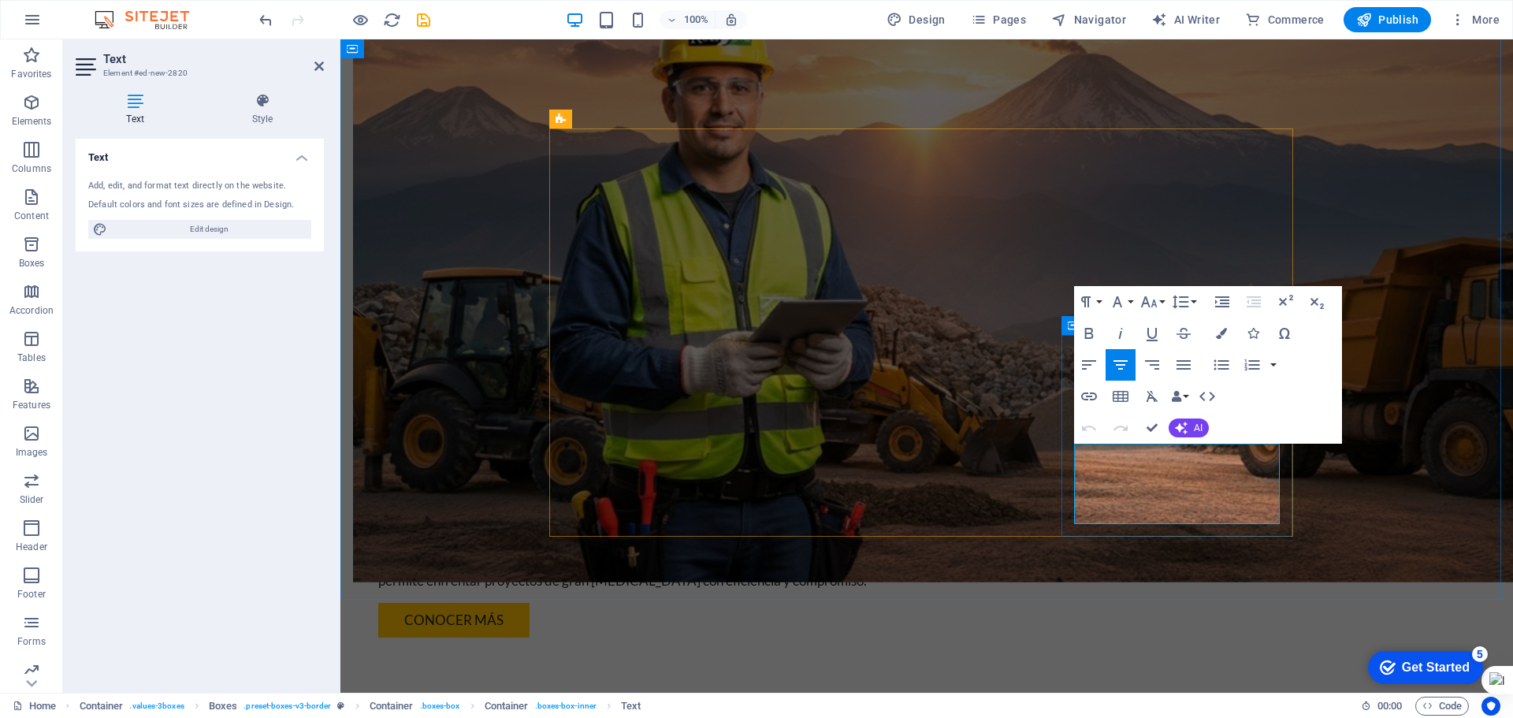
drag, startPoint x: 1268, startPoint y: 511, endPoint x: 1075, endPoint y: 447, distance: 204.3
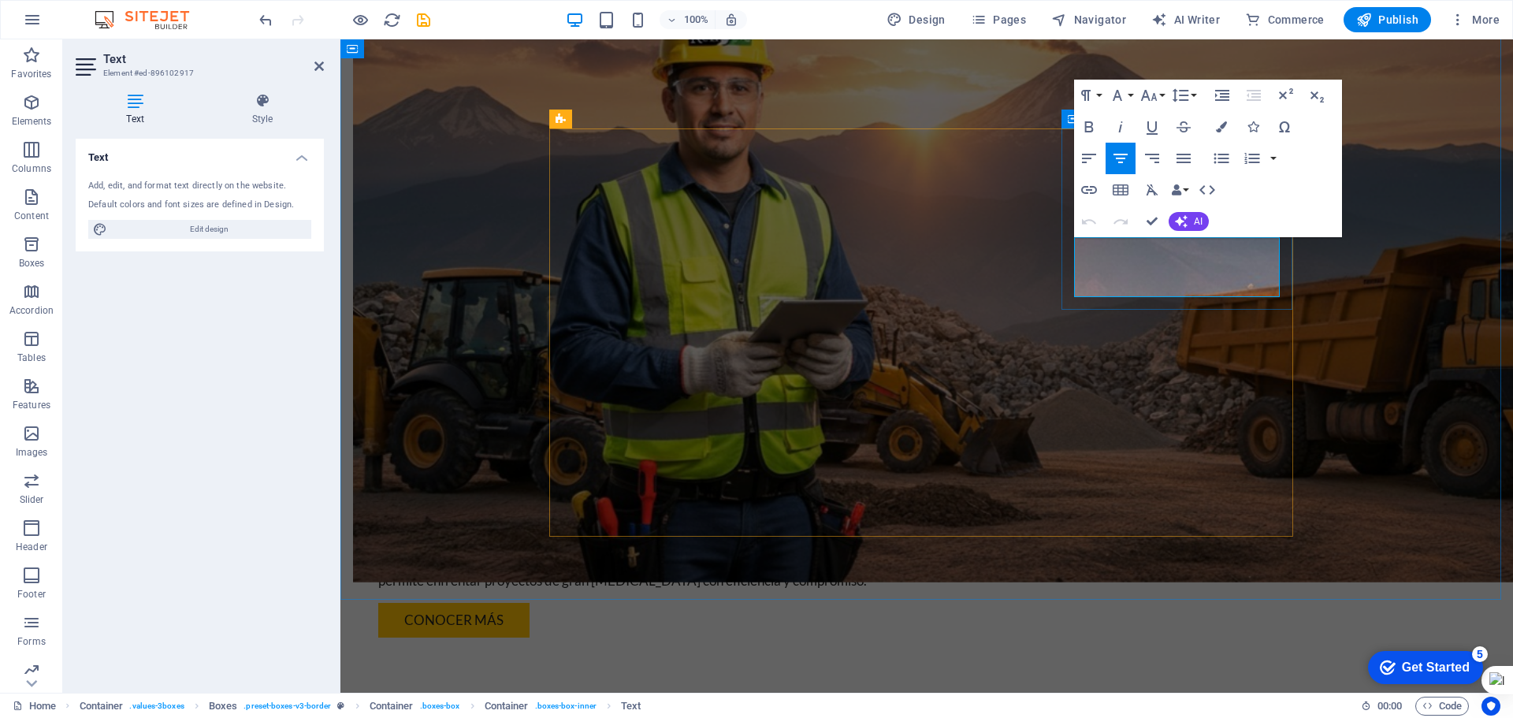
drag, startPoint x: 1094, startPoint y: 248, endPoint x: 1226, endPoint y: 295, distance: 140.5
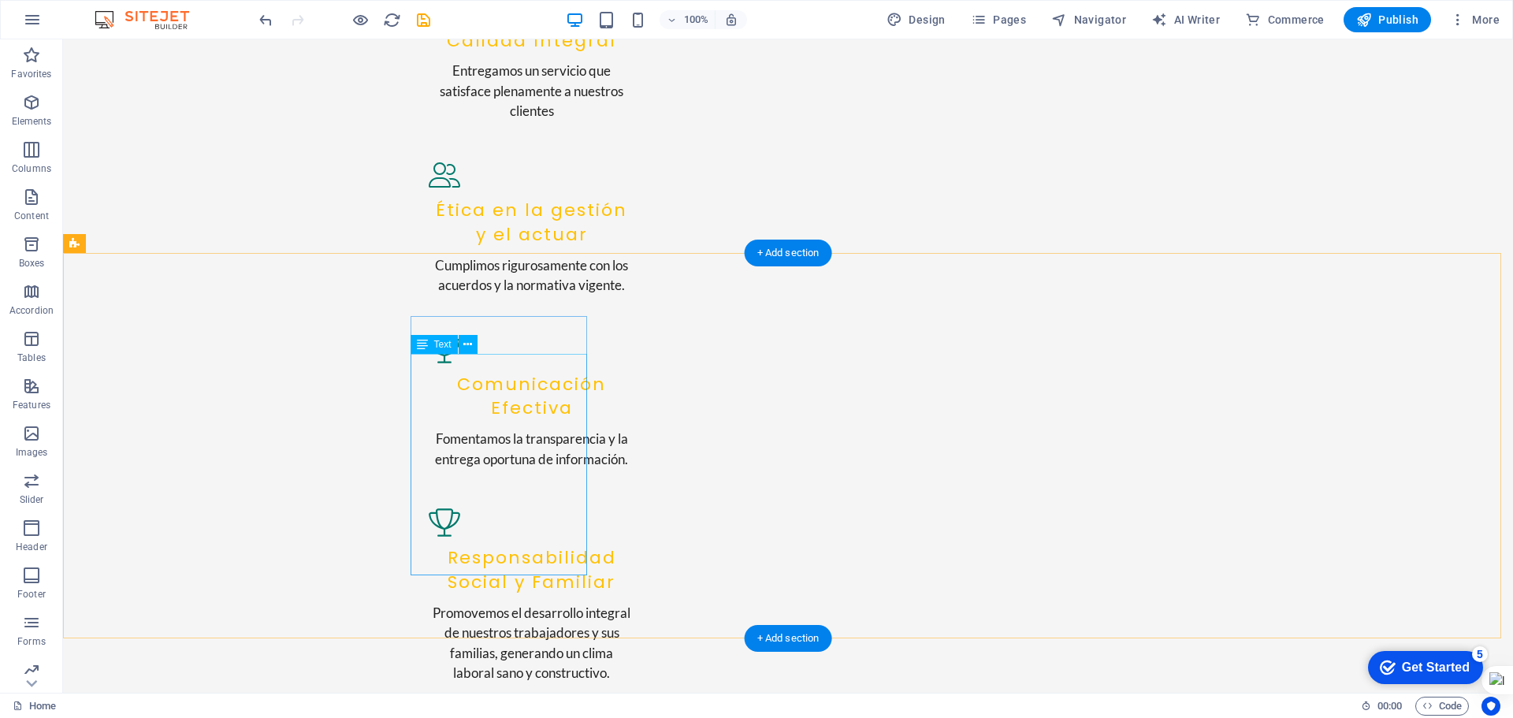
scroll to position [2208, 0]
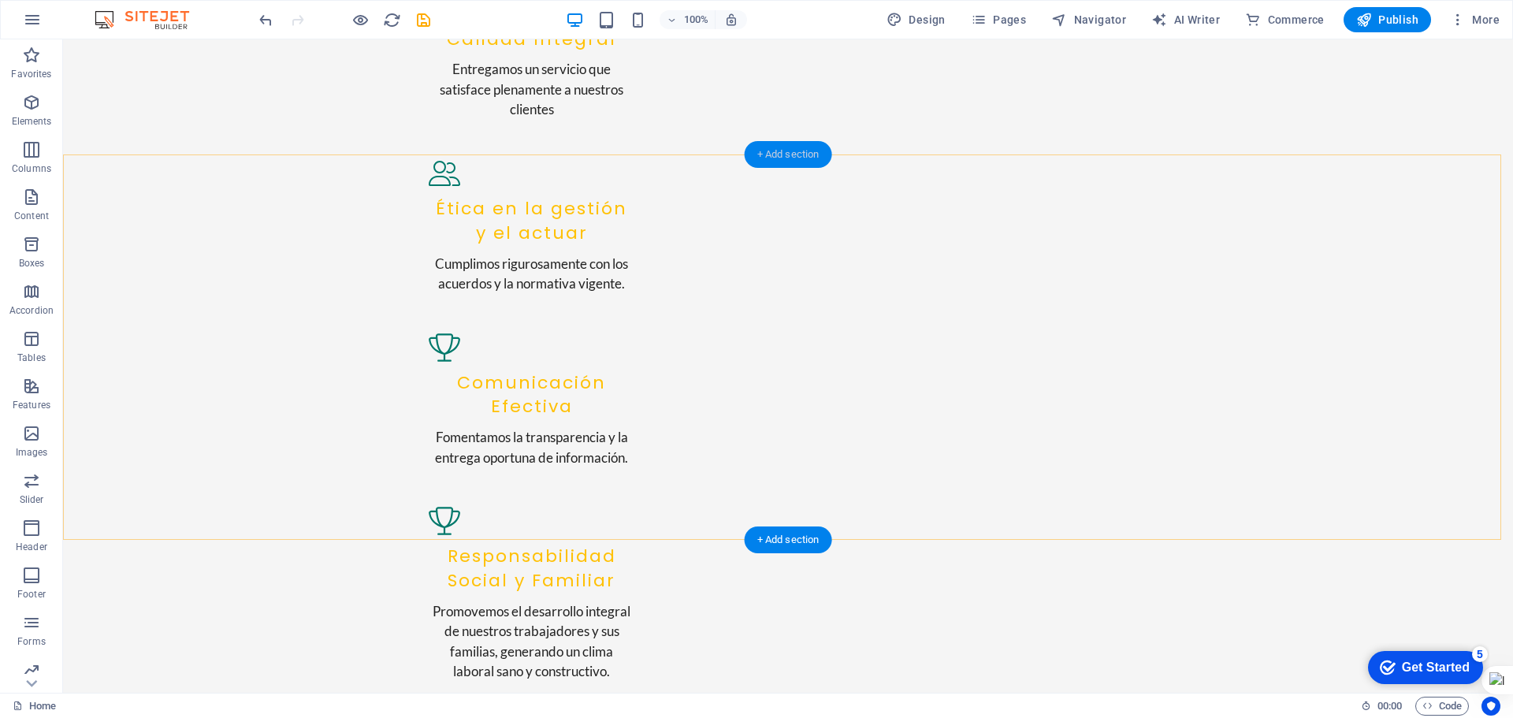
click at [791, 153] on div "+ Add section" at bounding box center [788, 154] width 87 height 27
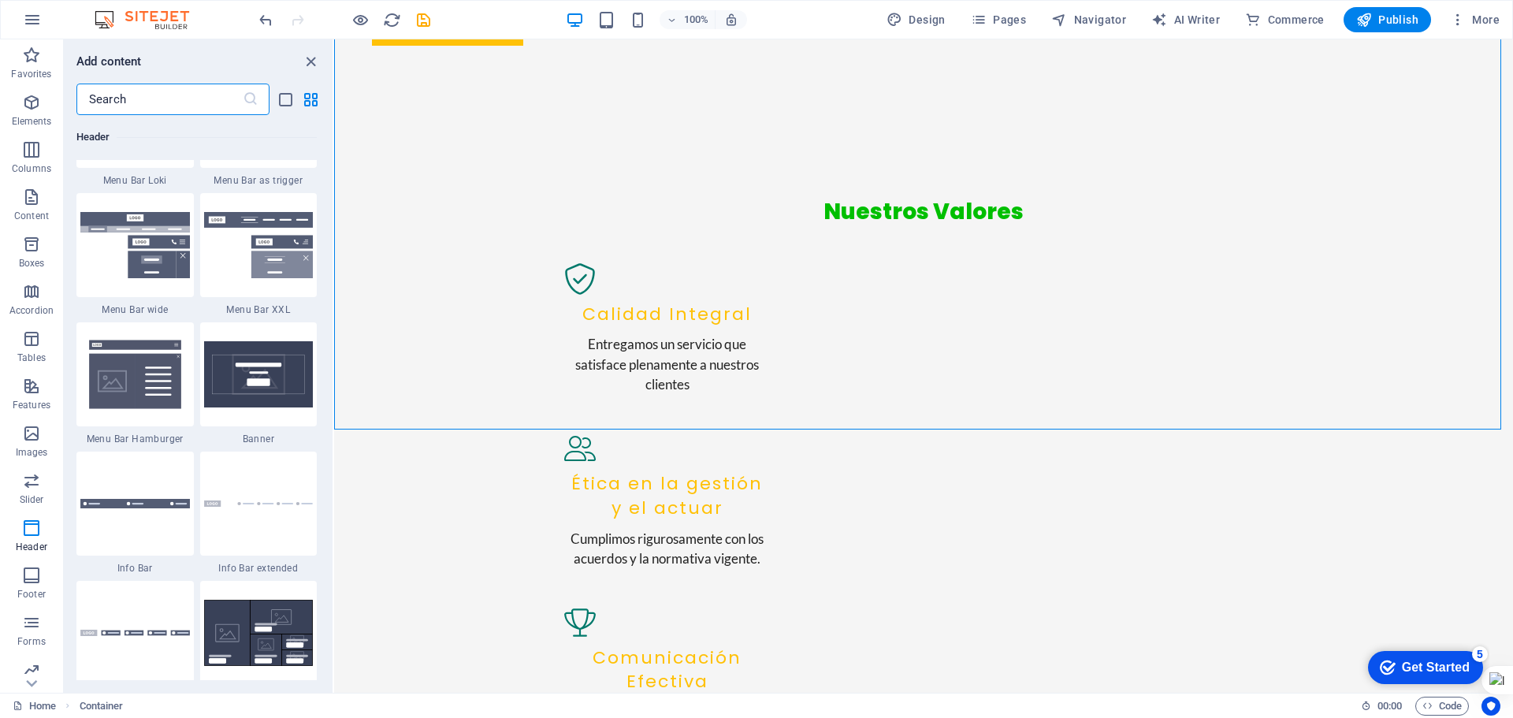
scroll to position [10236, 0]
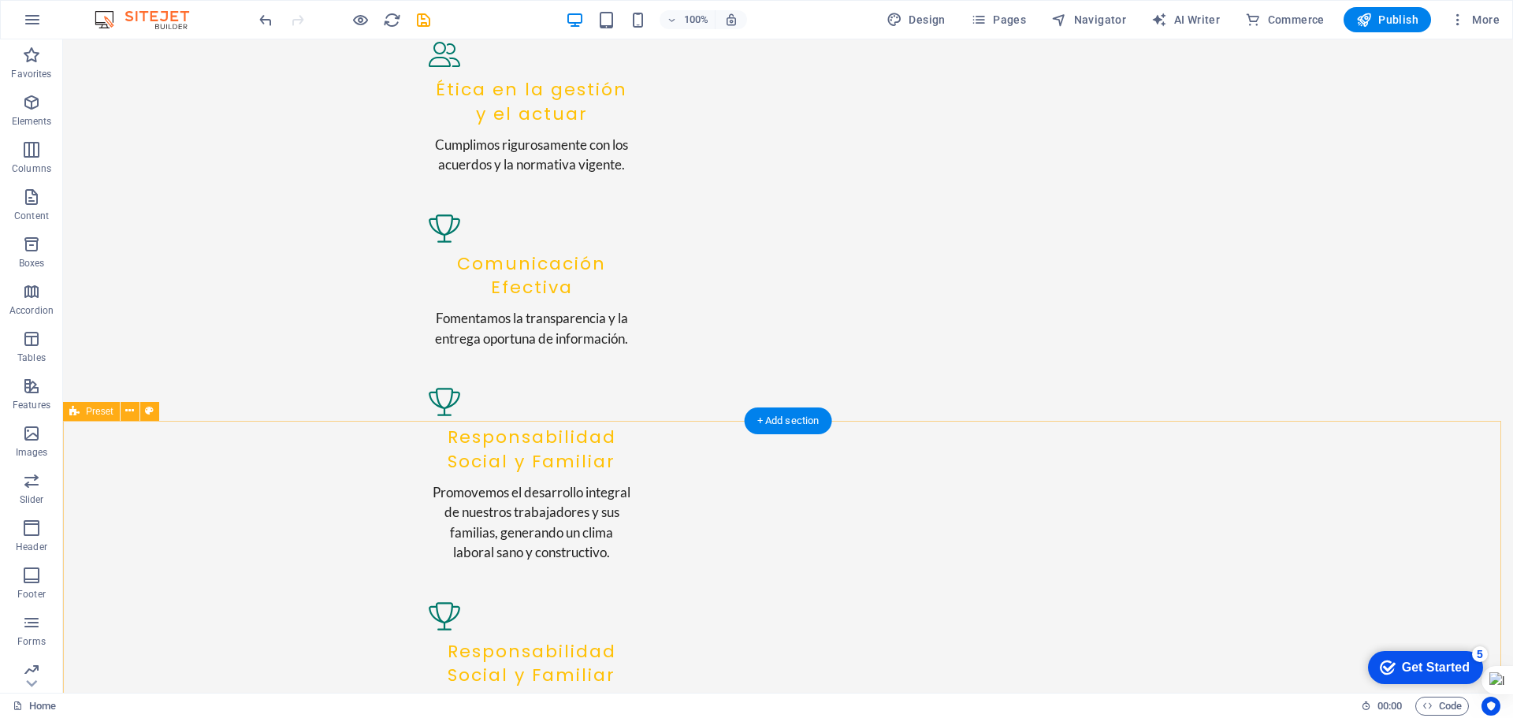
scroll to position [2352, 0]
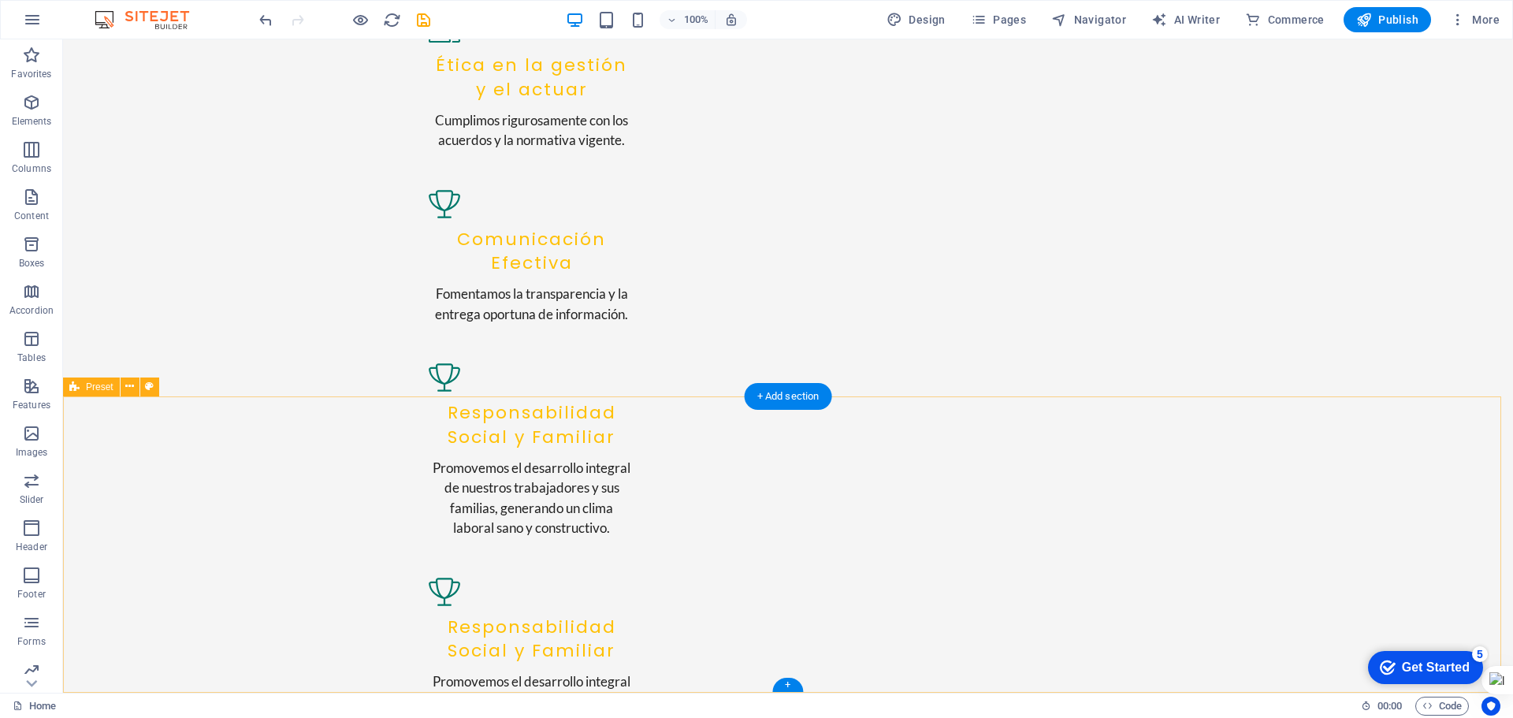
click at [787, 394] on div "+ Add section" at bounding box center [788, 396] width 87 height 27
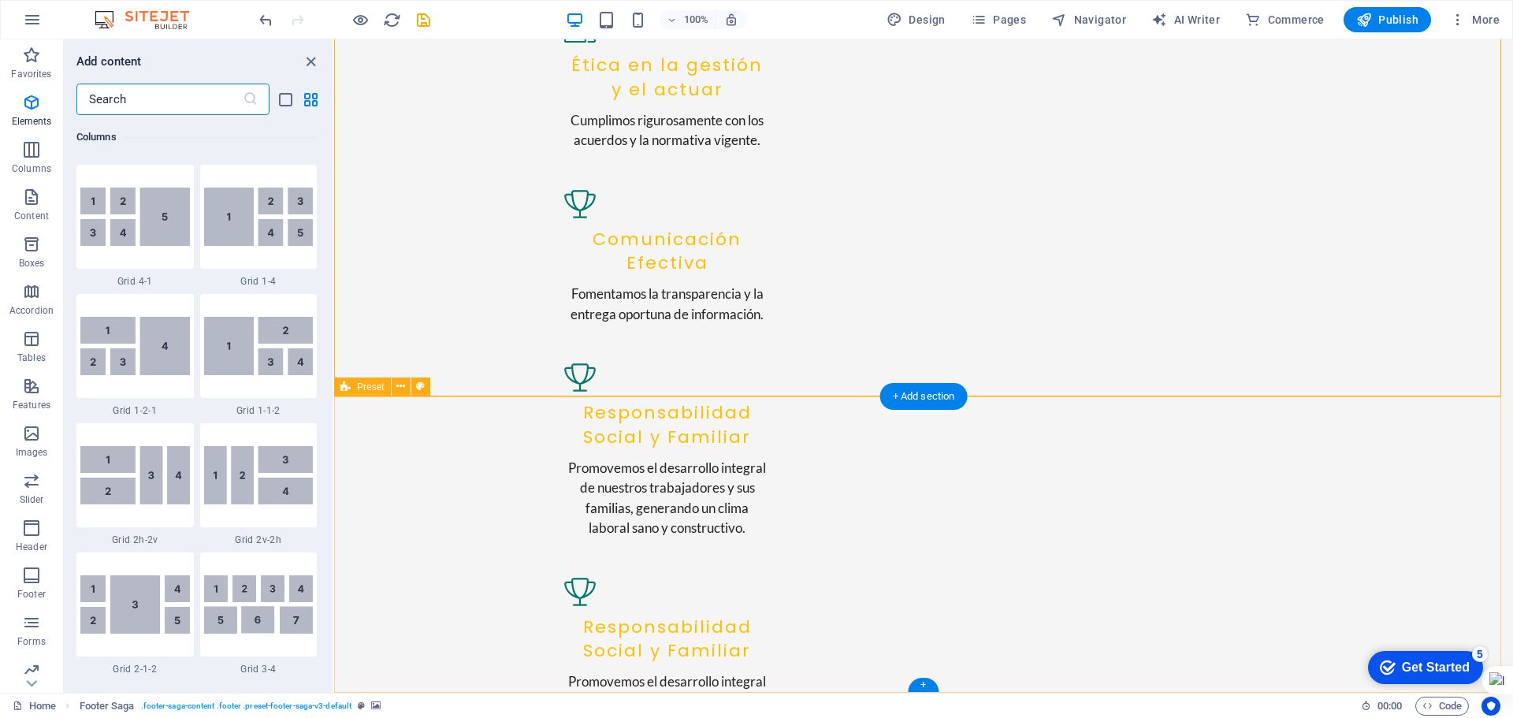
scroll to position [2757, 0]
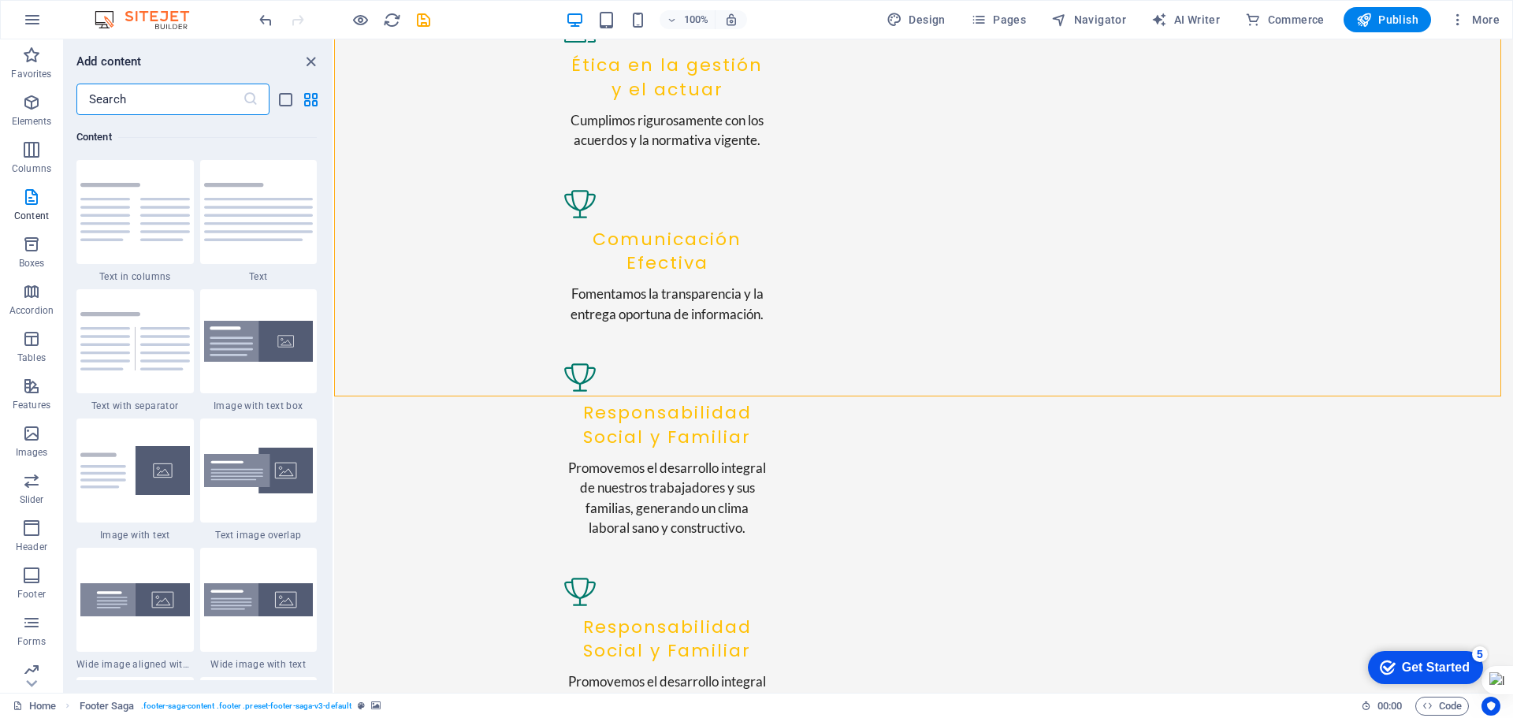
click at [150, 100] on input "text" at bounding box center [159, 100] width 166 height 32
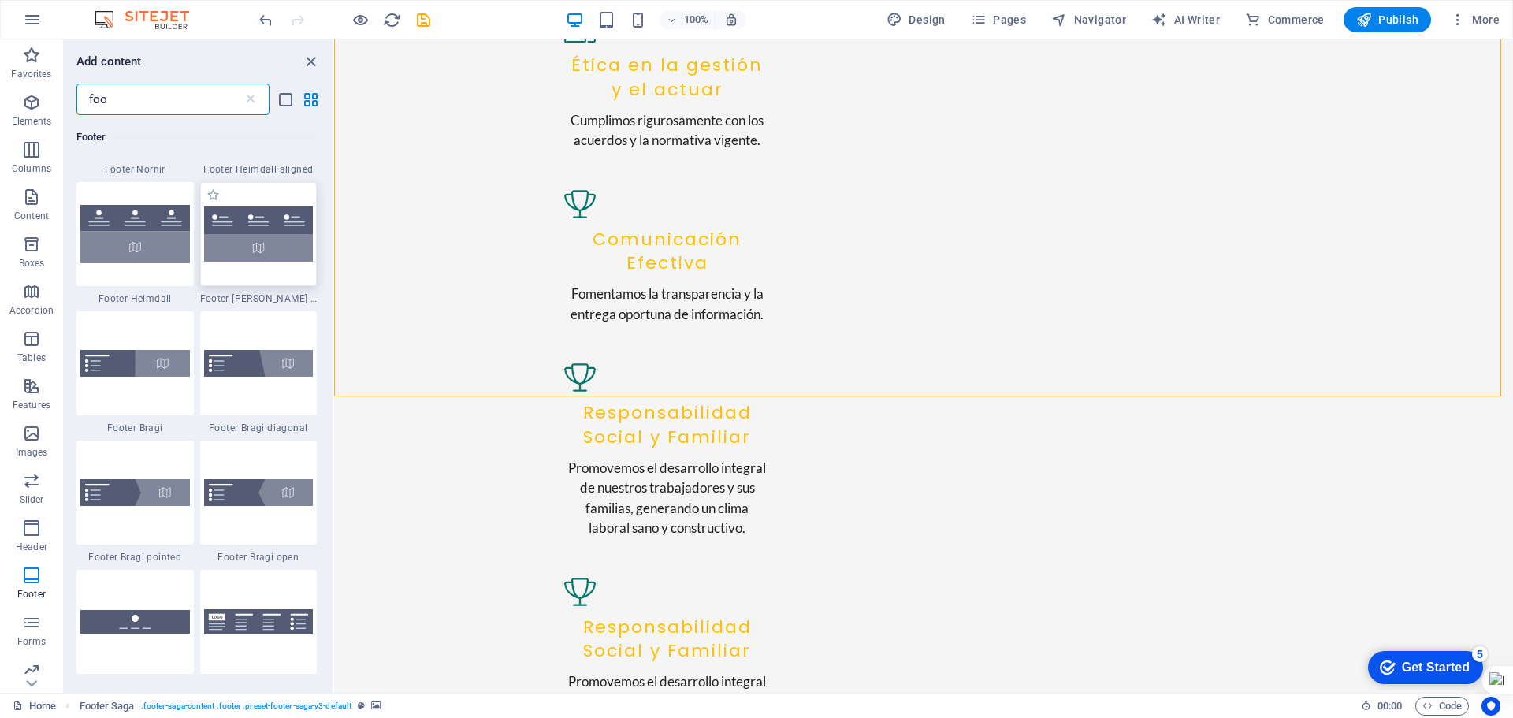
scroll to position [473, 0]
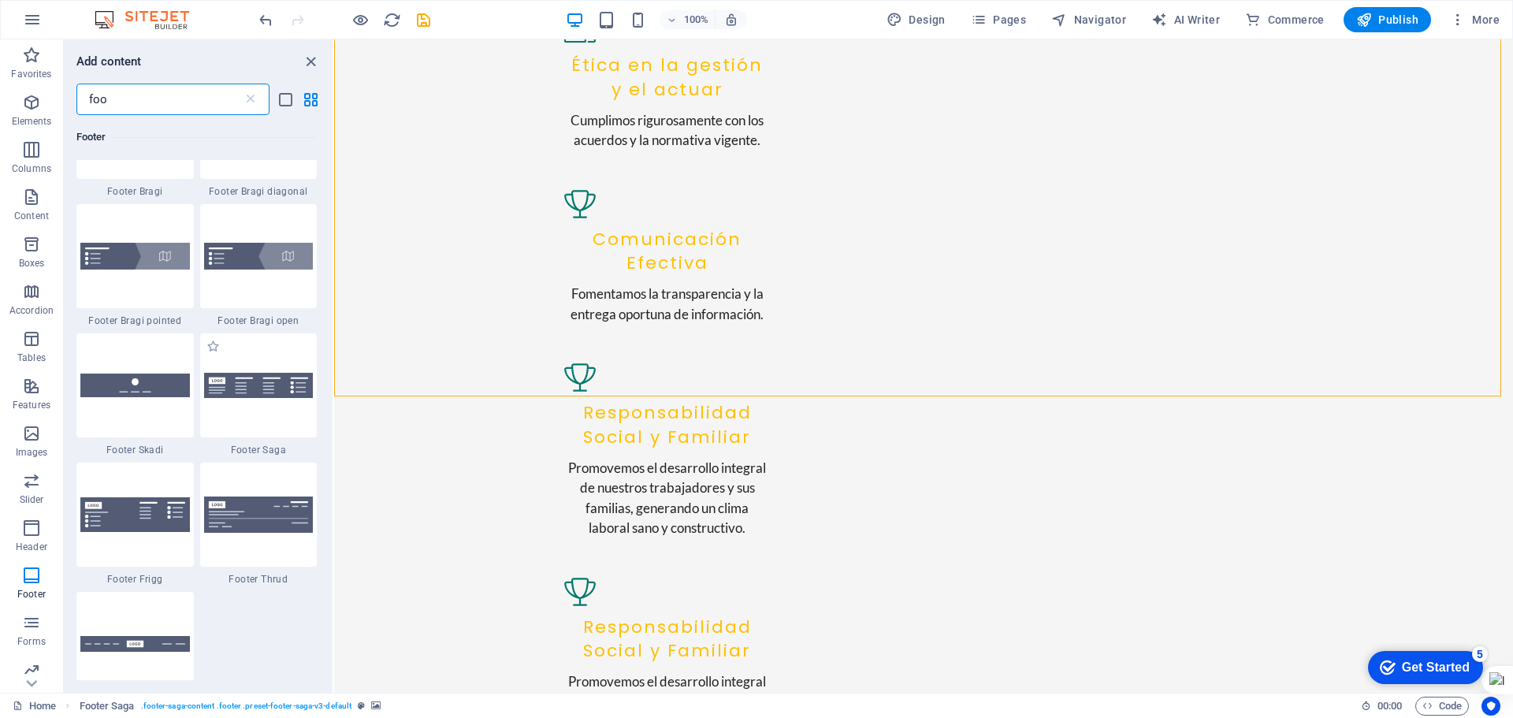
type input "foo"
click at [284, 445] on span "Footer Saga" at bounding box center [258, 450] width 117 height 13
click at [334, 403] on div "Drag here to replace the existing content. Press “Ctrl” if you want to create a…" at bounding box center [923, 365] width 1179 height 653
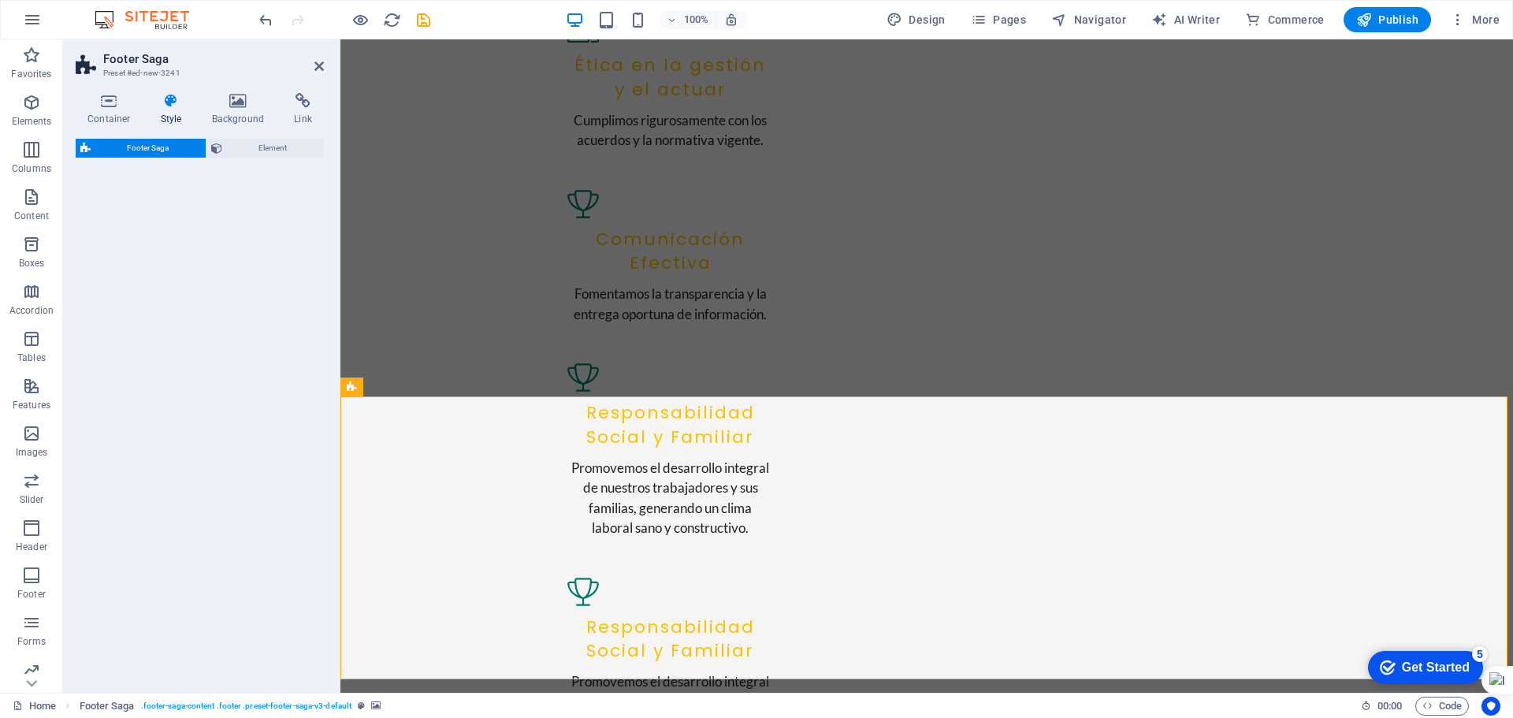
select select "rem"
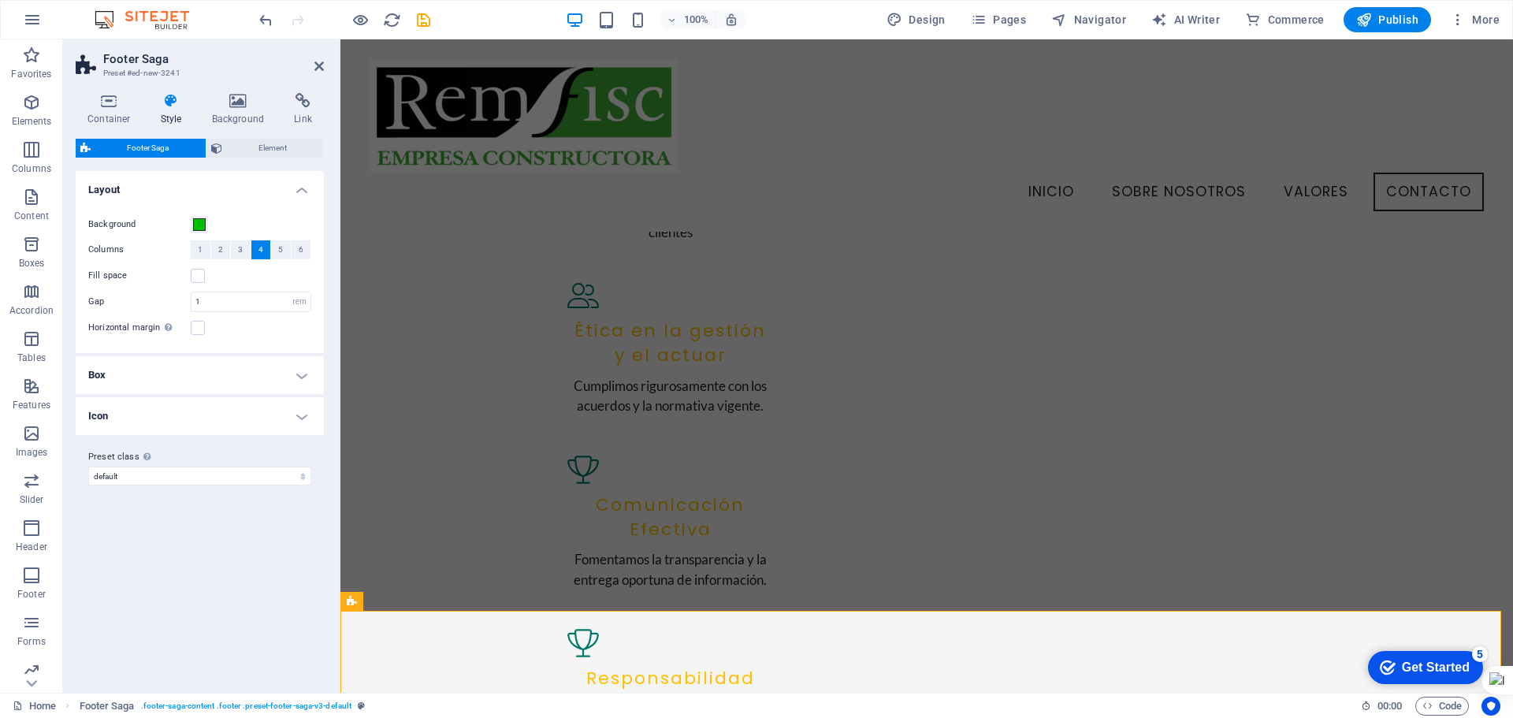
scroll to position [2041, 0]
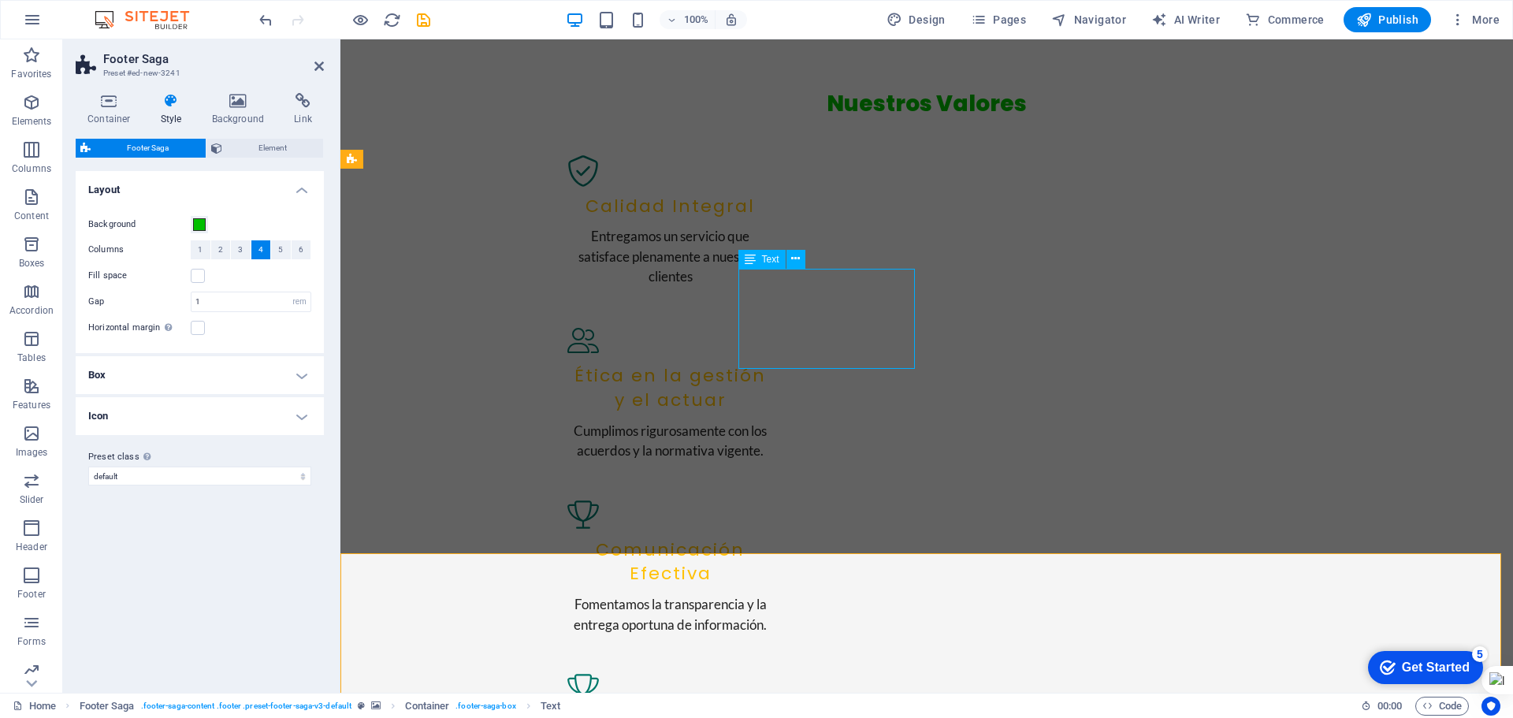
scroll to position [2194, 0]
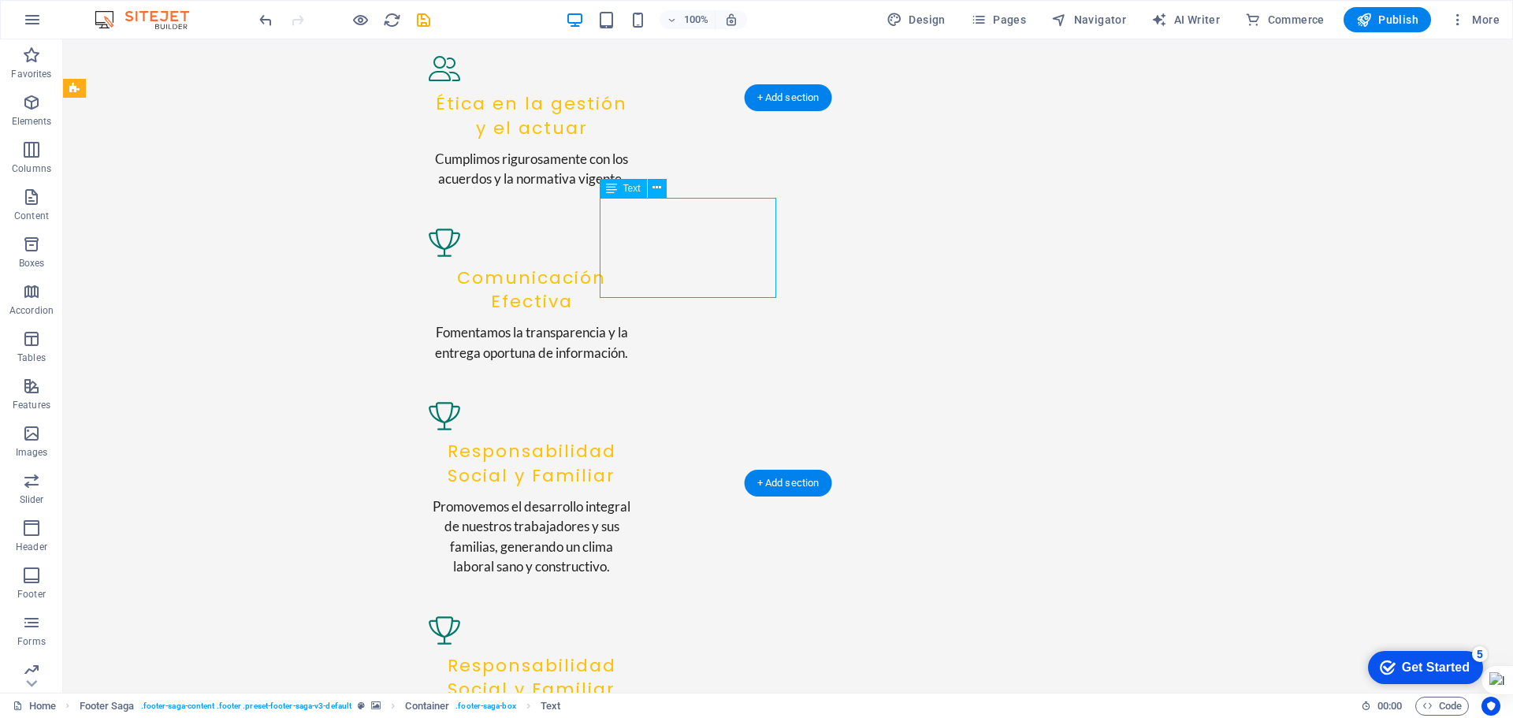
scroll to position [2352, 0]
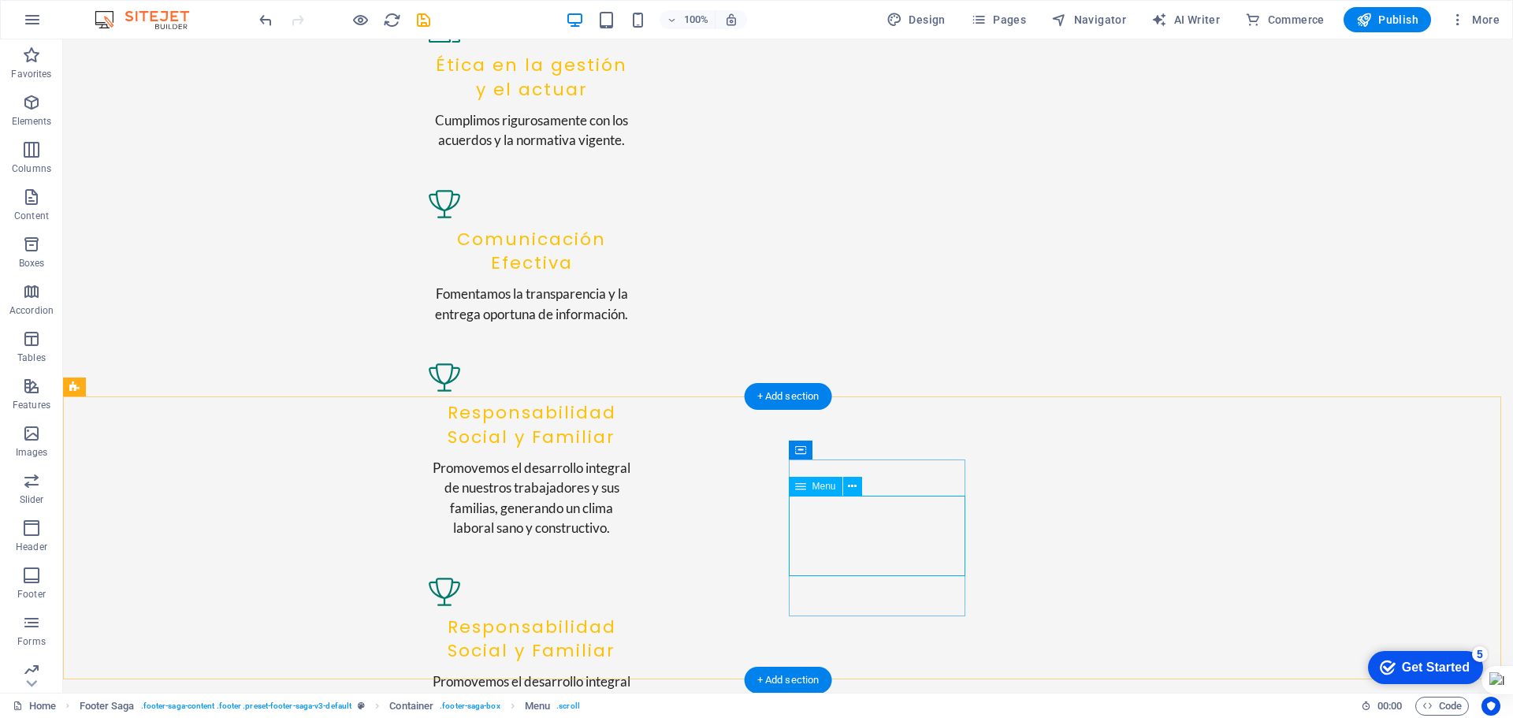
select select
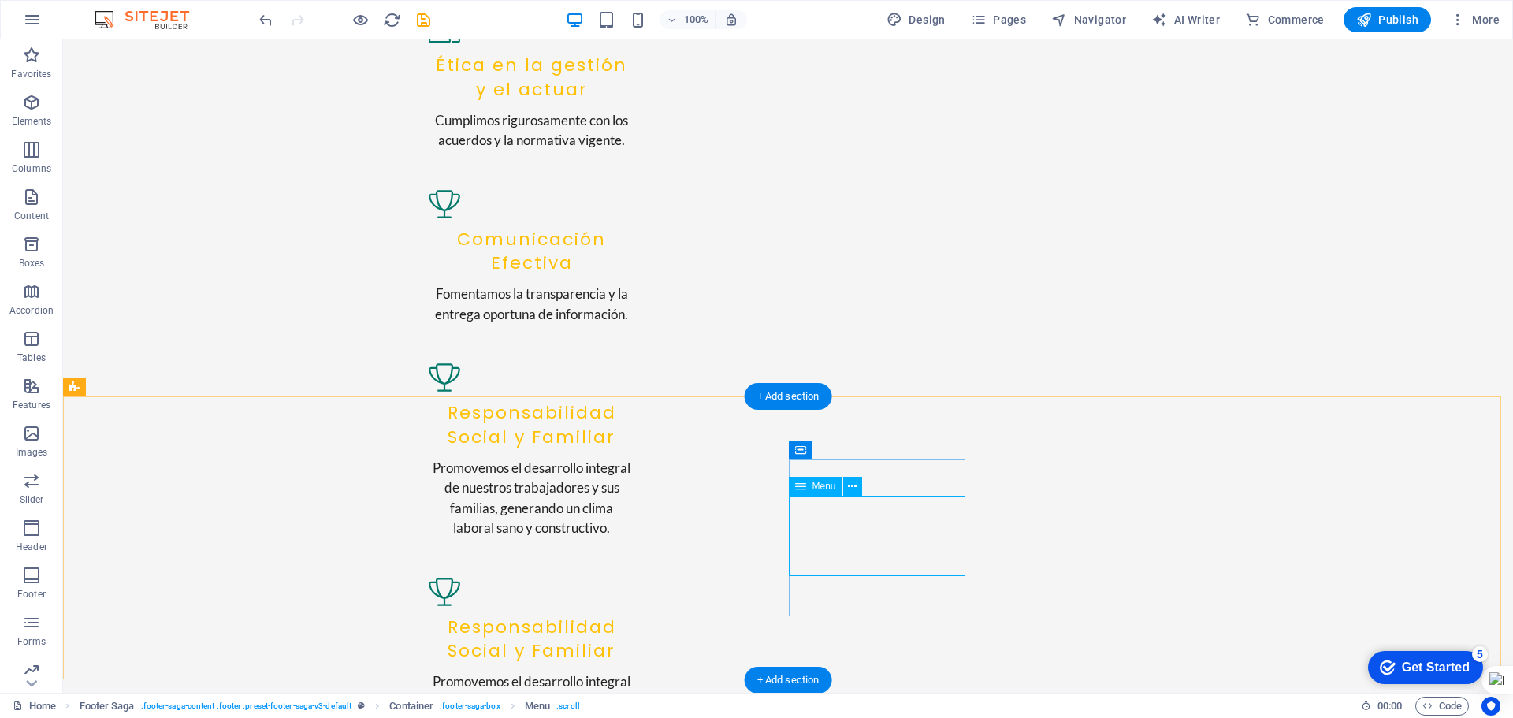
select select
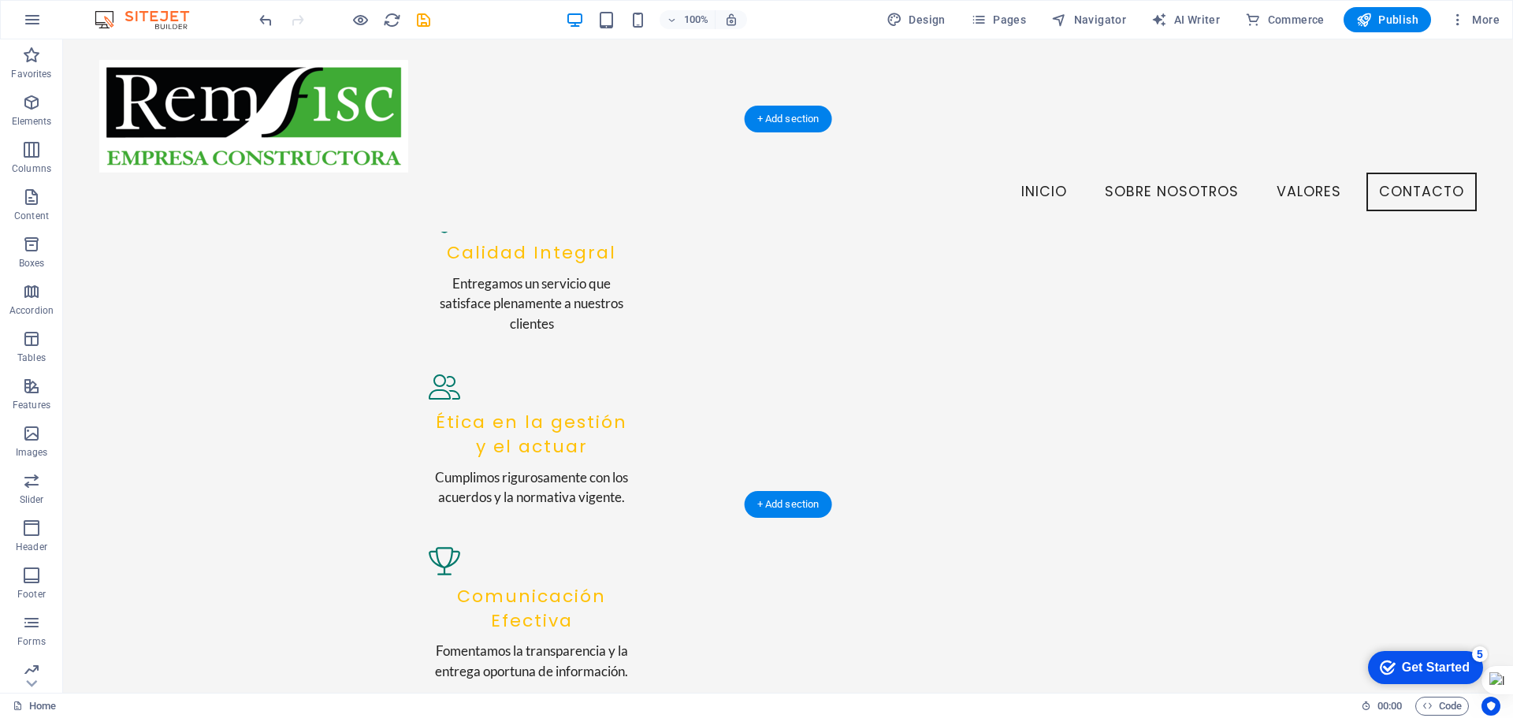
scroll to position [1934, 0]
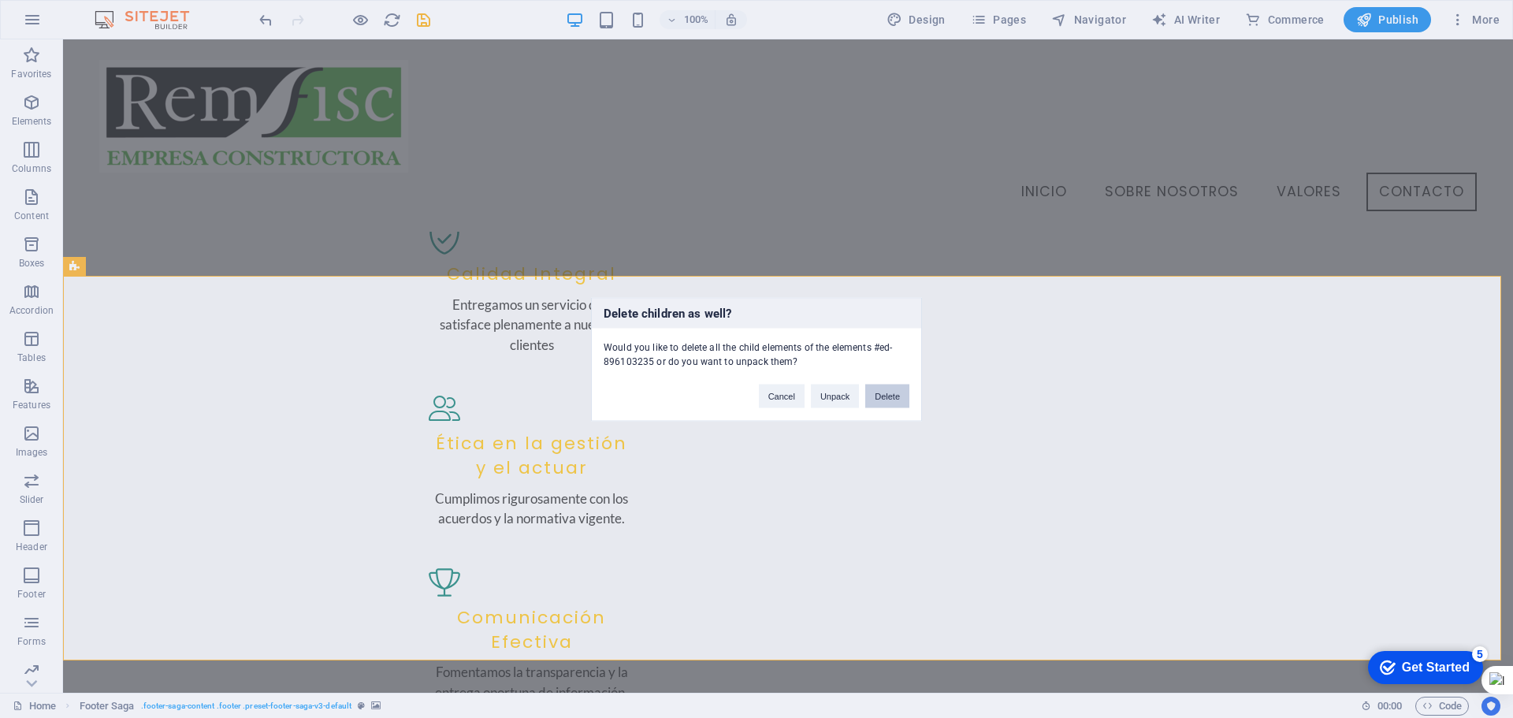
click at [888, 396] on button "Delete" at bounding box center [887, 396] width 44 height 24
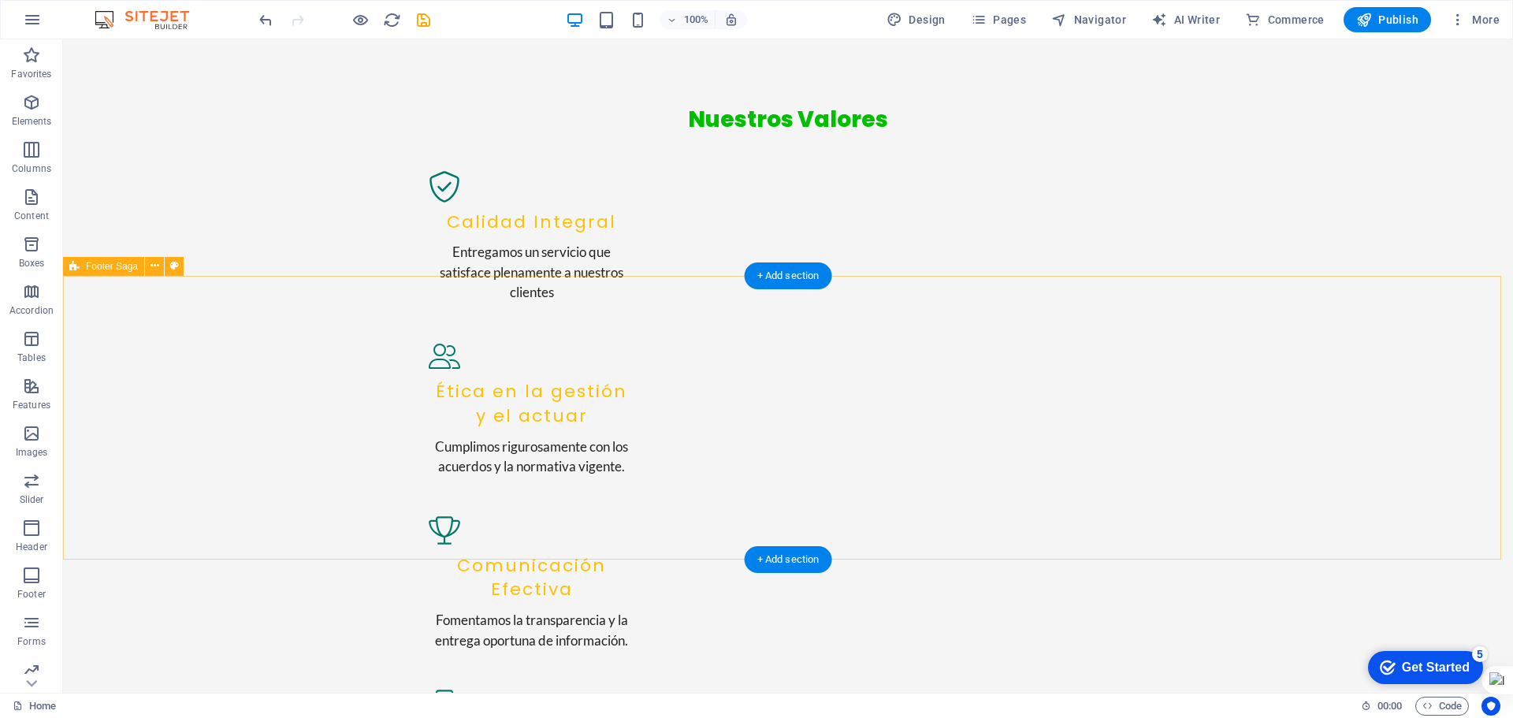
scroll to position [2250, 0]
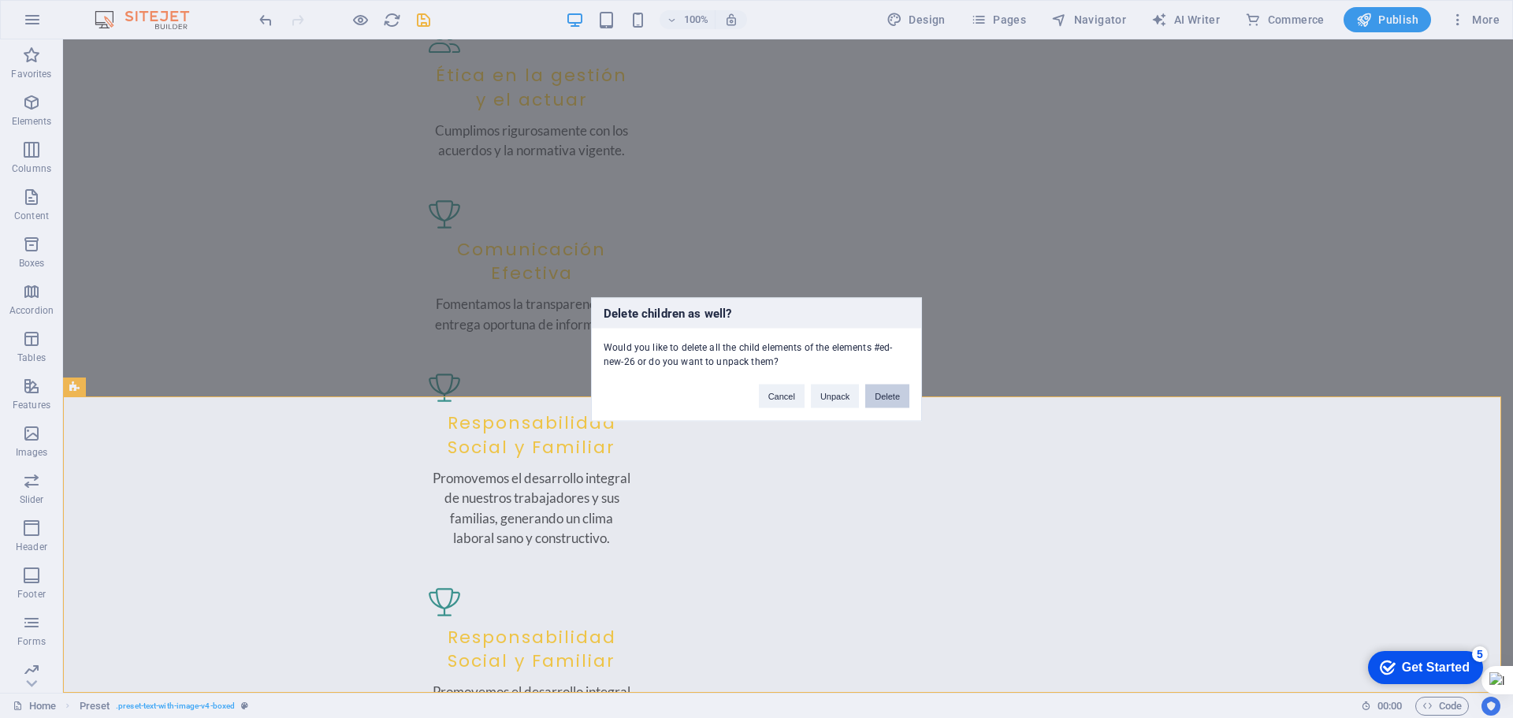
click at [886, 395] on button "Delete" at bounding box center [887, 396] width 44 height 24
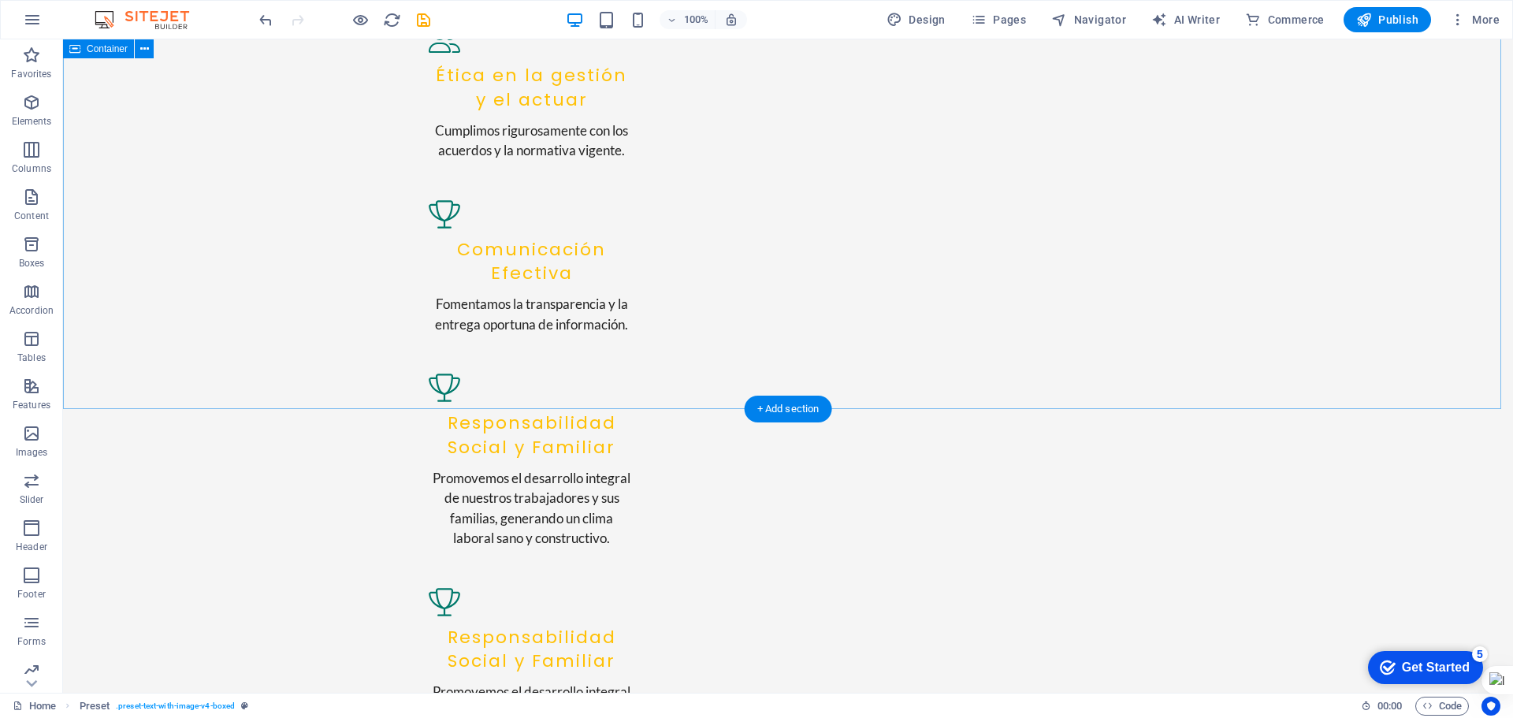
scroll to position [1954, 0]
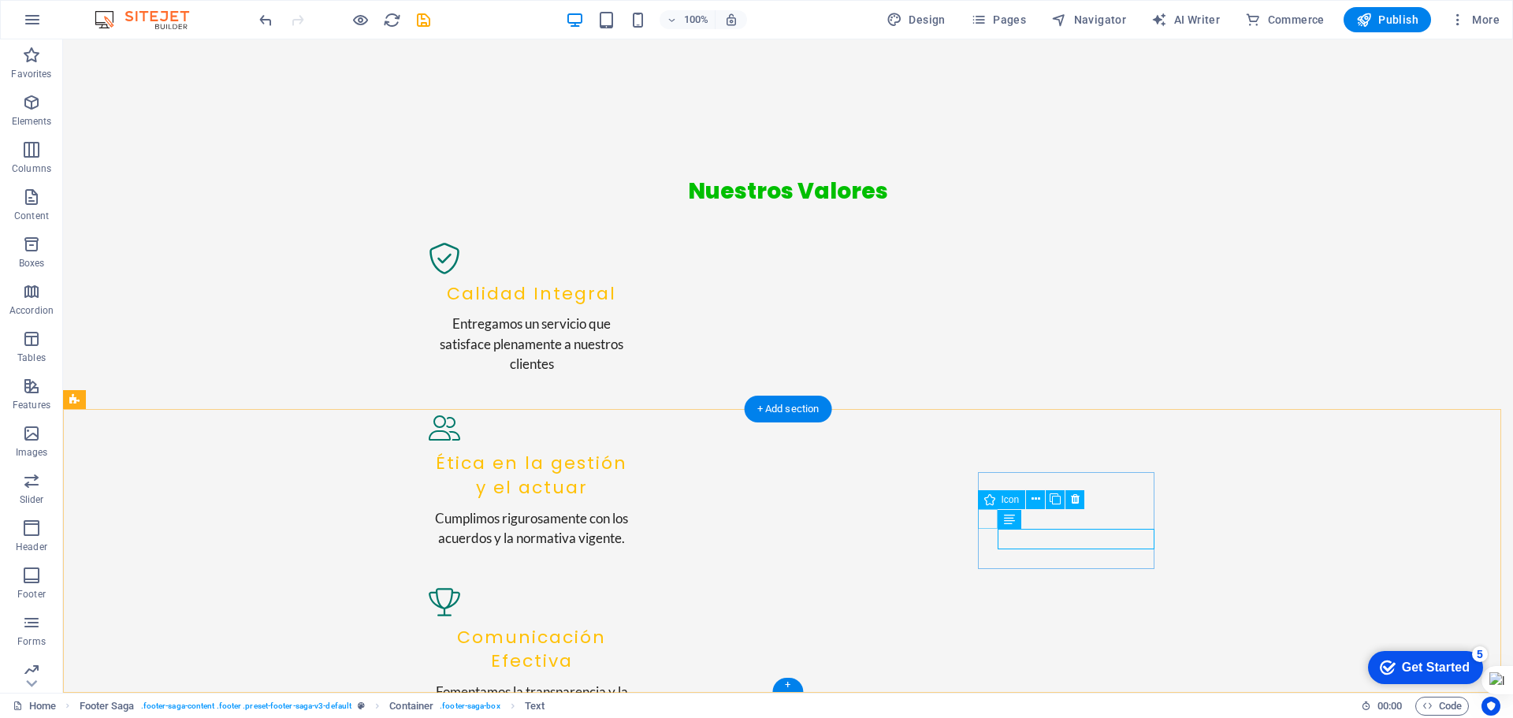
select select "xMidYMid"
select select "px"
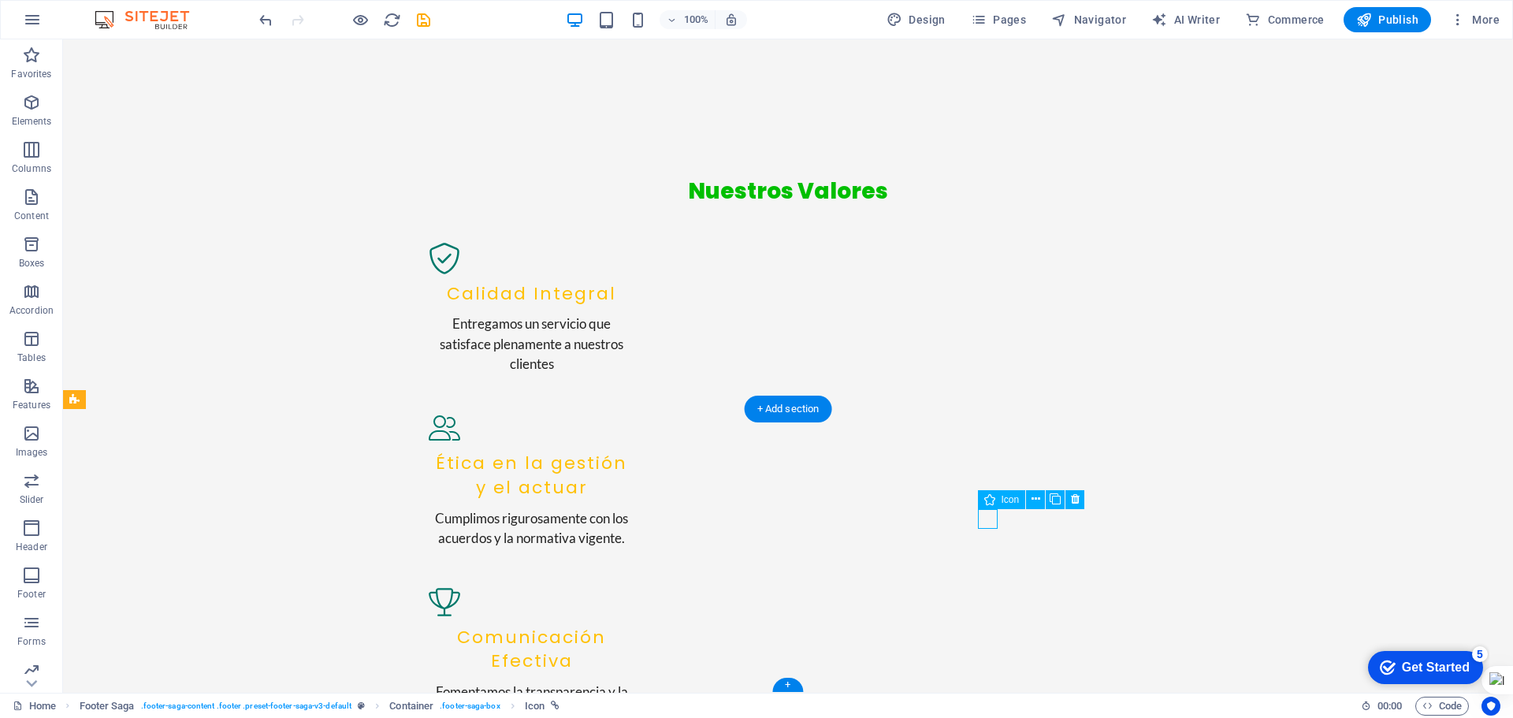
select select "px"
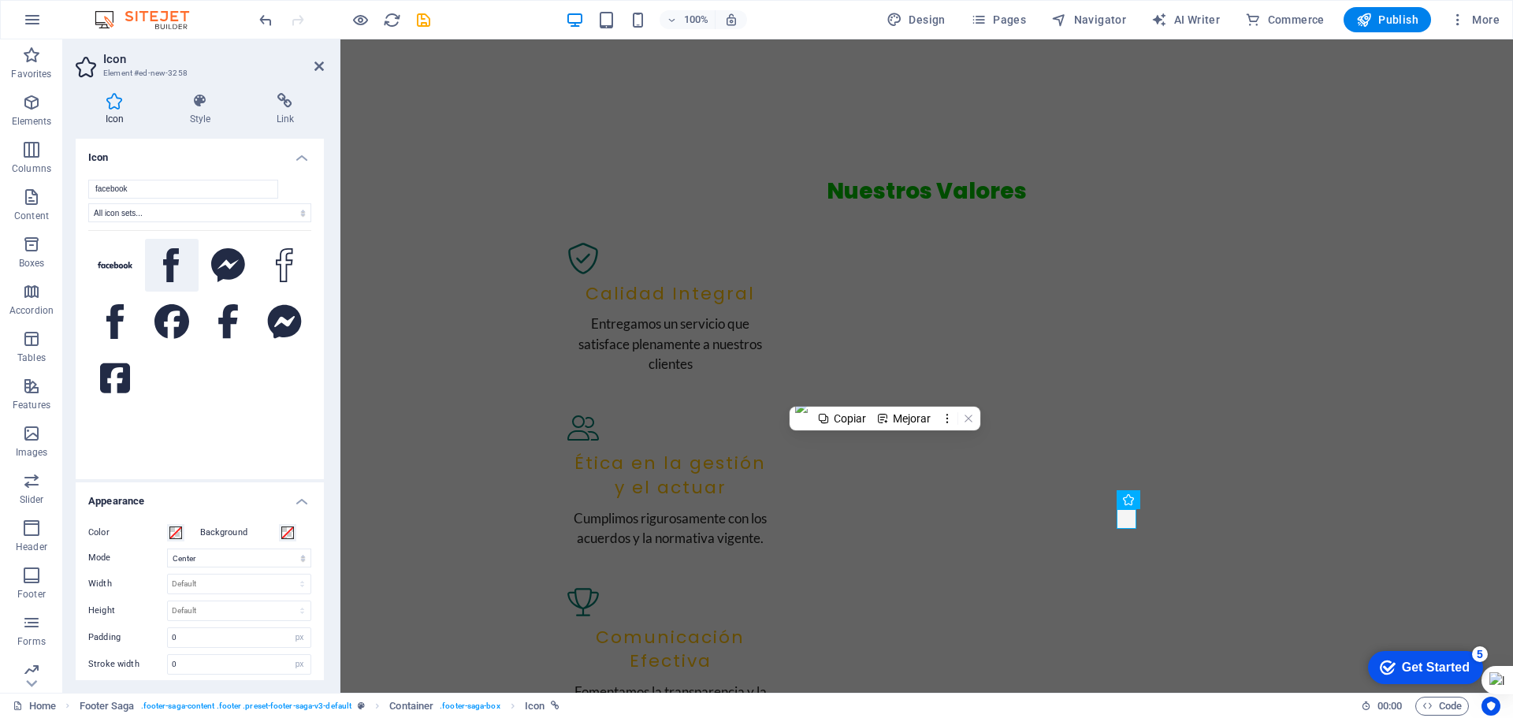
click at [176, 268] on icon at bounding box center [171, 265] width 16 height 35
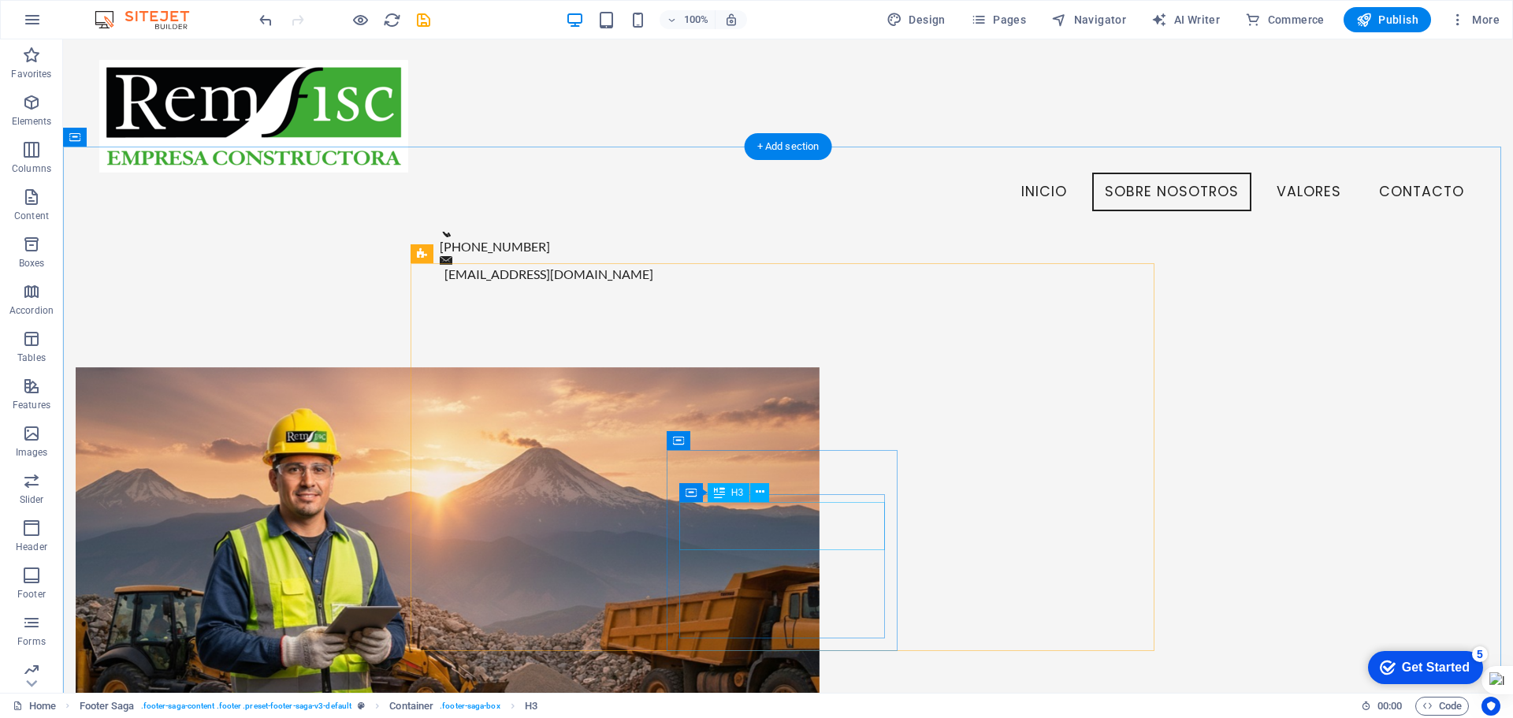
scroll to position [855, 0]
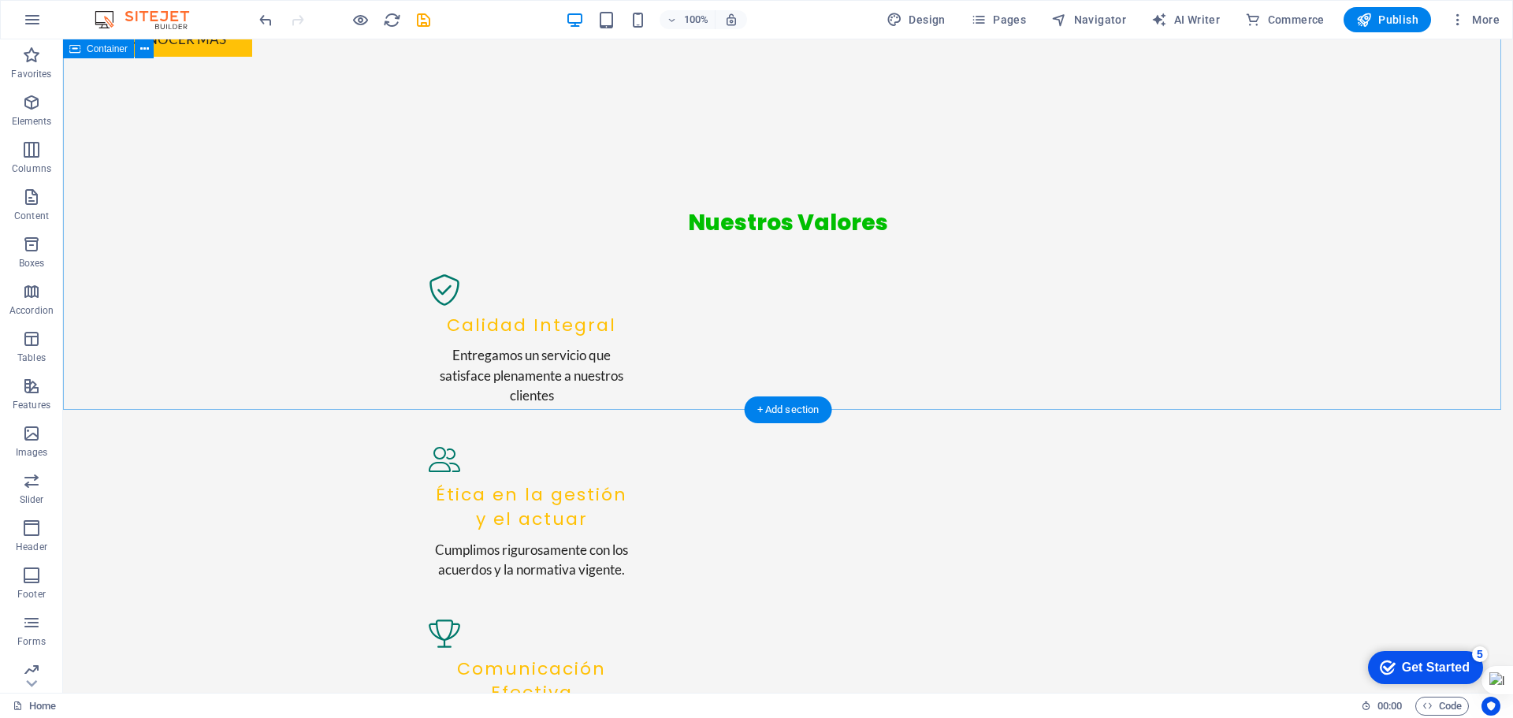
scroll to position [1954, 0]
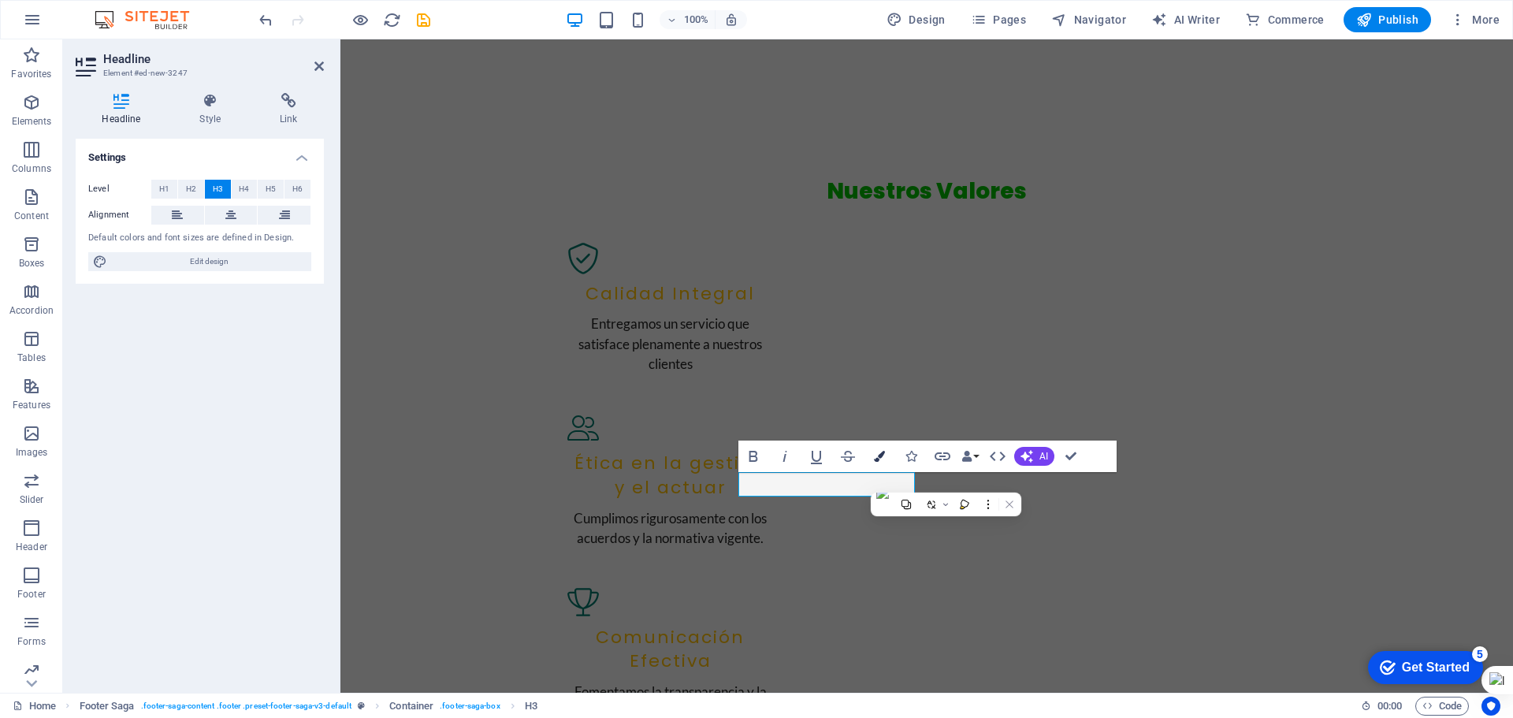
click at [878, 461] on icon "button" at bounding box center [879, 456] width 11 height 11
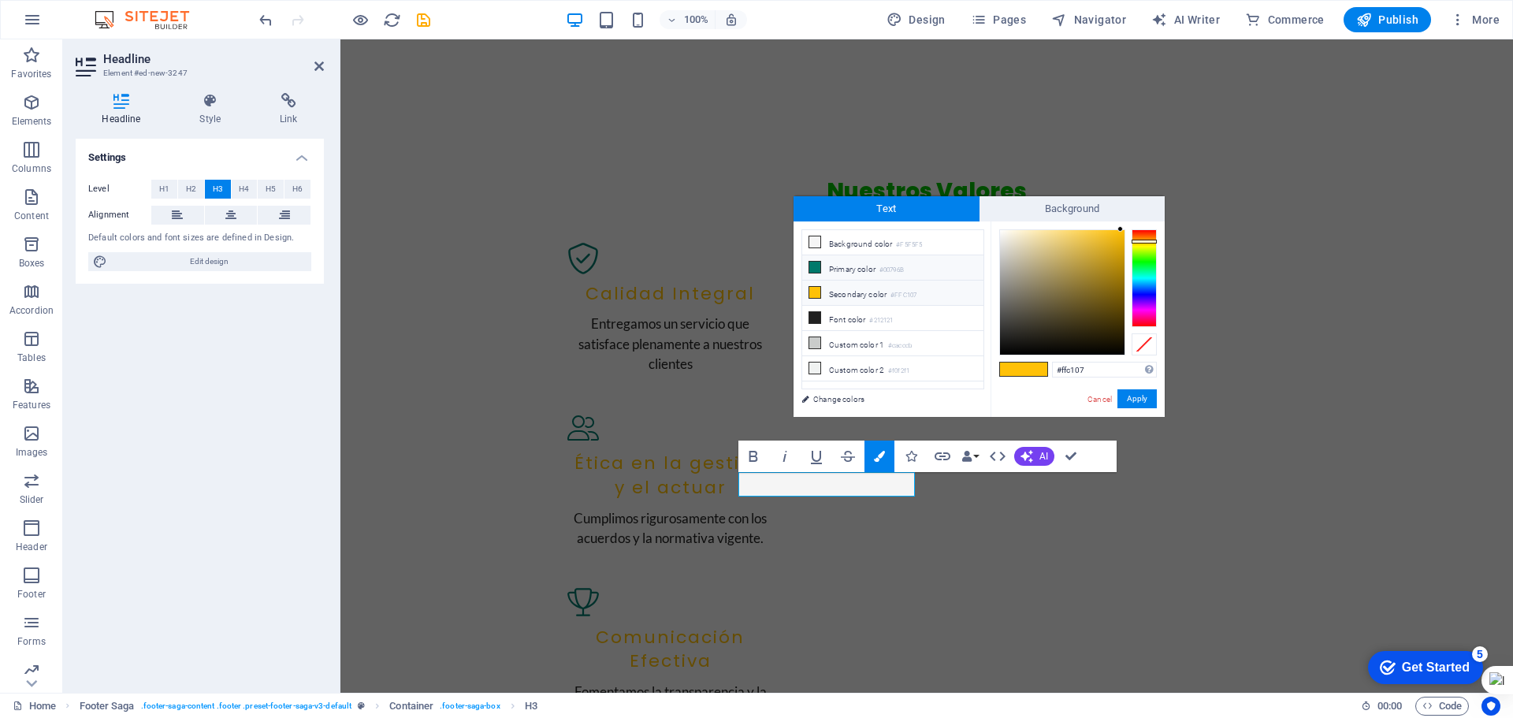
click at [853, 264] on li "Primary color #00796B" at bounding box center [892, 267] width 181 height 25
type input "#00796b"
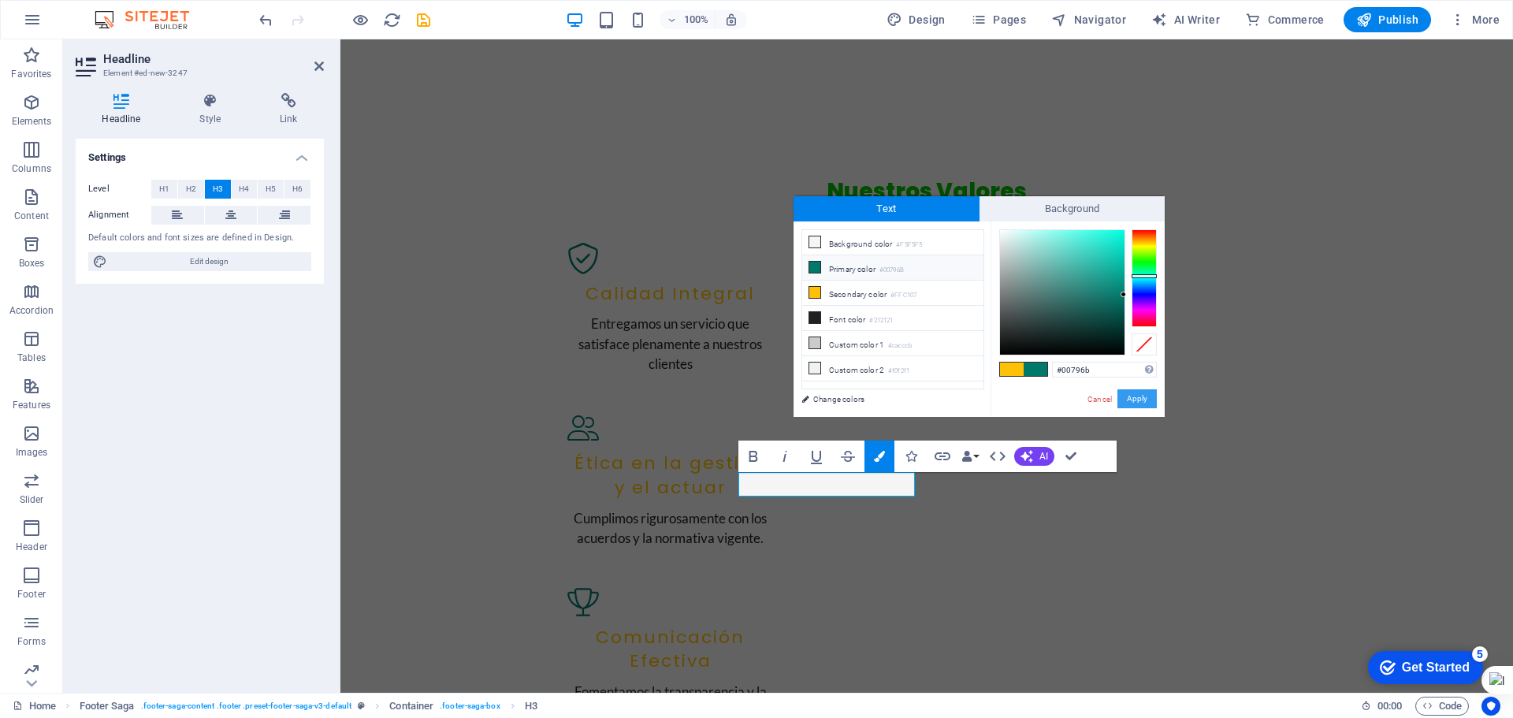
click at [1138, 403] on button "Apply" at bounding box center [1136, 398] width 39 height 19
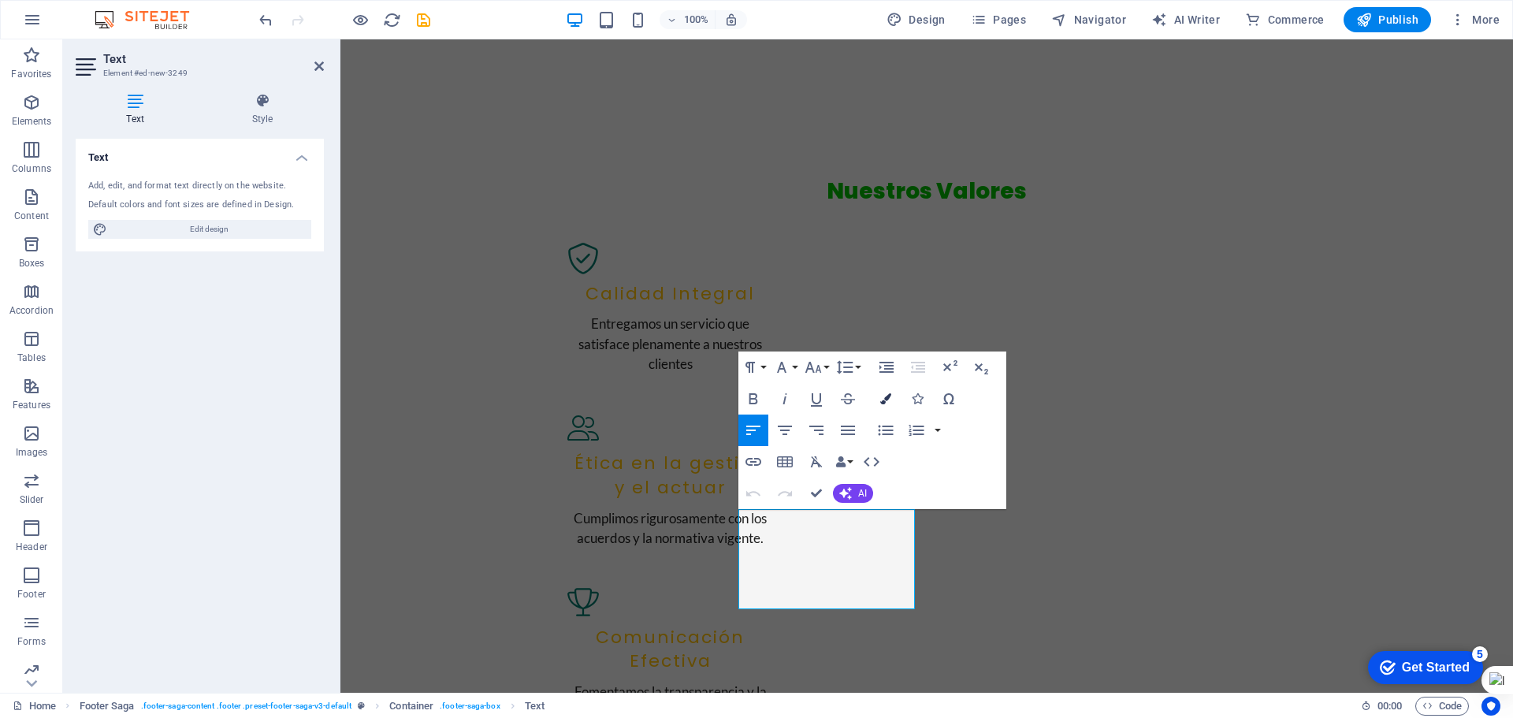
click at [884, 395] on icon "button" at bounding box center [885, 398] width 11 height 11
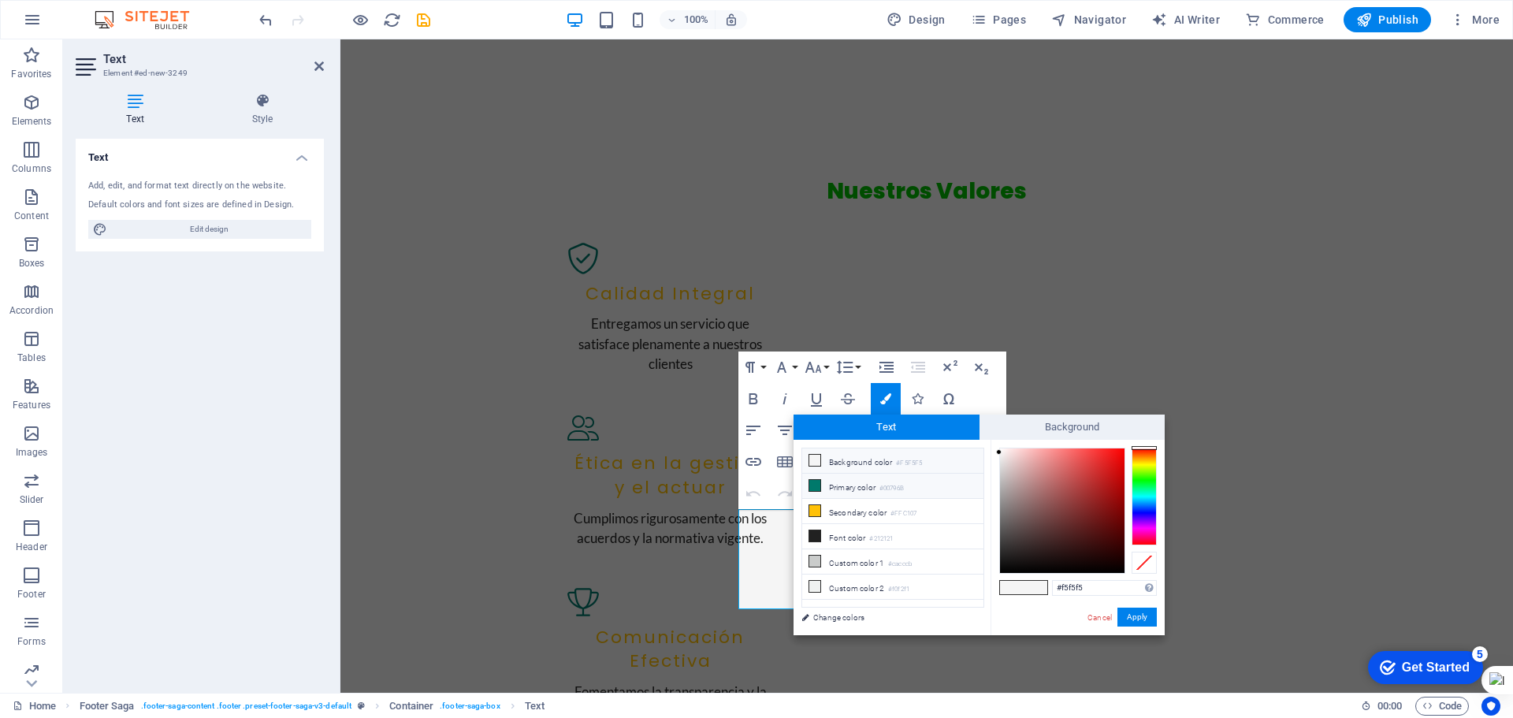
click at [827, 488] on li "Primary color #00796B" at bounding box center [892, 485] width 181 height 25
type input "#00796b"
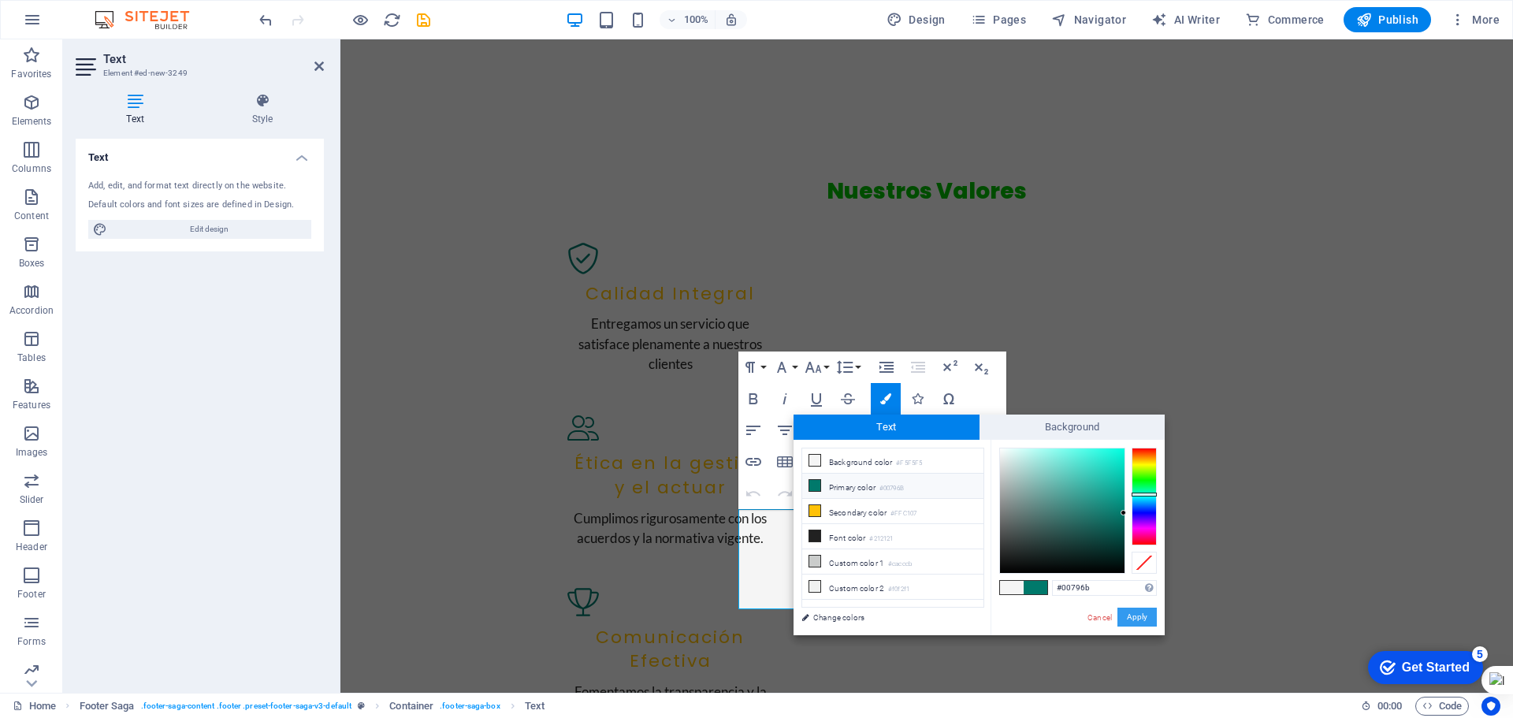
drag, startPoint x: 1127, startPoint y: 617, endPoint x: 787, endPoint y: 576, distance: 342.8
click at [1127, 617] on button "Apply" at bounding box center [1136, 616] width 39 height 19
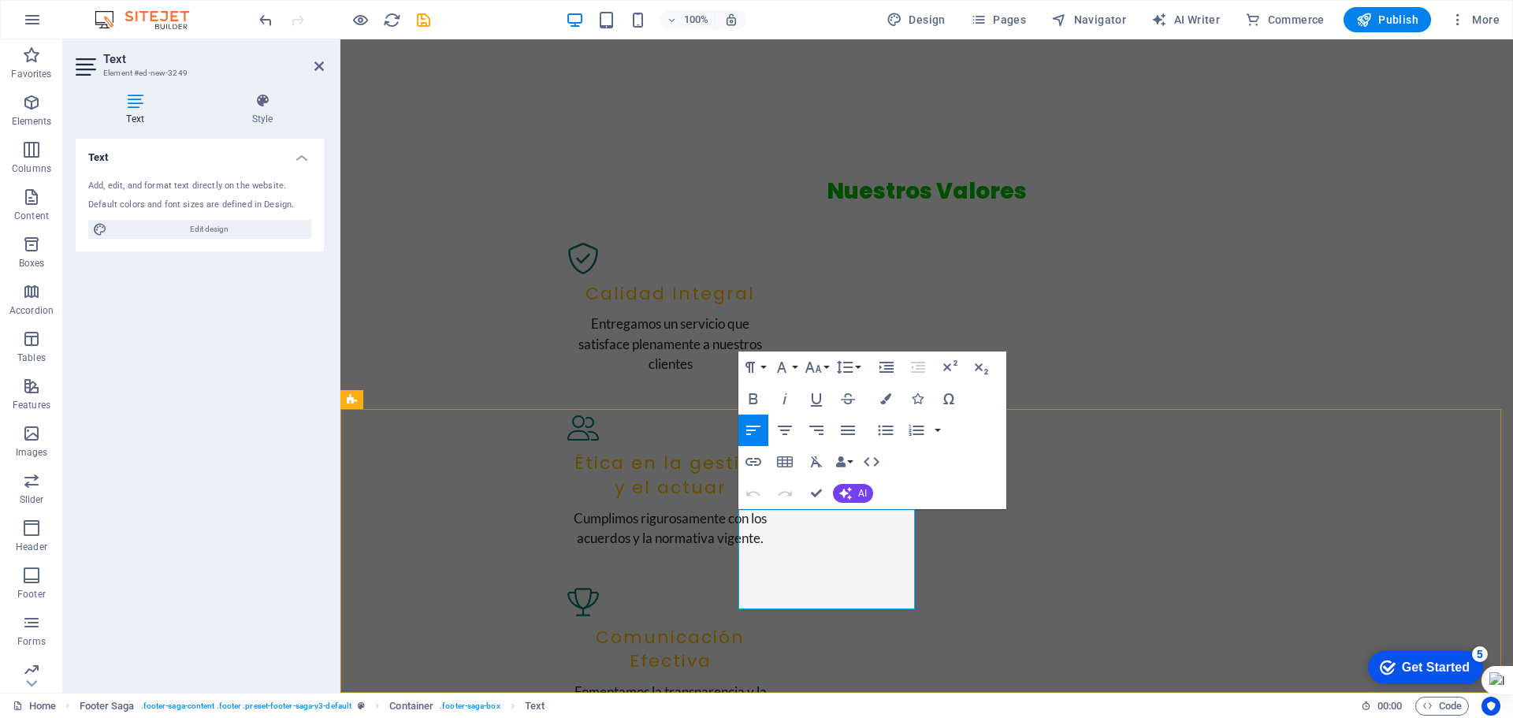
drag, startPoint x: 898, startPoint y: 595, endPoint x: 783, endPoint y: 511, distance: 142.1
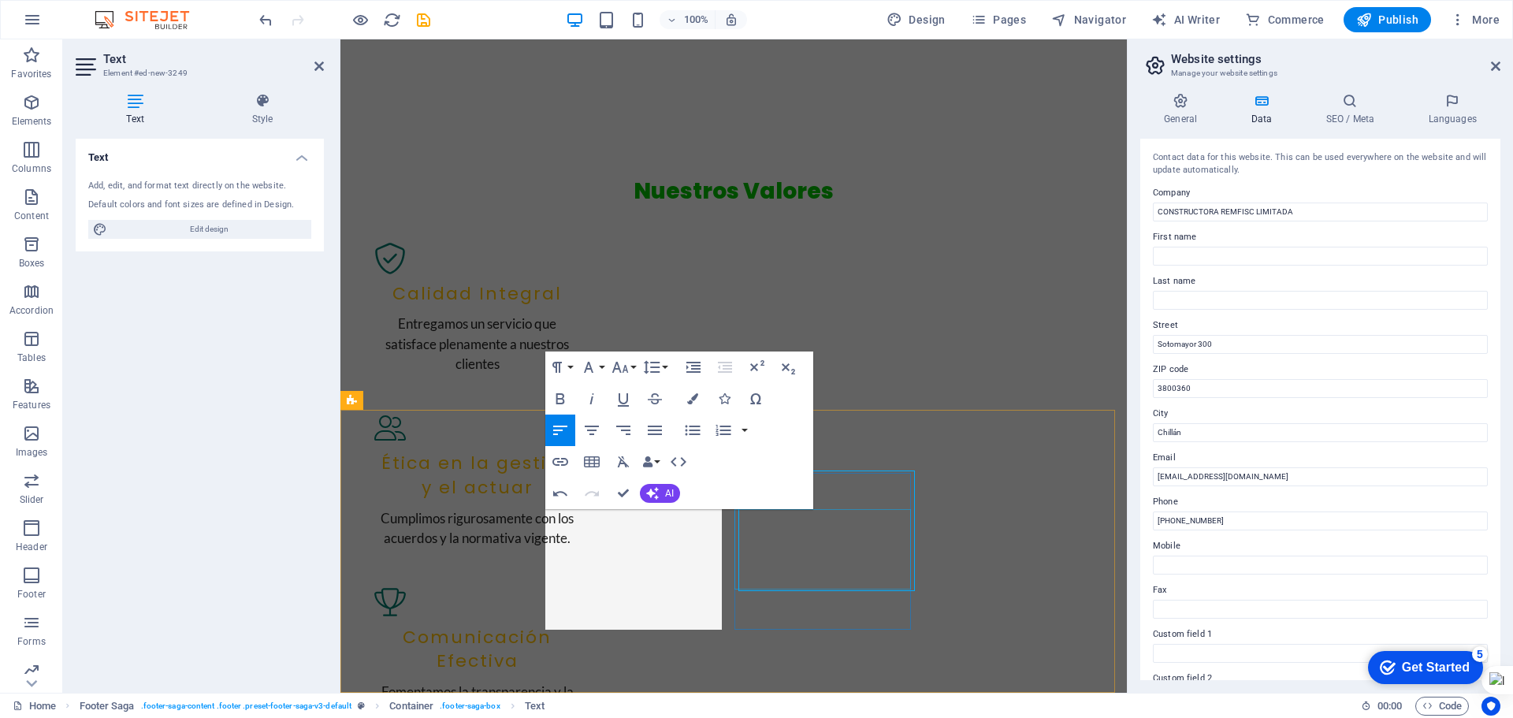
scroll to position [1992, 0]
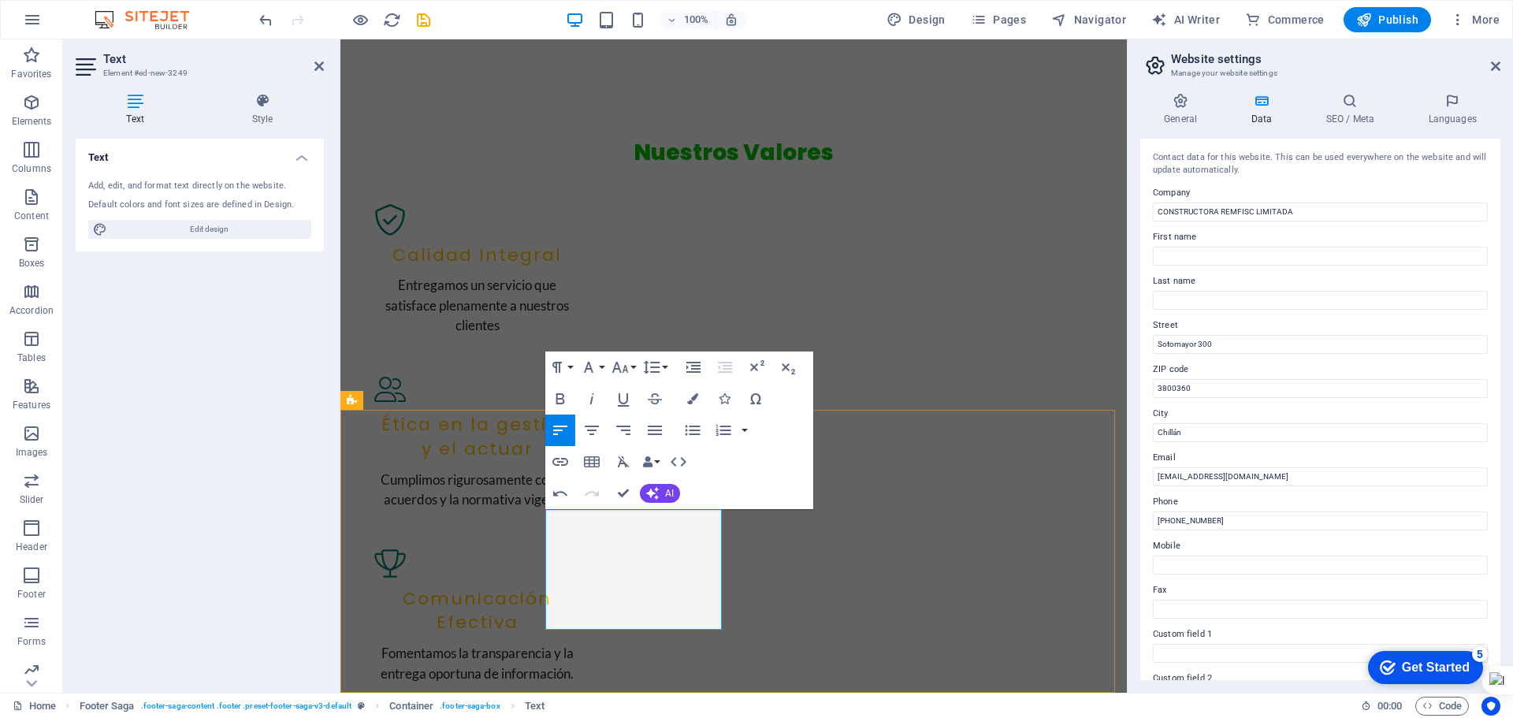
drag, startPoint x: 616, startPoint y: 527, endPoint x: 715, endPoint y: 618, distance: 134.9
click at [691, 398] on icon "button" at bounding box center [692, 398] width 11 height 11
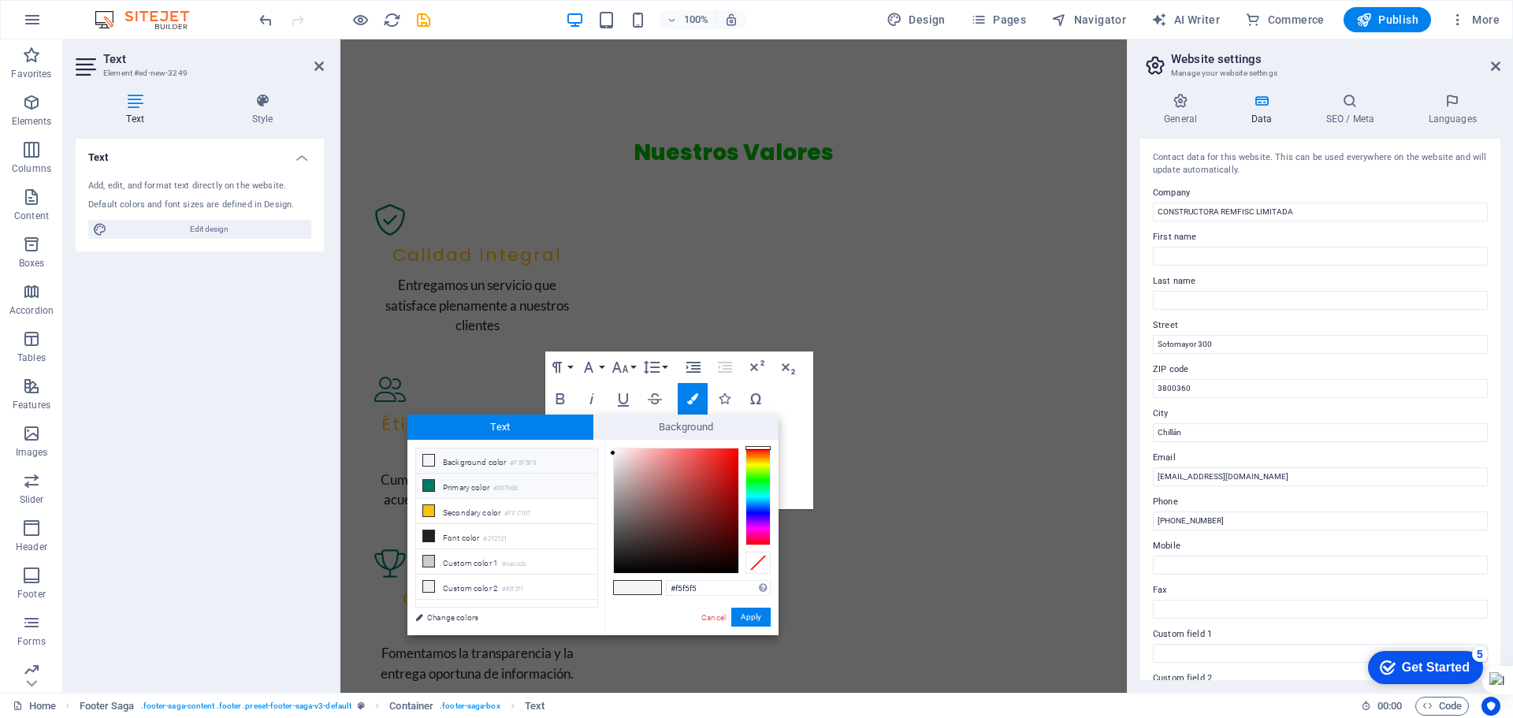
click at [463, 488] on li "Primary color #00796B" at bounding box center [506, 485] width 181 height 25
type input "#00796b"
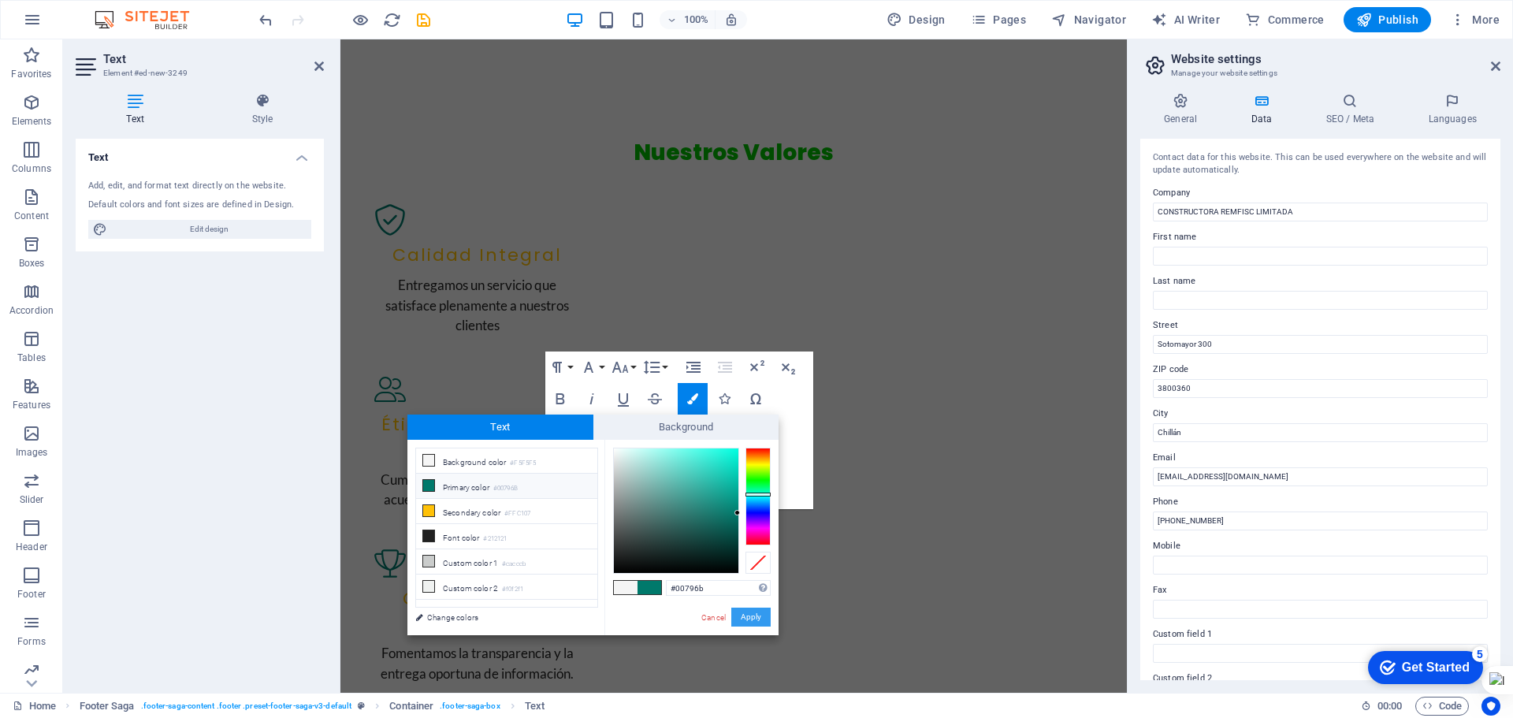
click at [741, 615] on button "Apply" at bounding box center [750, 616] width 39 height 19
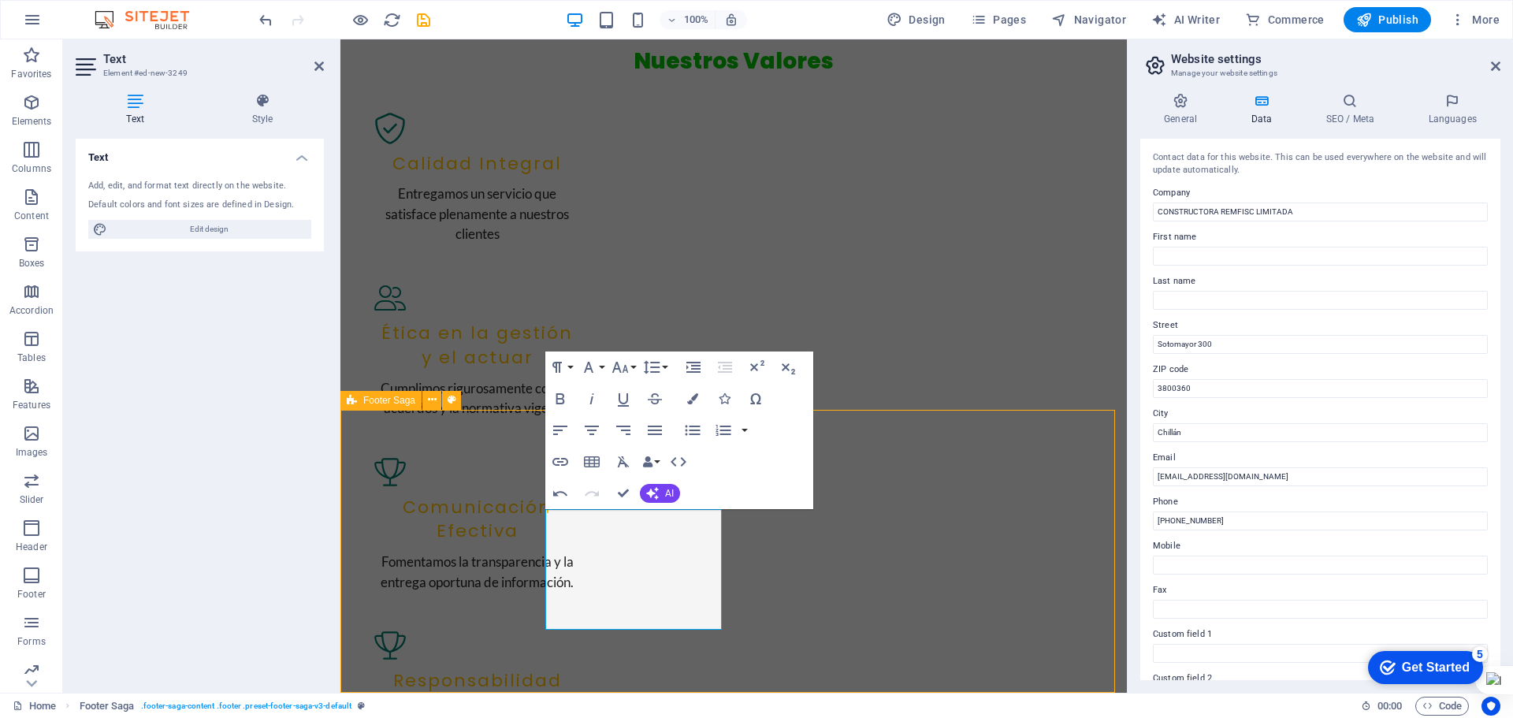
scroll to position [1953, 0]
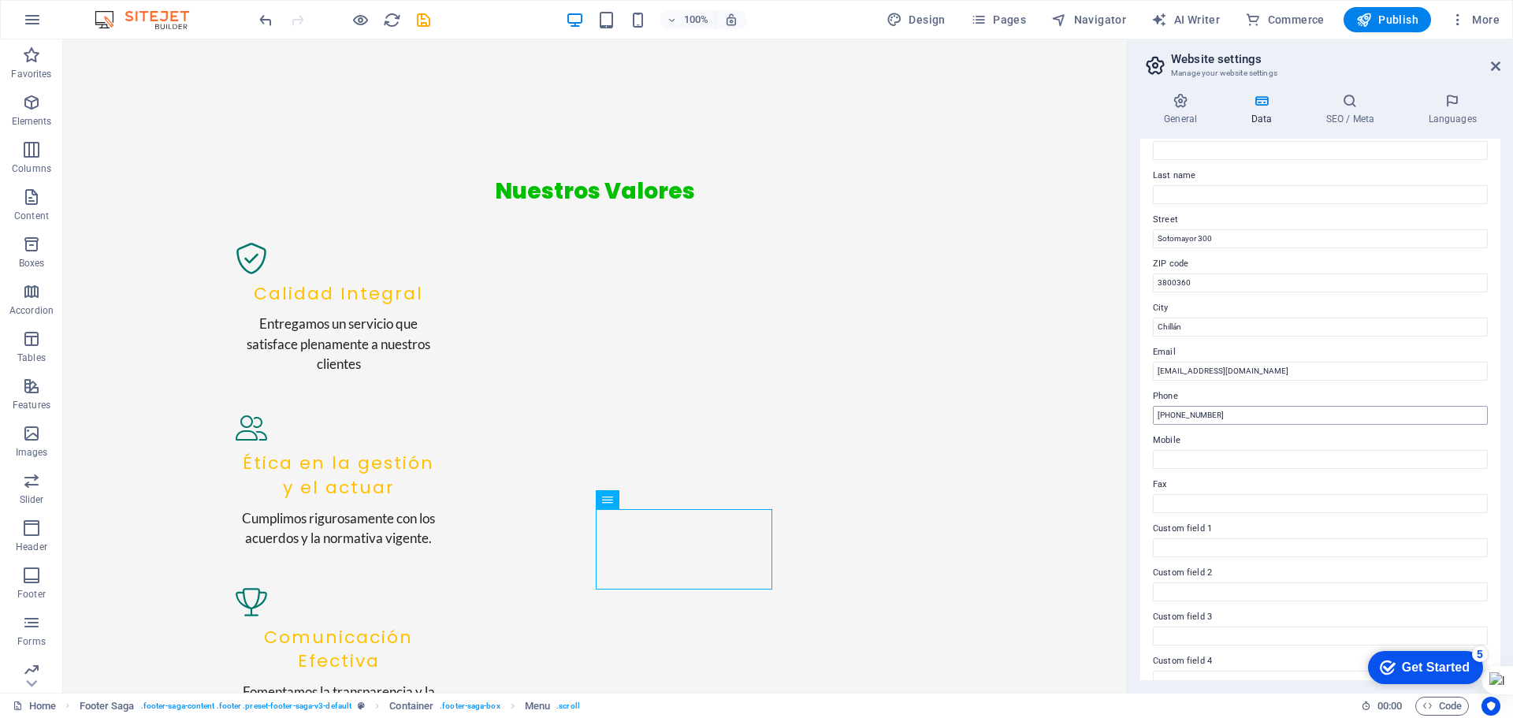
scroll to position [216, 0]
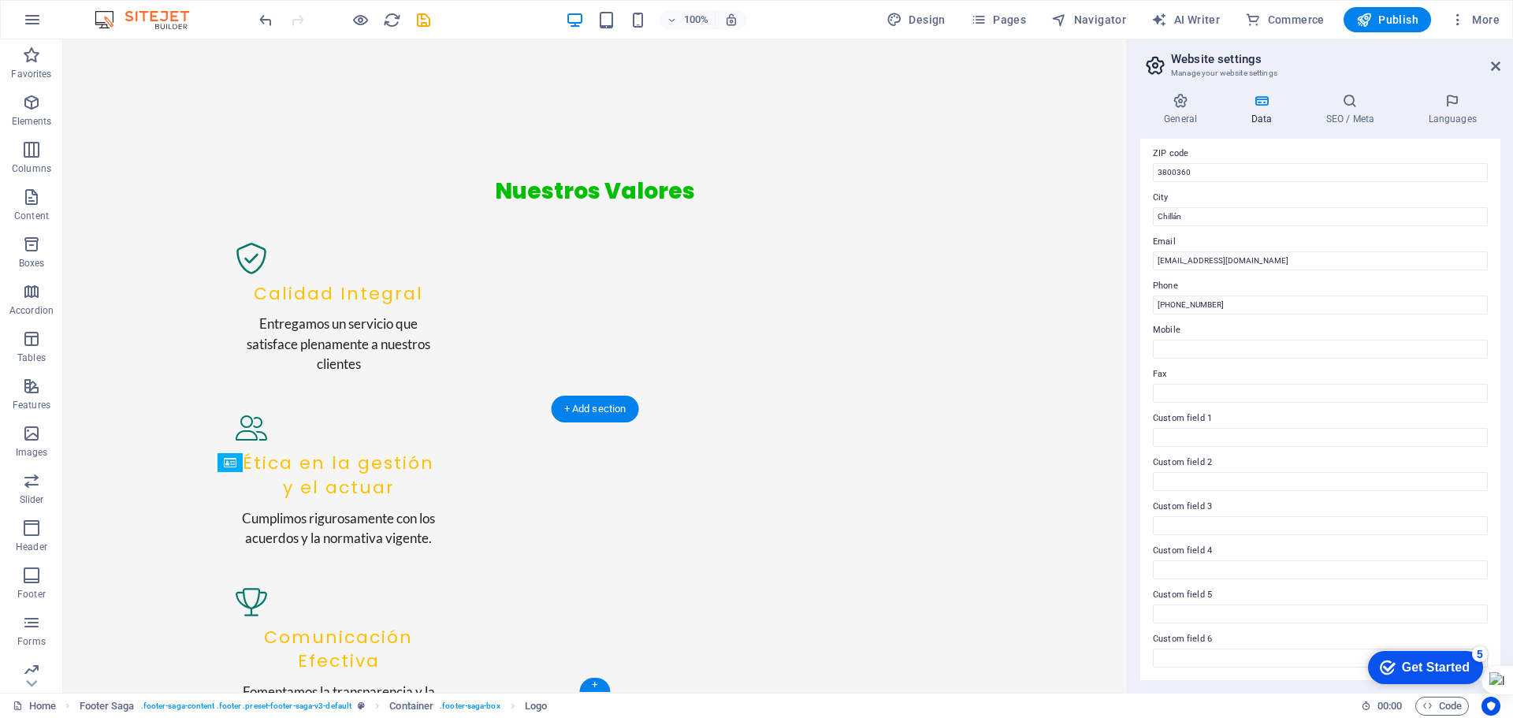
drag, startPoint x: 335, startPoint y: 511, endPoint x: 332, endPoint y: 543, distance: 32.4
drag, startPoint x: 352, startPoint y: 596, endPoint x: 344, endPoint y: 559, distance: 37.9
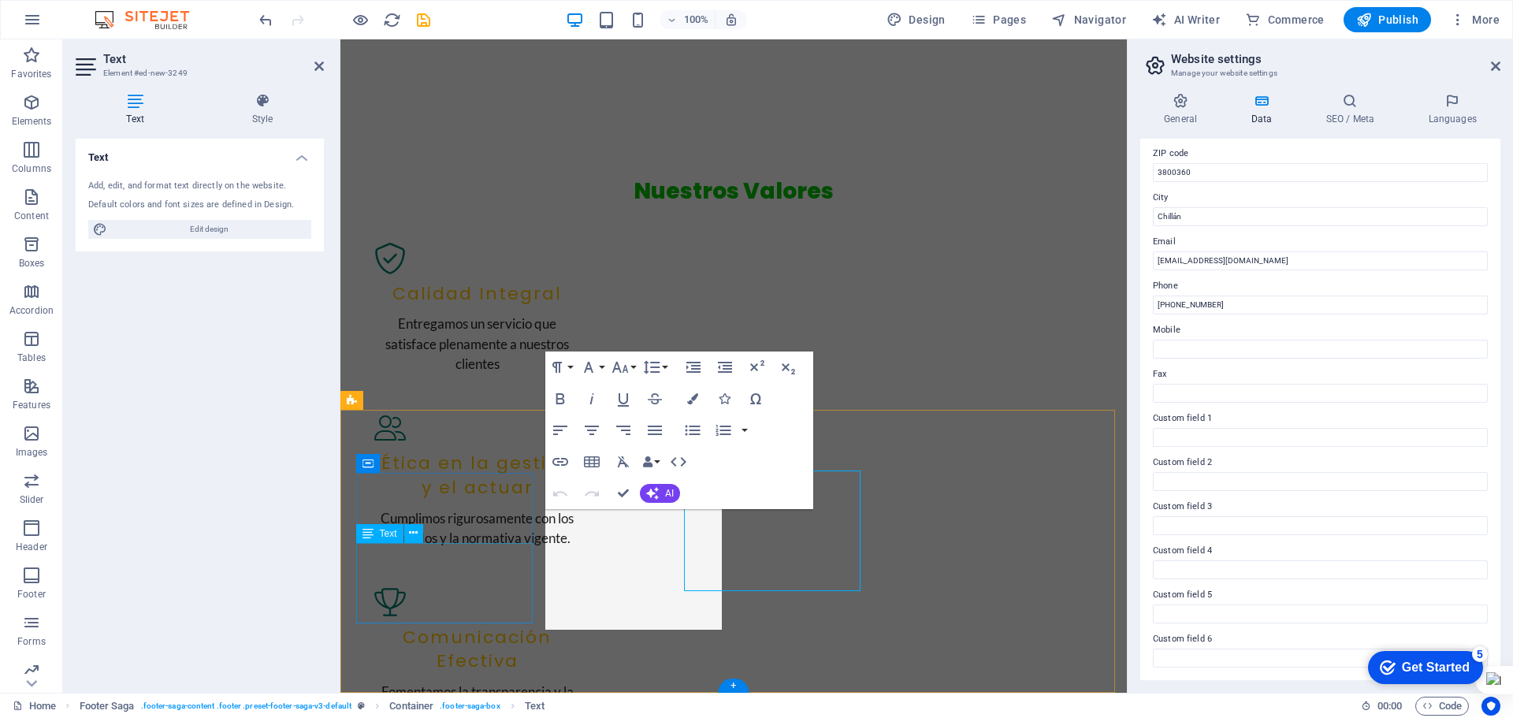
scroll to position [1992, 0]
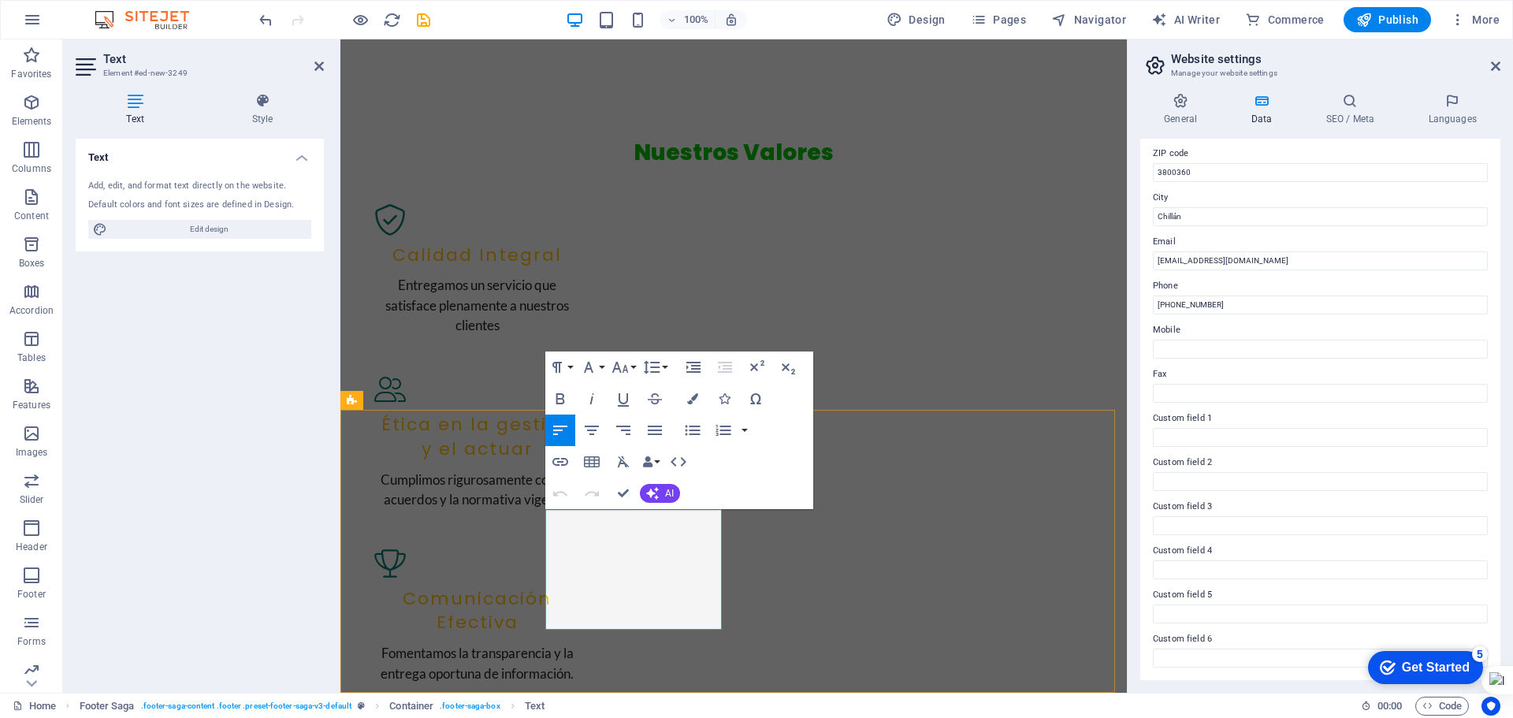
drag, startPoint x: 563, startPoint y: 596, endPoint x: 514, endPoint y: 596, distance: 48.1
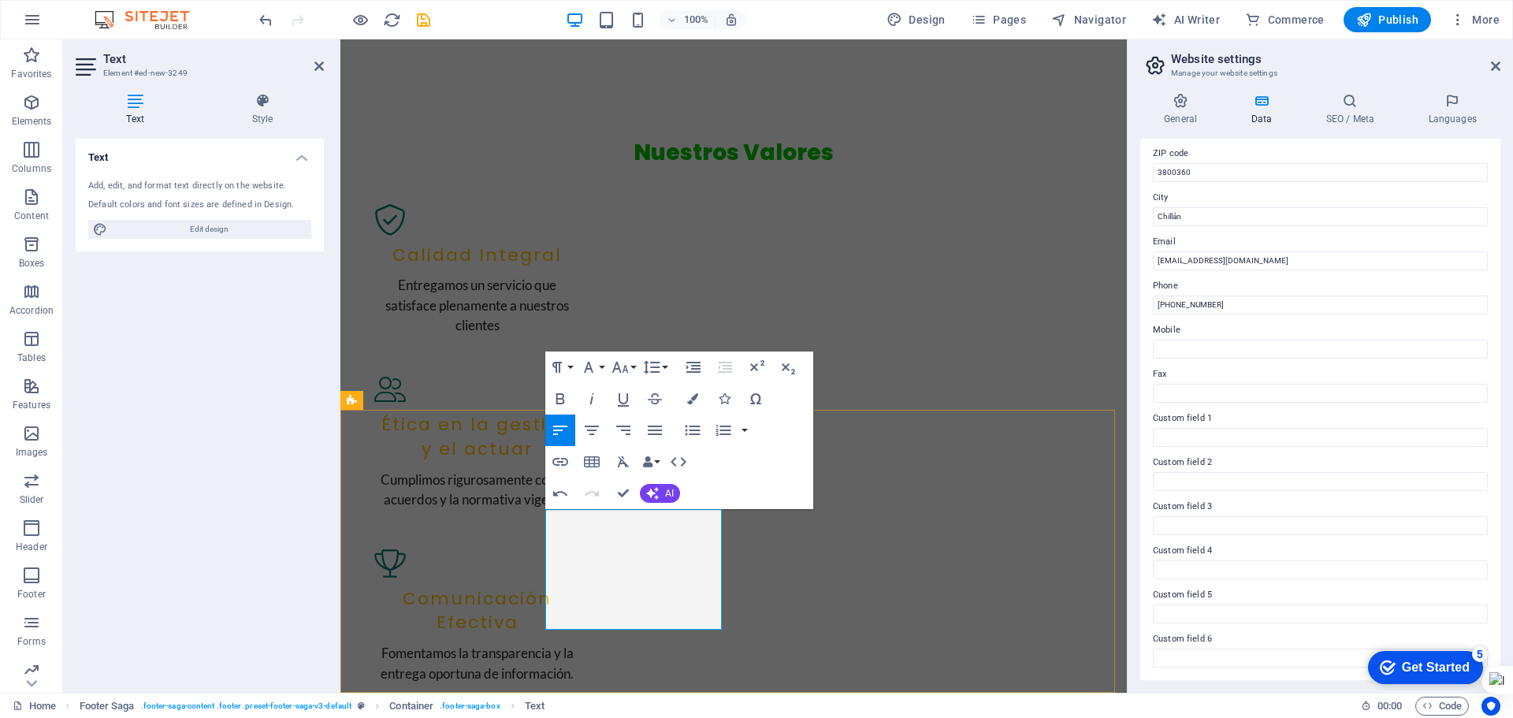
drag, startPoint x: 581, startPoint y: 579, endPoint x: 548, endPoint y: 579, distance: 33.1
drag, startPoint x: 809, startPoint y: 618, endPoint x: 1090, endPoint y: 615, distance: 280.5
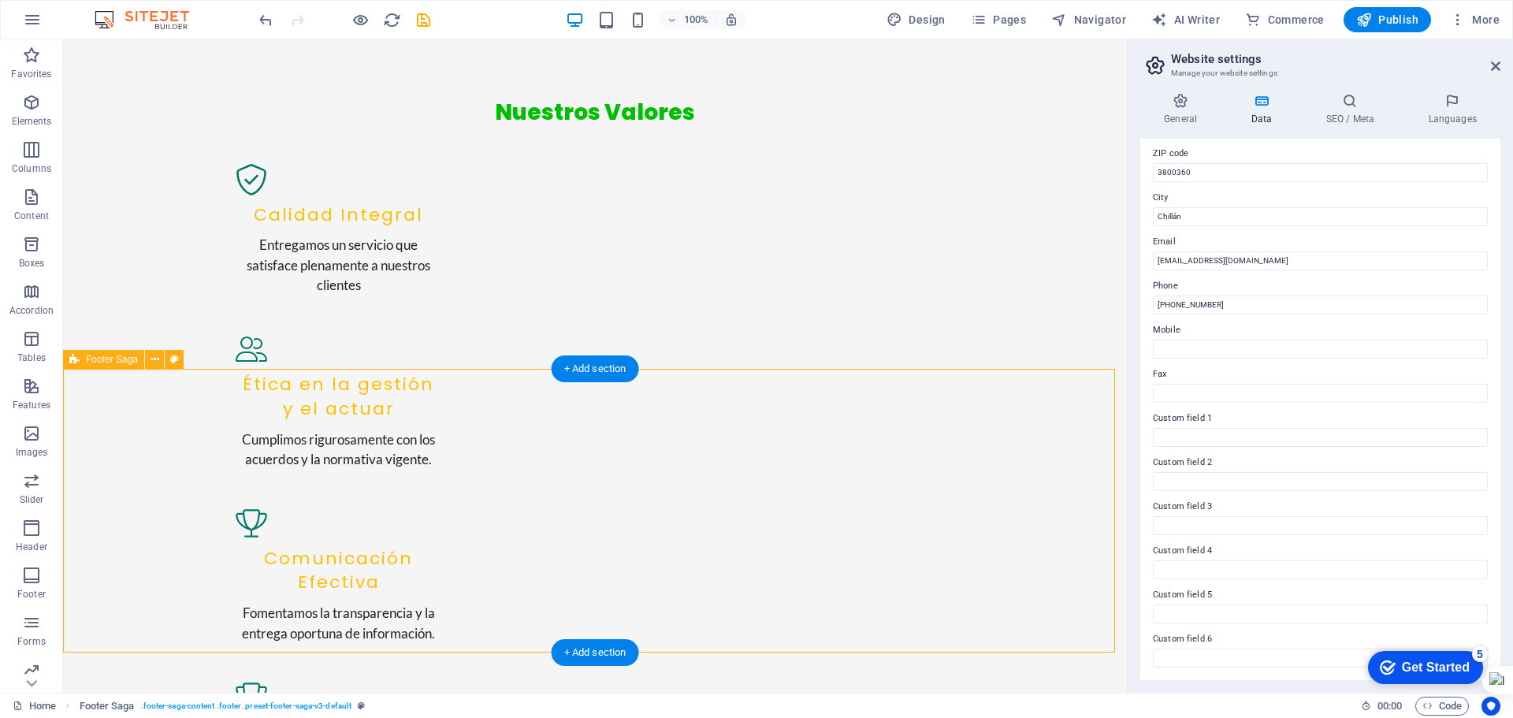
select select "rem"
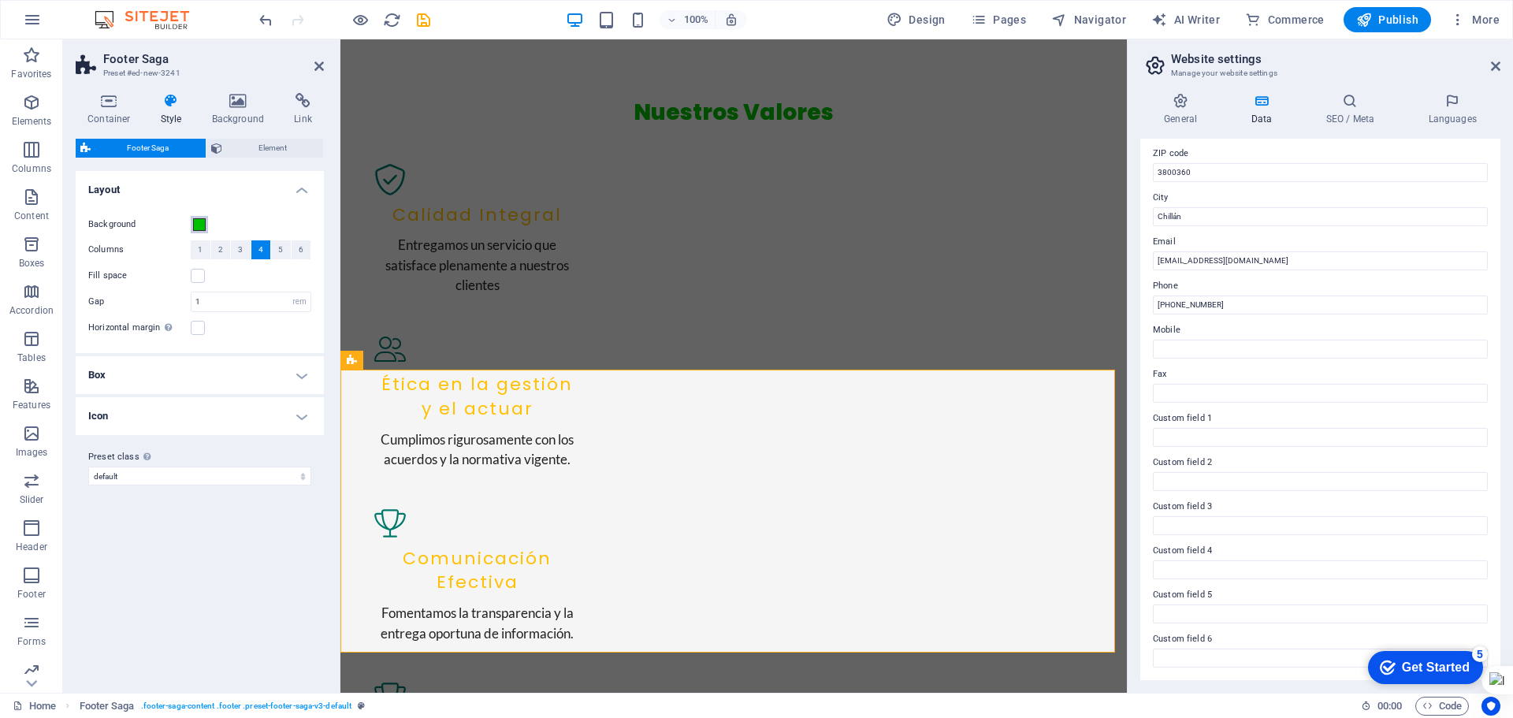
click at [202, 224] on span at bounding box center [199, 224] width 13 height 13
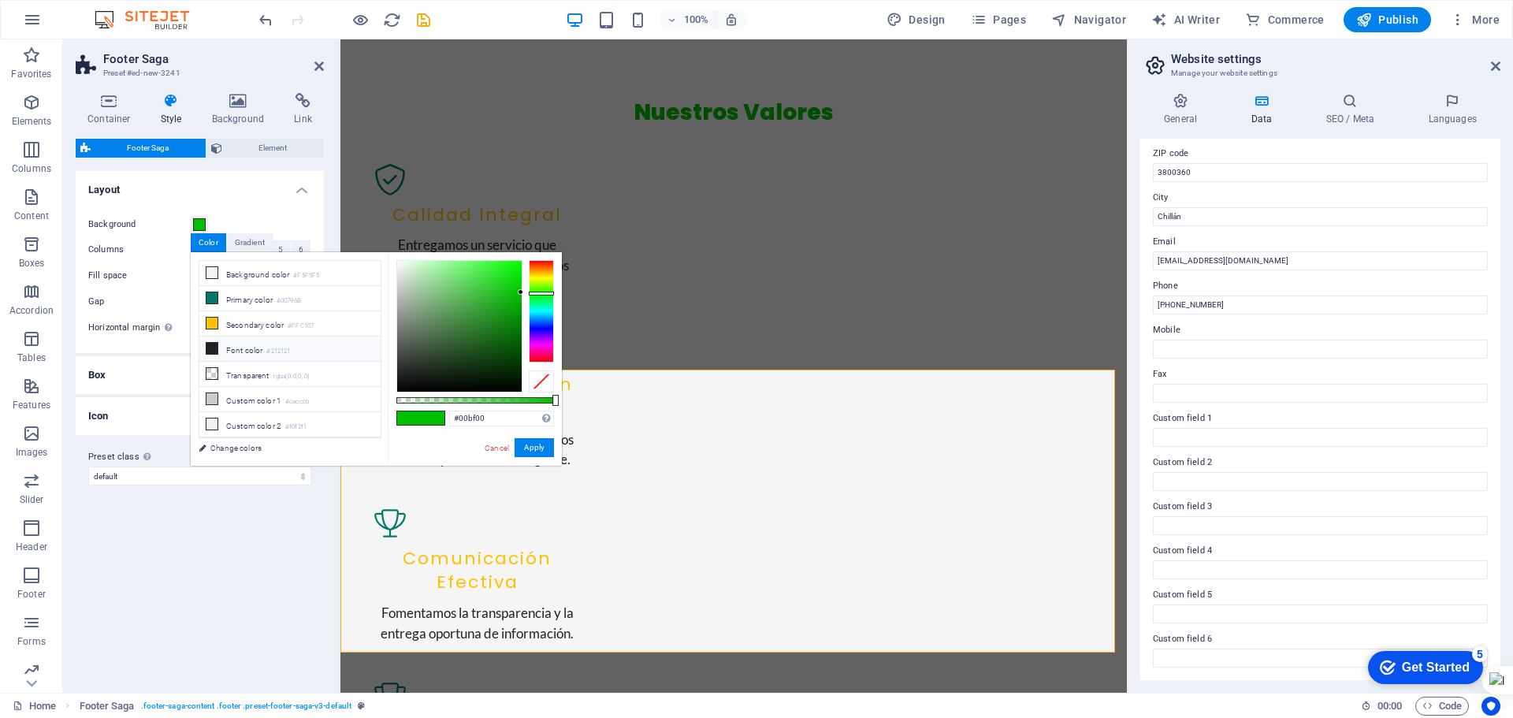
click at [217, 347] on span at bounding box center [212, 348] width 13 height 13
type input "#212121"
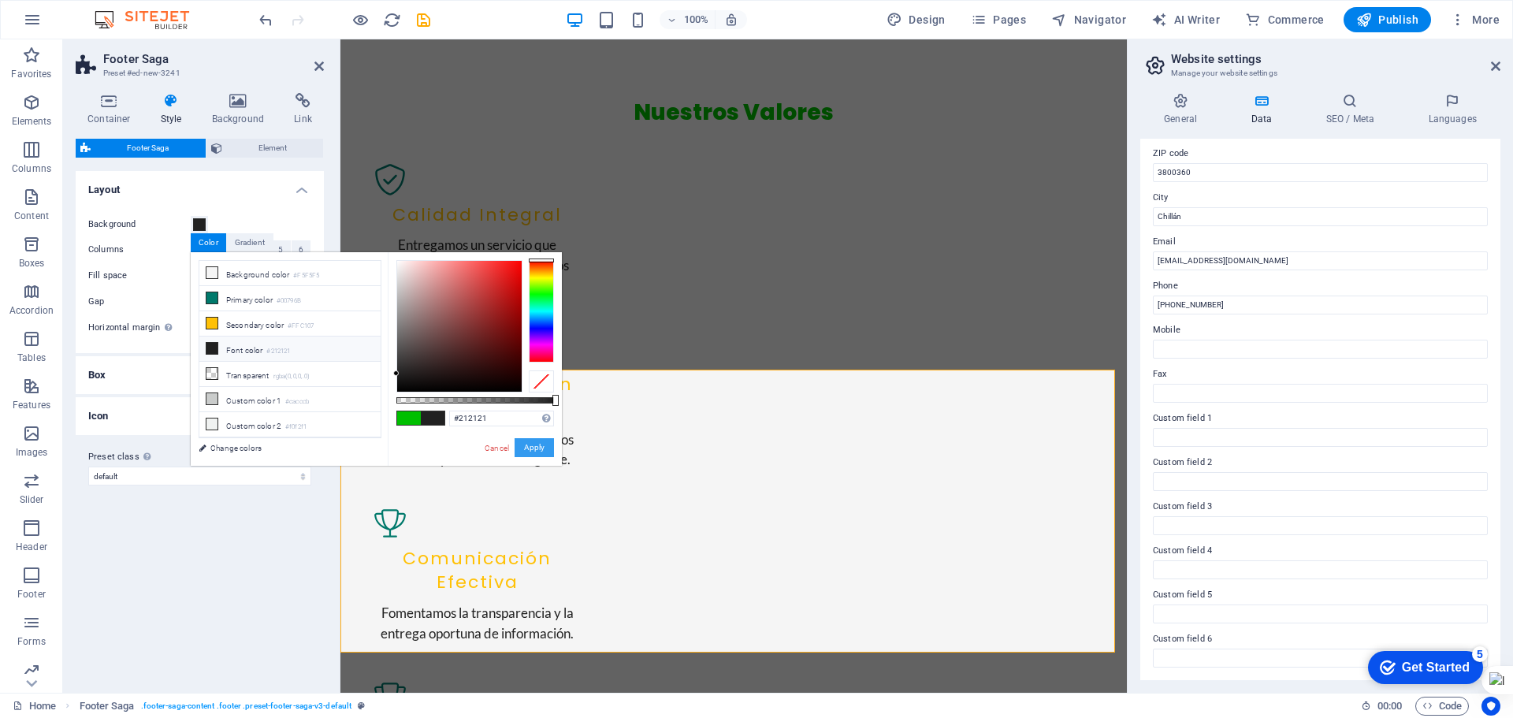
click at [539, 447] on button "Apply" at bounding box center [533, 447] width 39 height 19
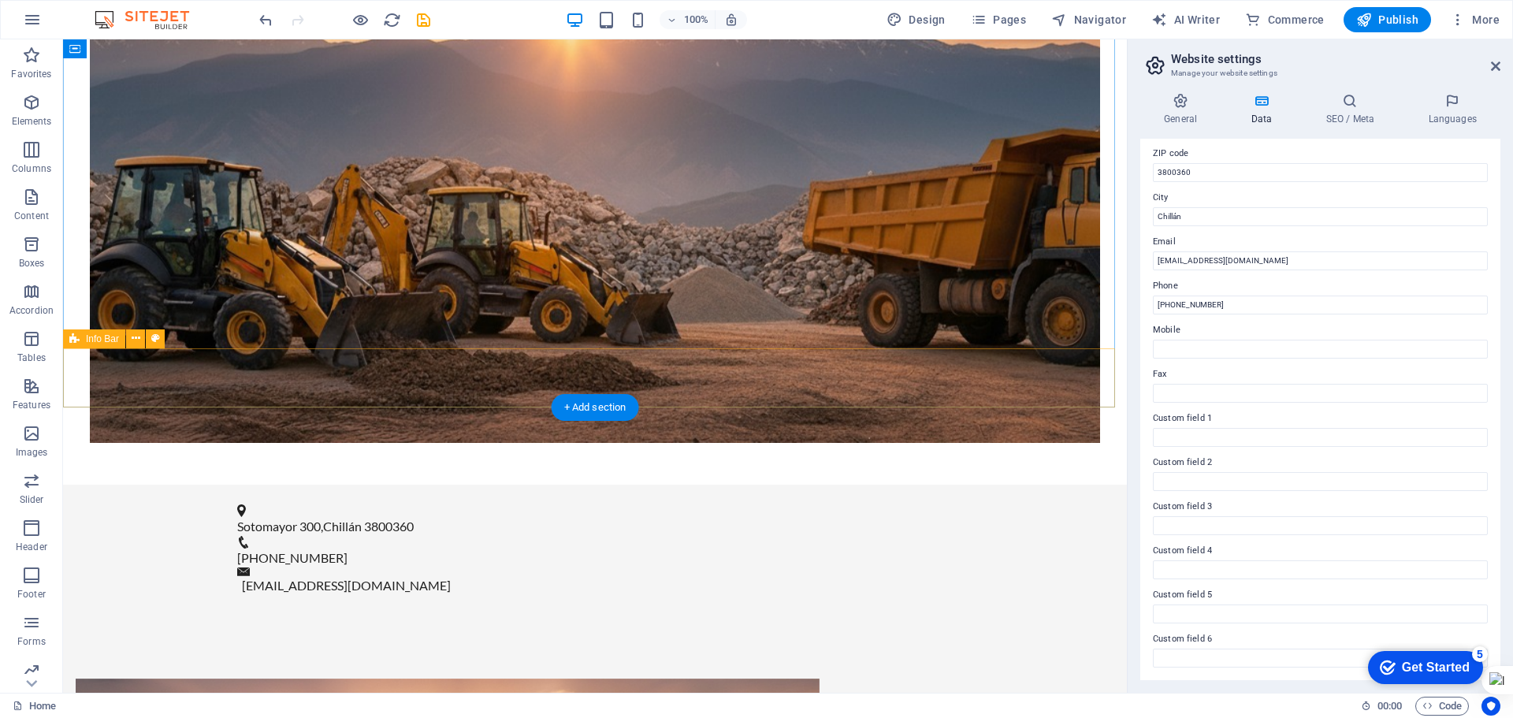
scroll to position [788, 0]
